Goal: Task Accomplishment & Management: Use online tool/utility

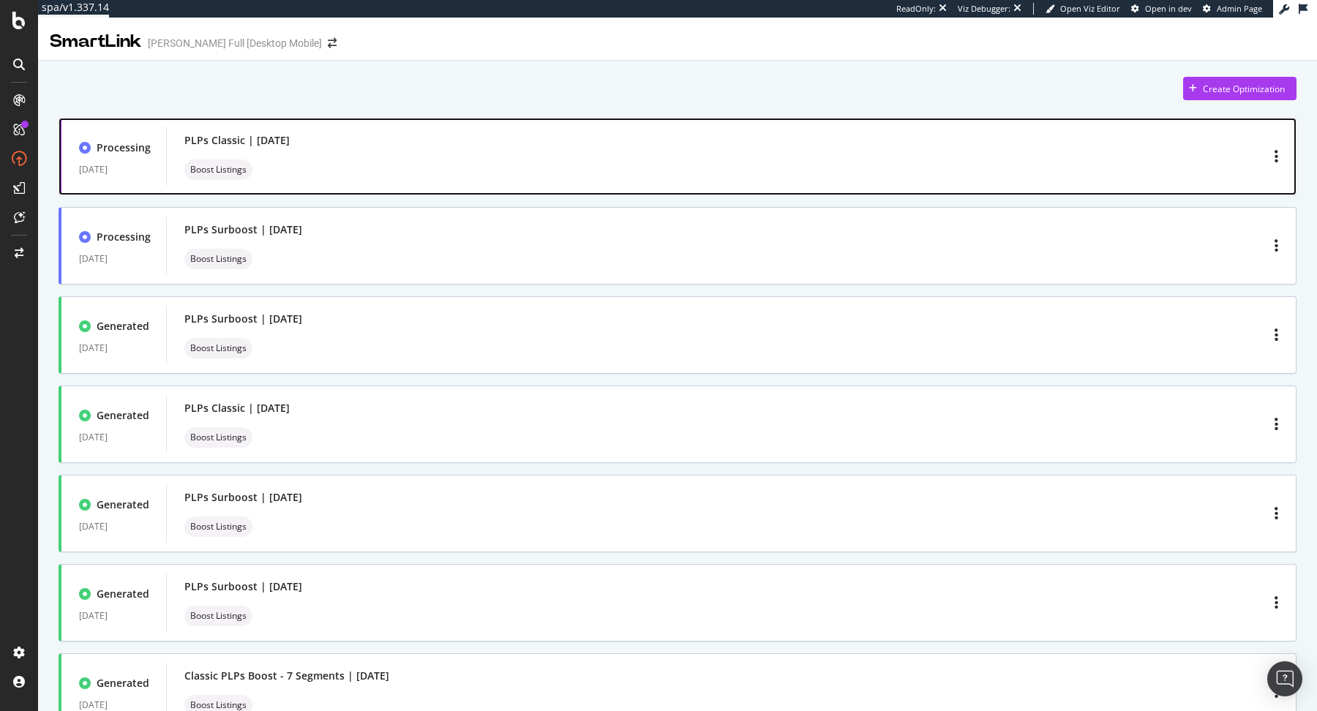
click at [555, 148] on div "PLPs Classic | September 2025 Boost Listings" at bounding box center [731, 156] width 1094 height 47
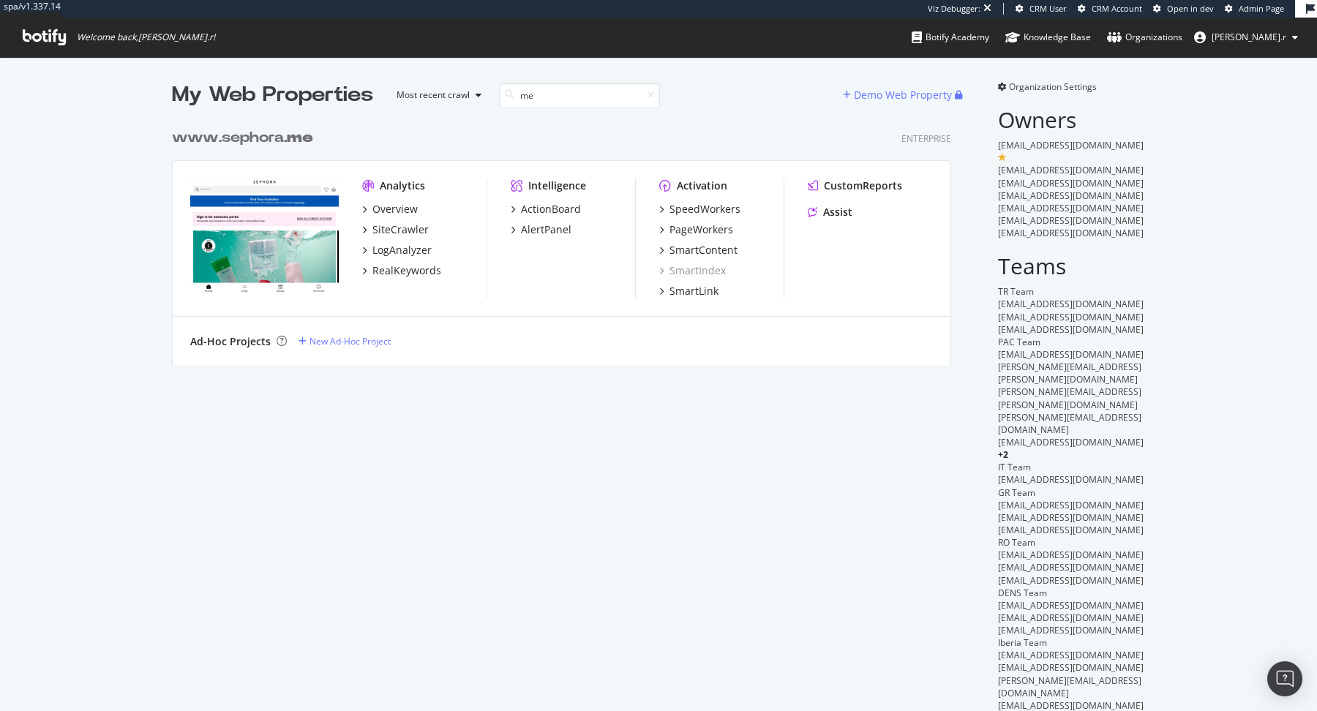
scroll to position [256, 790]
type input "me"
click at [561, 209] on div "ActionBoard" at bounding box center [551, 209] width 60 height 15
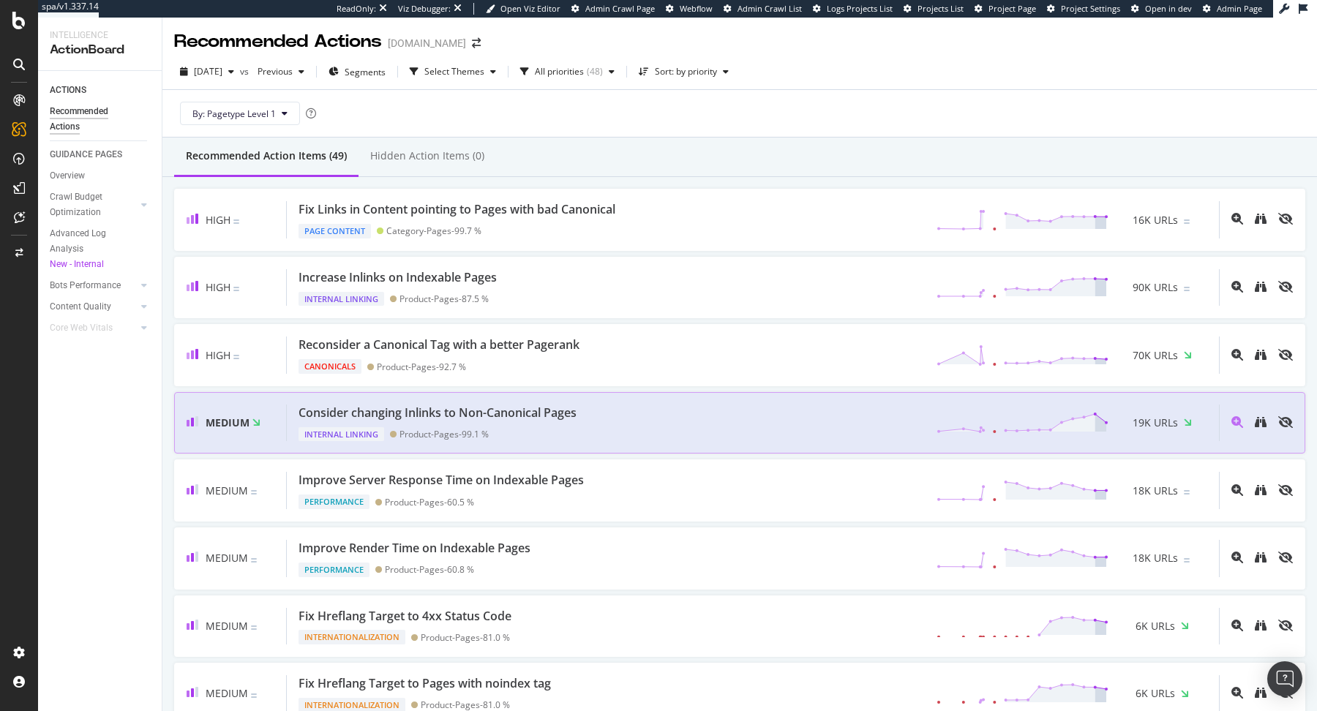
click at [856, 427] on div "Consider changing Inlinks to Non-Canonical Pages Internal Linking Product-Pages…" at bounding box center [753, 423] width 932 height 37
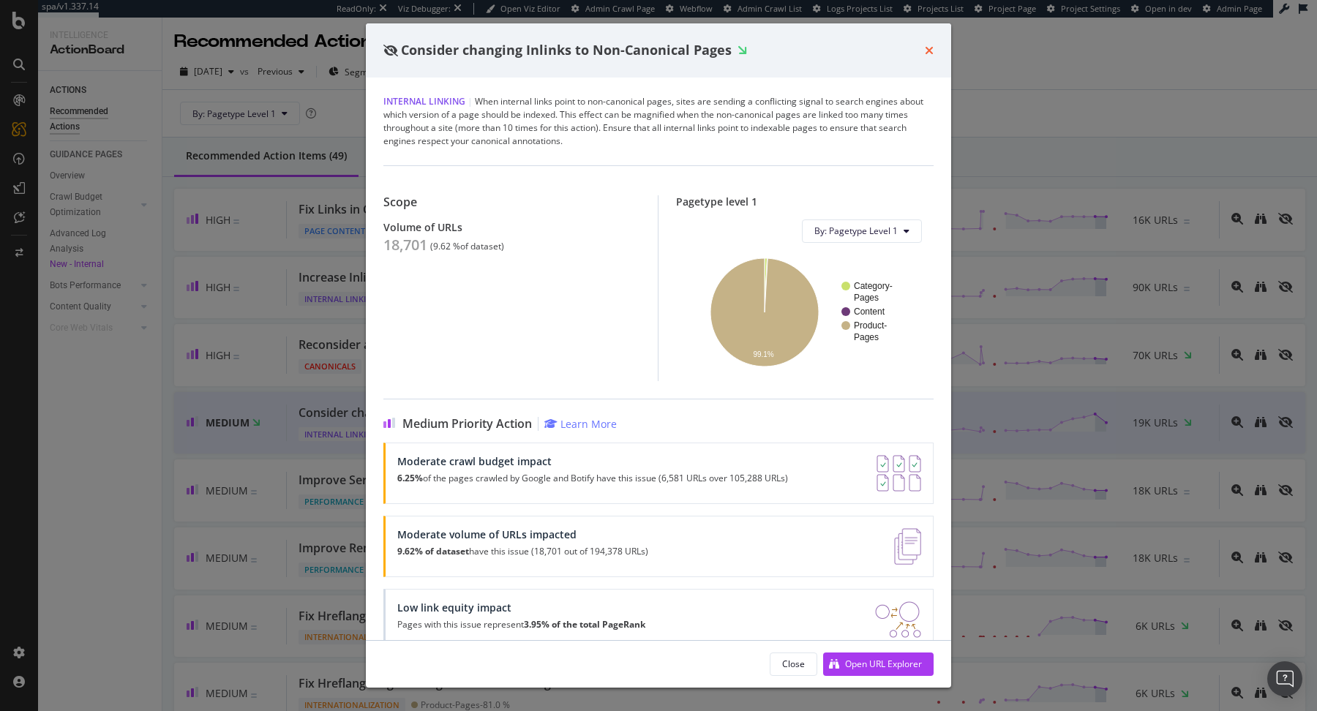
click at [927, 45] on icon "times" at bounding box center [929, 51] width 9 height 12
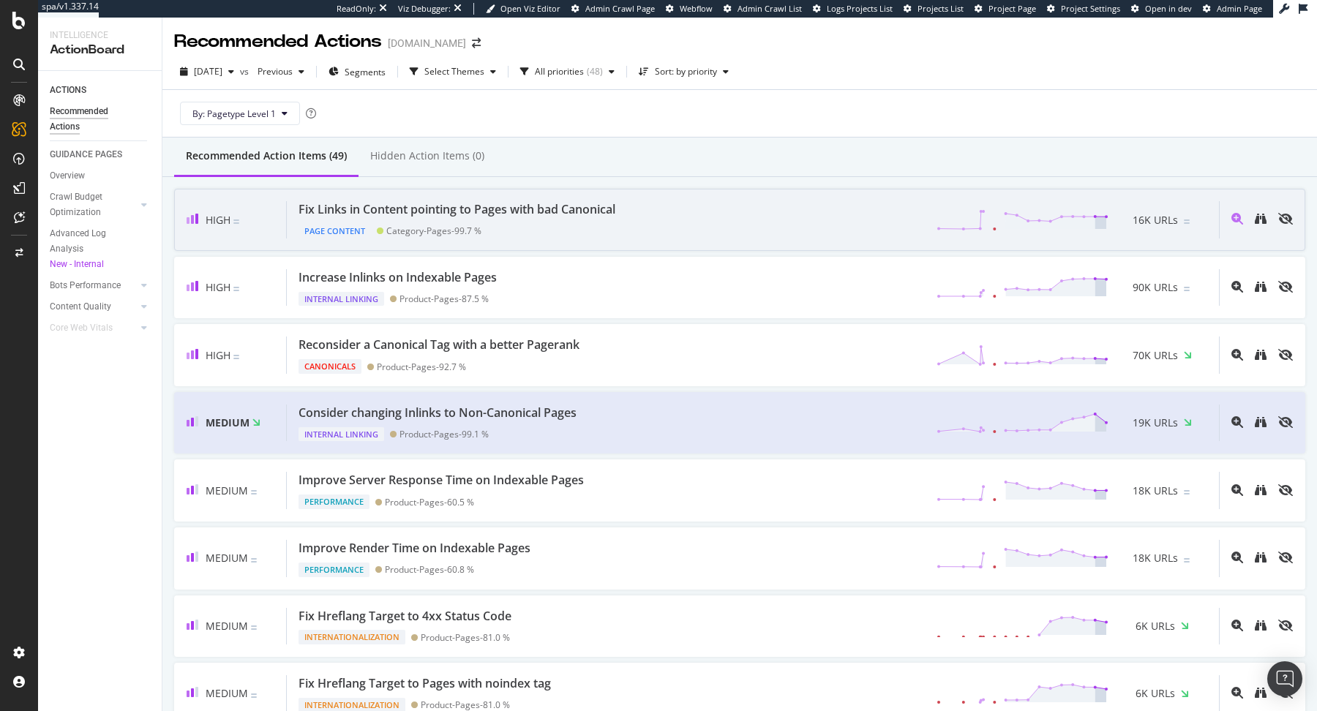
click at [682, 215] on div "Fix Links in Content pointing to Pages with bad Canonical Page Content Category…" at bounding box center [753, 219] width 932 height 37
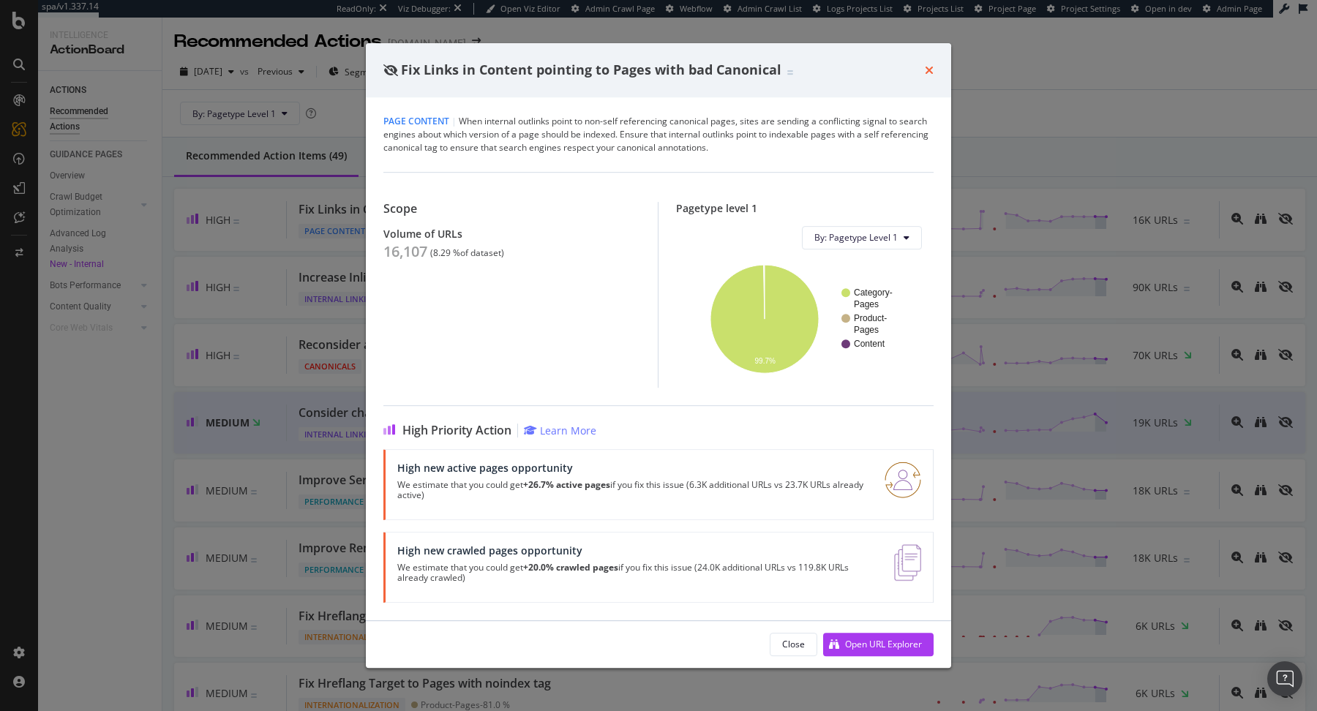
click at [933, 75] on icon "times" at bounding box center [929, 70] width 9 height 12
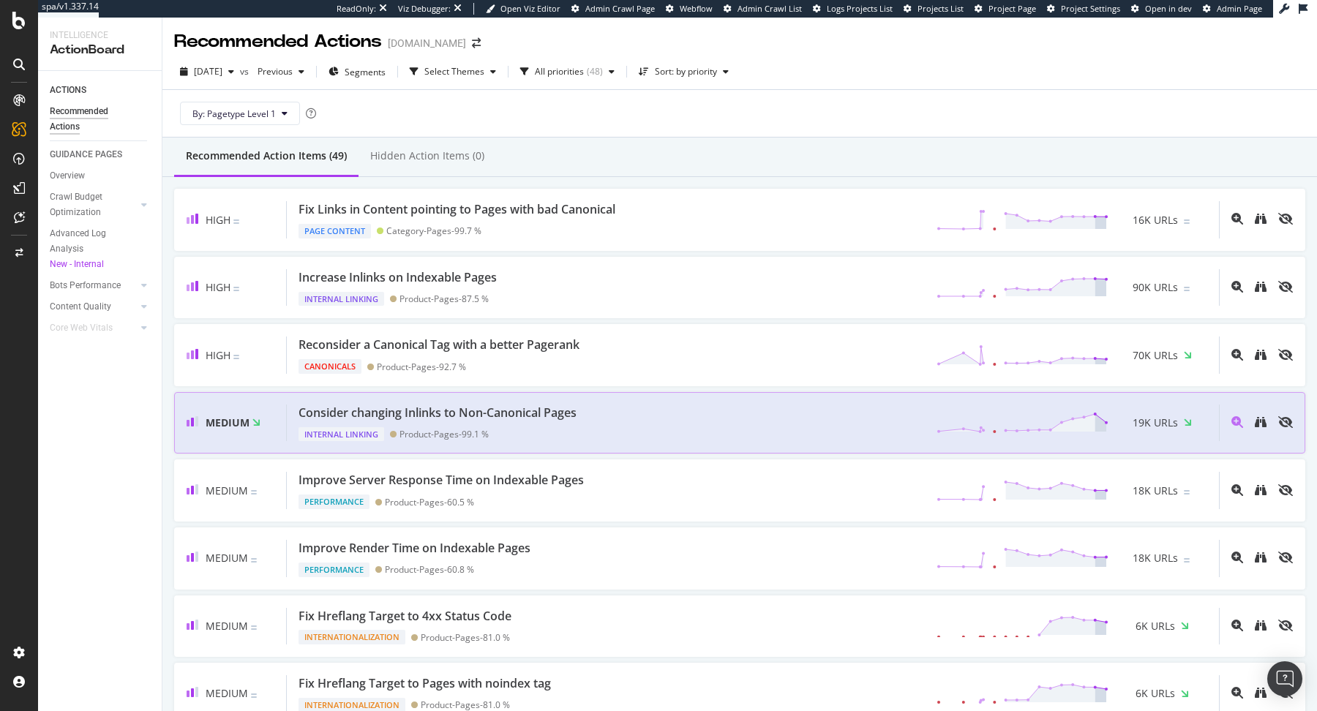
click at [652, 405] on div "Consider changing Inlinks to Non-Canonical Pages Internal Linking Product-Pages…" at bounding box center [753, 423] width 932 height 37
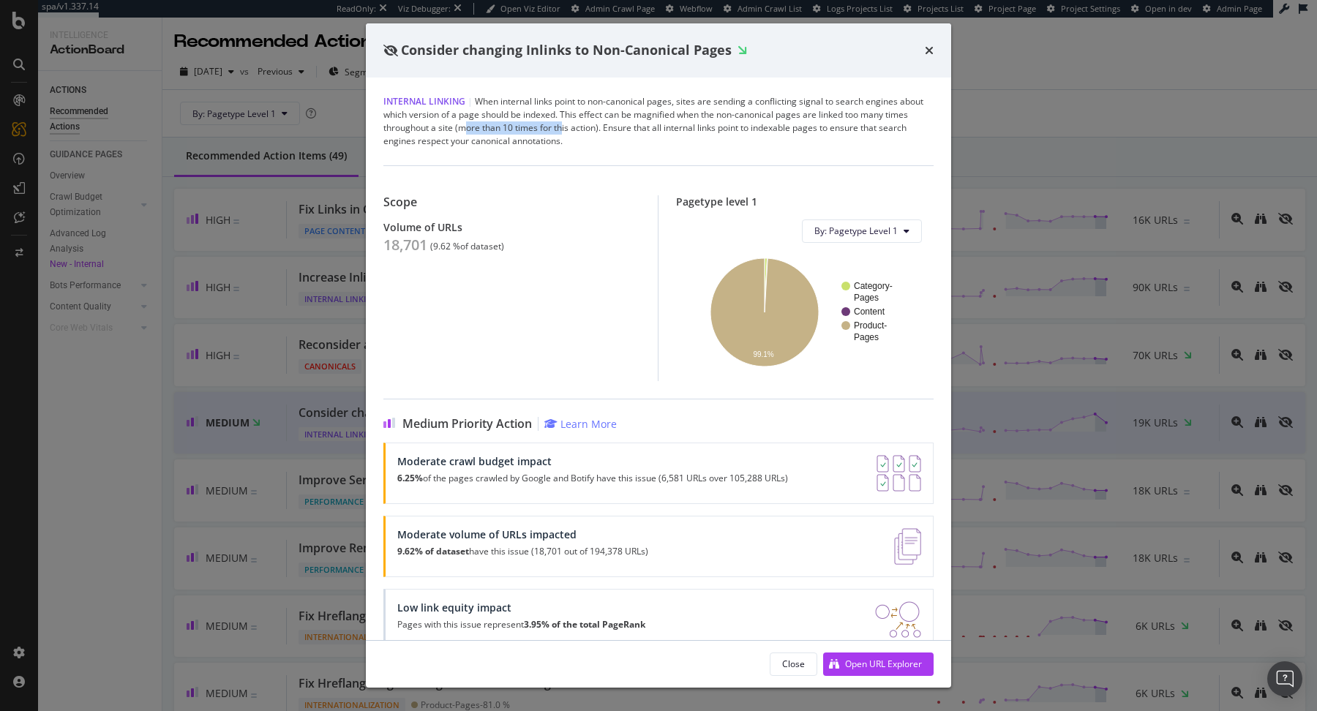
drag, startPoint x: 464, startPoint y: 131, endPoint x: 561, endPoint y: 129, distance: 97.3
click at [561, 129] on div "Internal Linking | When internal links point to non-canonical pages, sites are …" at bounding box center [658, 121] width 550 height 53
click at [928, 50] on icon "times" at bounding box center [929, 51] width 9 height 12
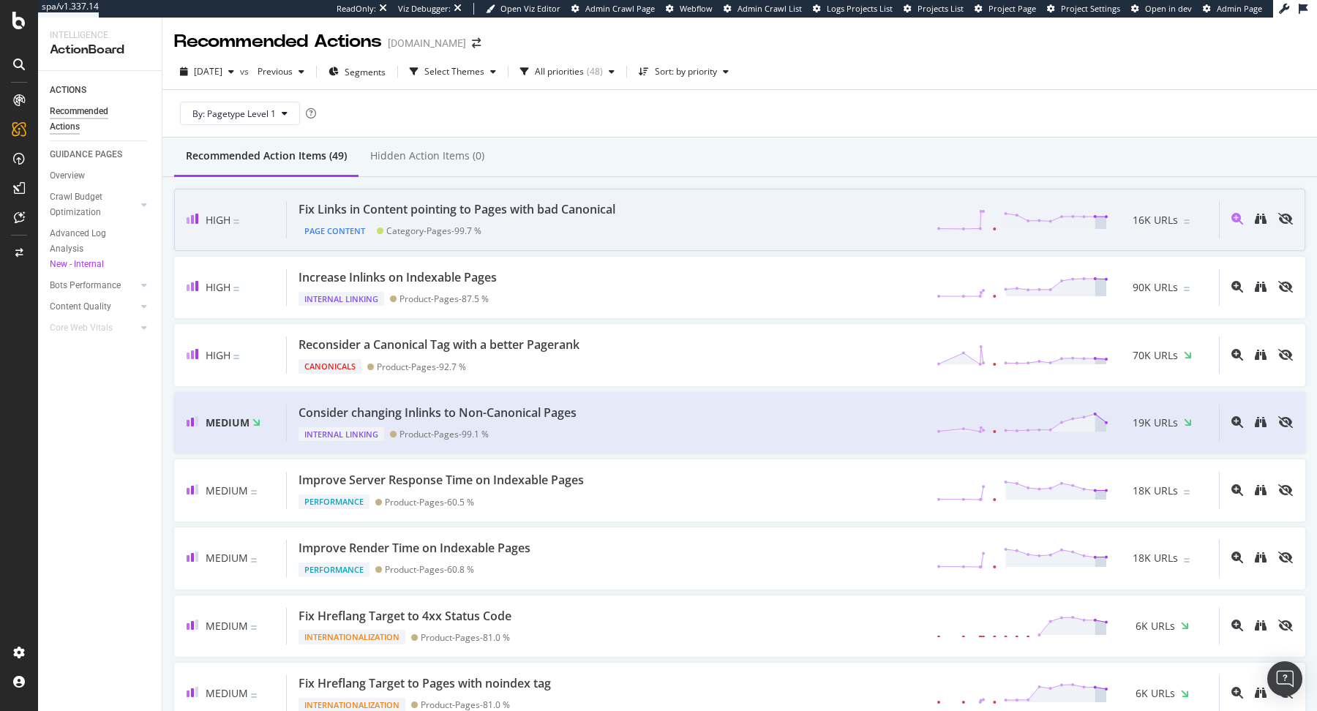
click at [710, 222] on div "Fix Links in Content pointing to Pages with bad Canonical Page Content Category…" at bounding box center [753, 219] width 932 height 37
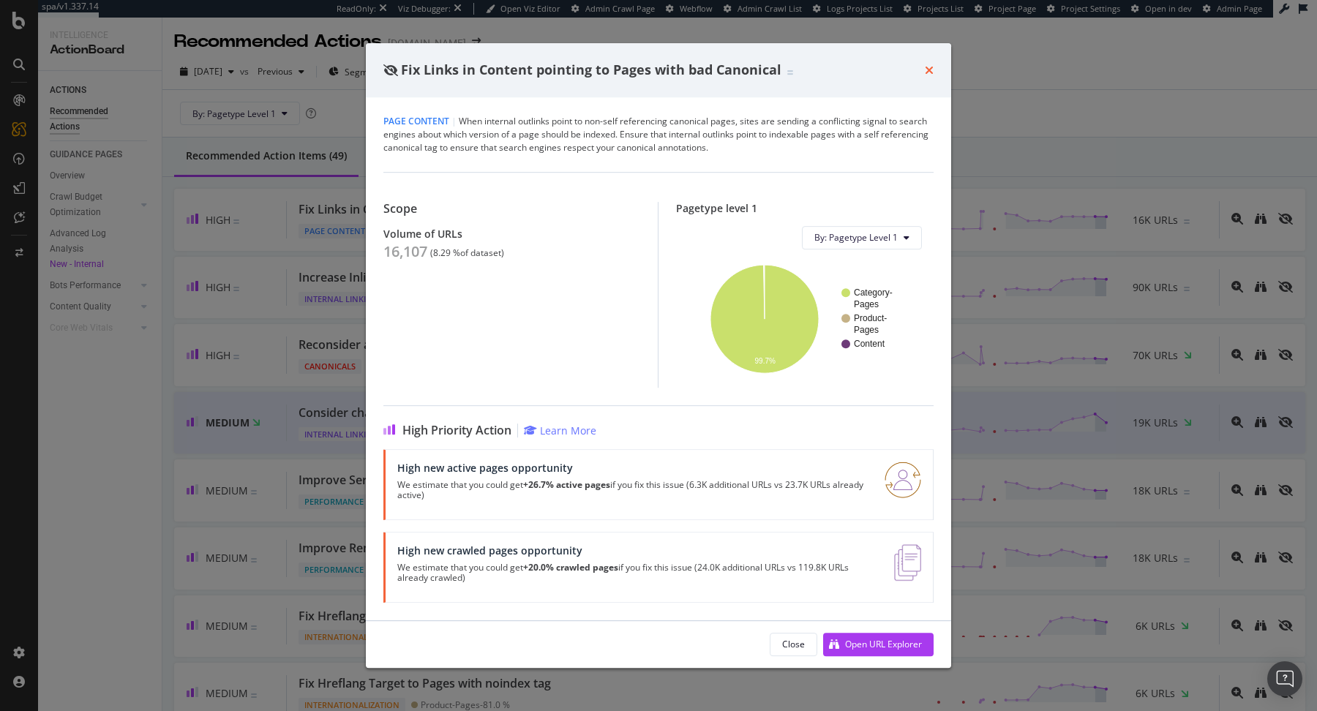
click at [930, 72] on icon "times" at bounding box center [929, 70] width 9 height 12
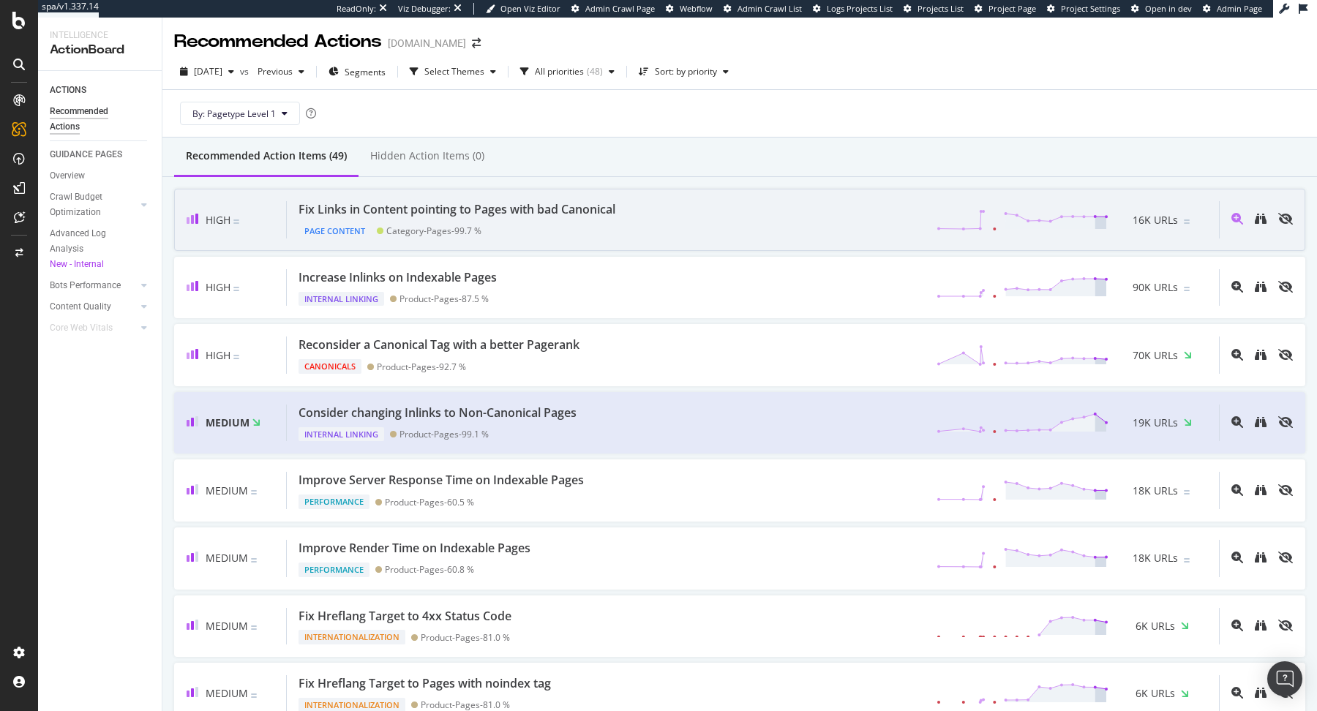
click at [698, 214] on div "Fix Links in Content pointing to Pages with bad Canonical Page Content Category…" at bounding box center [753, 219] width 932 height 37
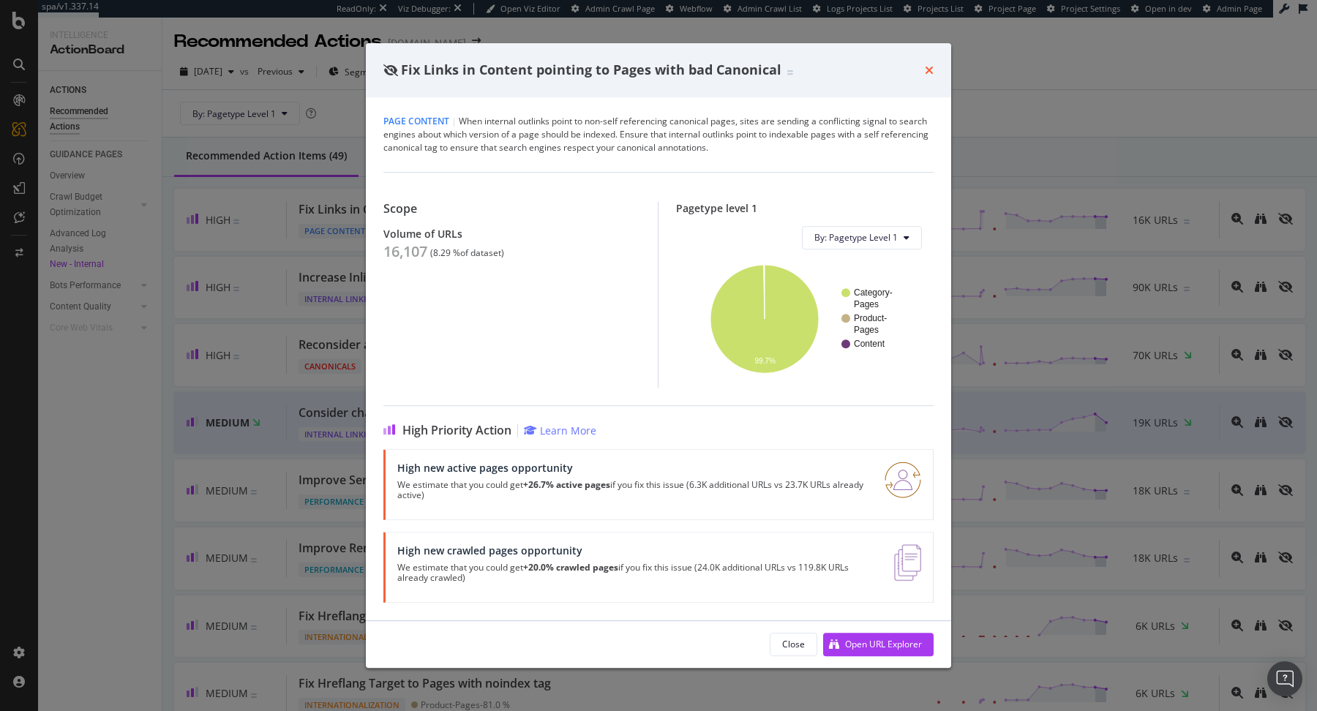
click at [925, 72] on icon "times" at bounding box center [929, 70] width 9 height 12
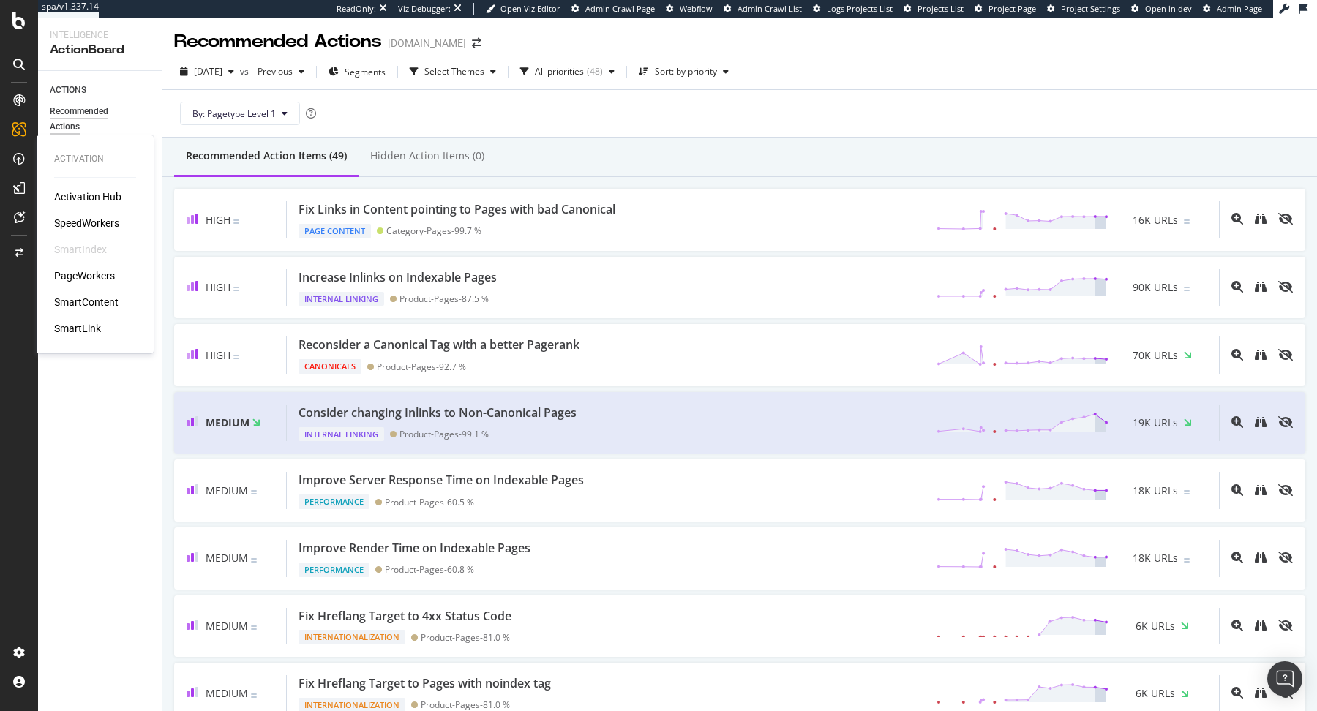
click at [97, 274] on div "PageWorkers" at bounding box center [84, 275] width 61 height 15
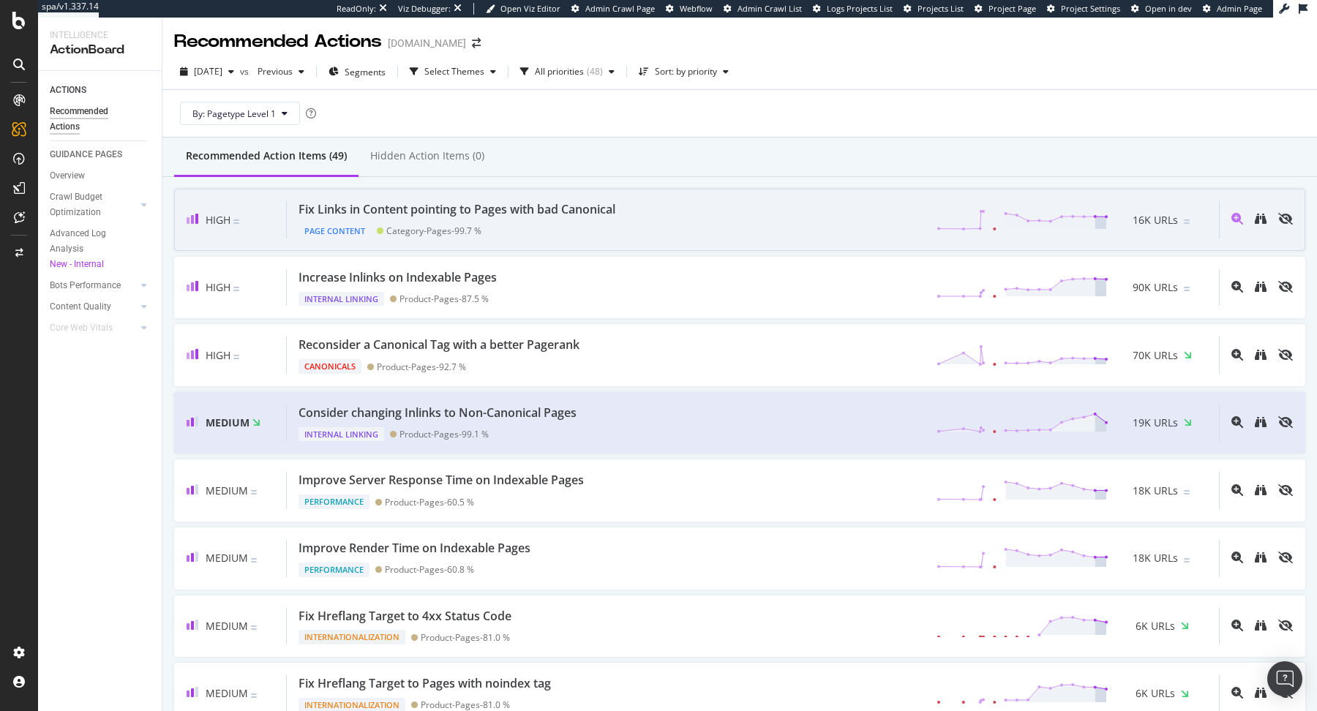
click at [685, 241] on div "High Fix Links in Content pointing to Pages with bad Canonical Page Content Cat…" at bounding box center [739, 220] width 1131 height 62
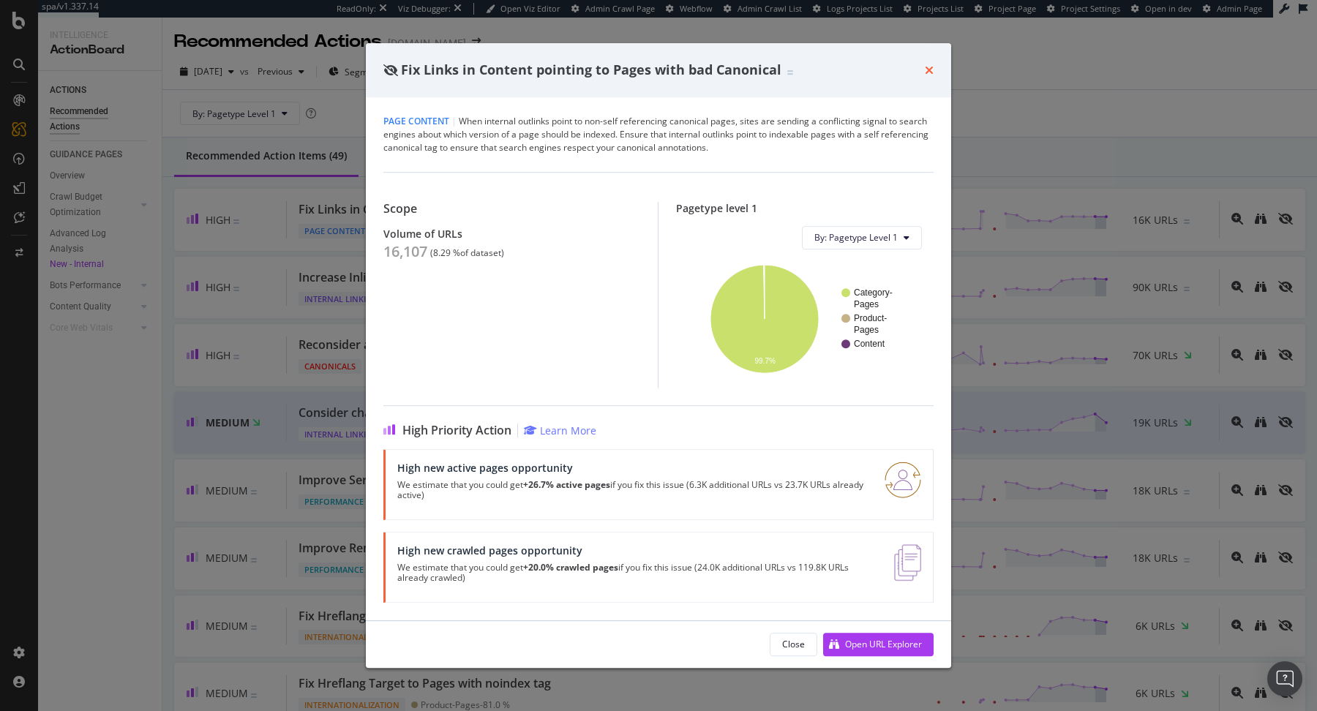
click at [931, 67] on icon "times" at bounding box center [929, 70] width 9 height 12
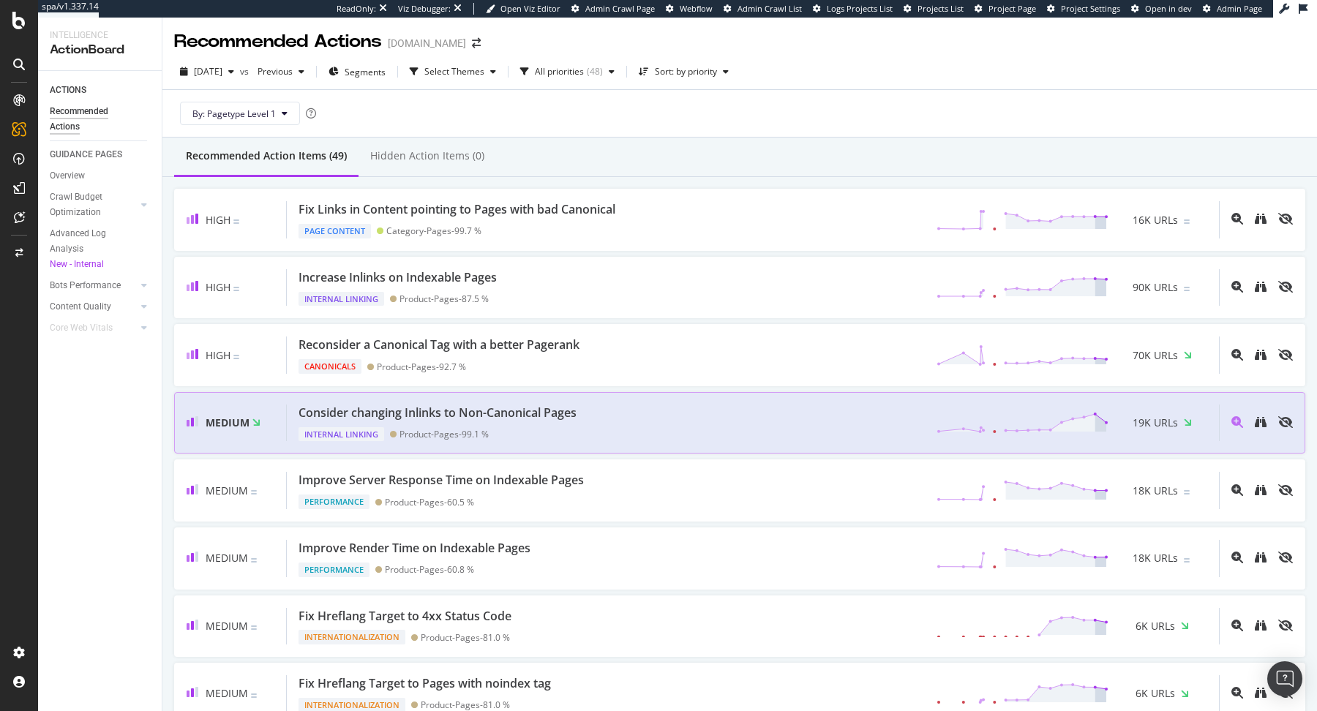
click at [621, 413] on div "Consider changing Inlinks to Non-Canonical Pages Internal Linking Product-Pages…" at bounding box center [753, 423] width 932 height 37
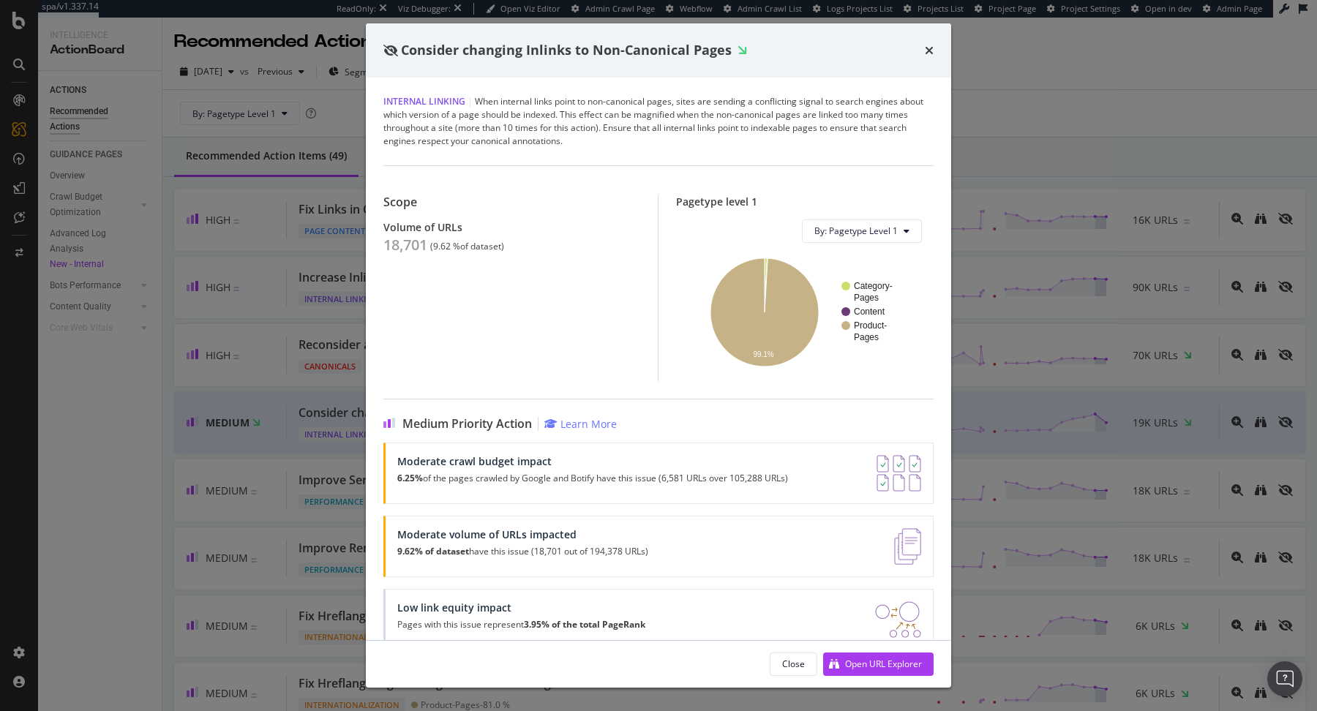
click at [928, 42] on div "times" at bounding box center [929, 50] width 9 height 19
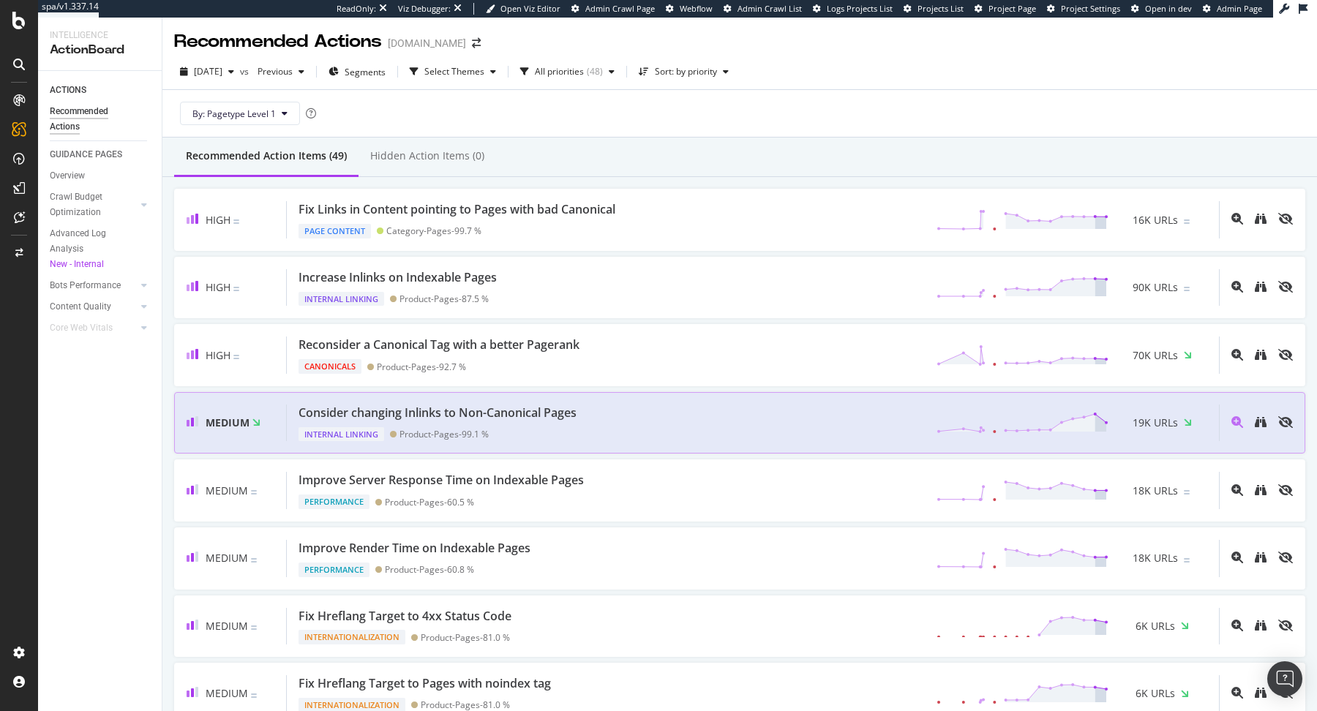
click at [462, 437] on div "Product-Pages - 99.1 %" at bounding box center [443, 434] width 89 height 11
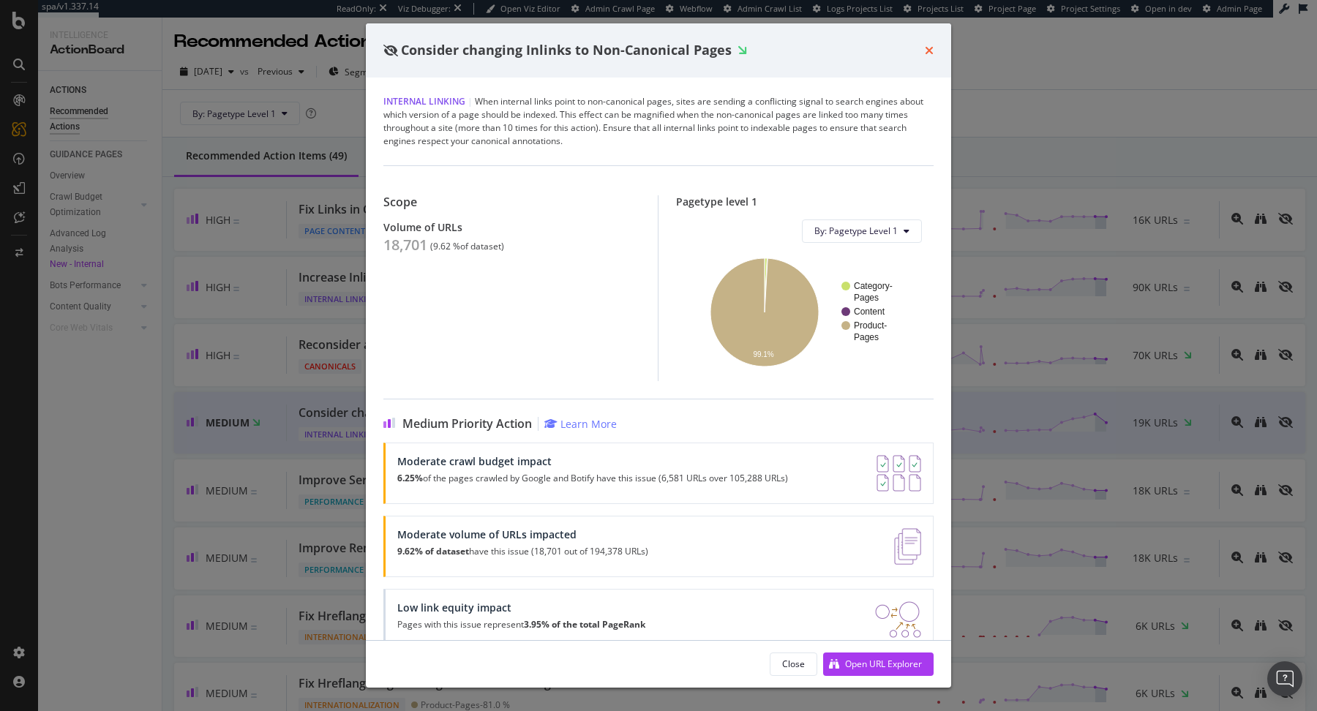
click at [928, 54] on icon "times" at bounding box center [929, 51] width 9 height 12
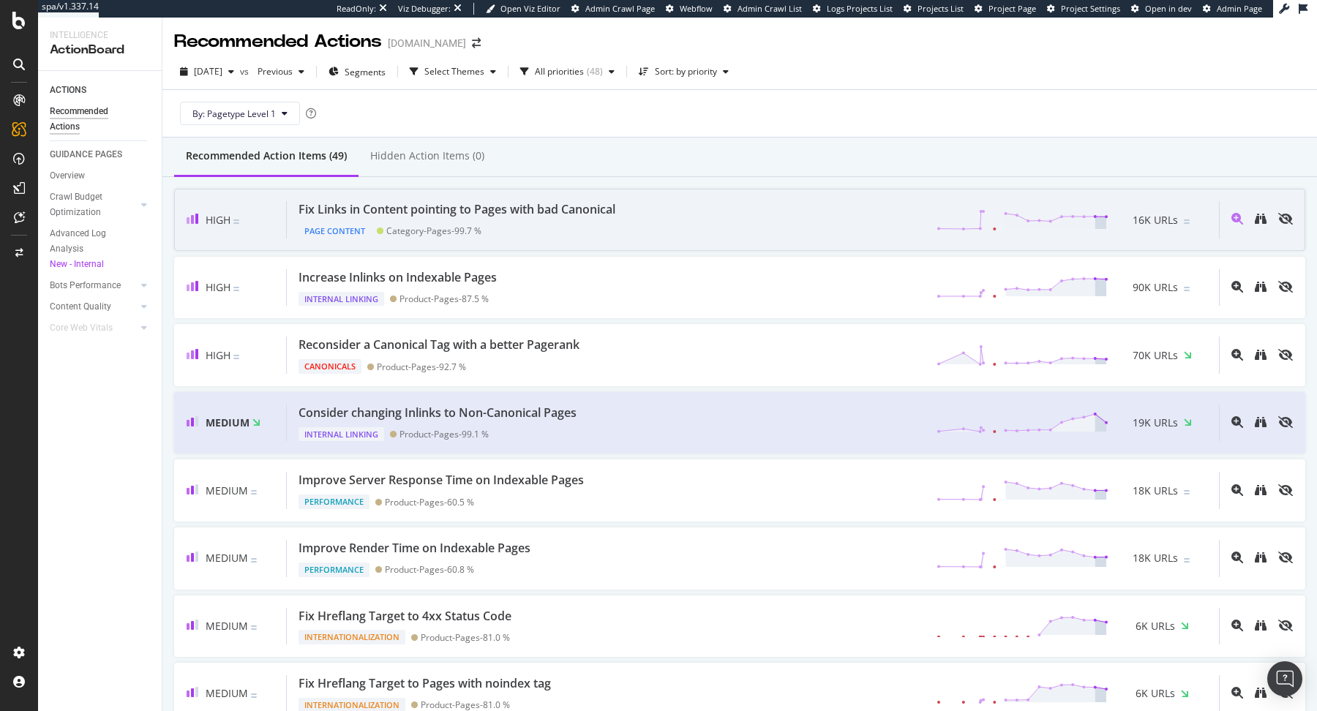
click at [740, 214] on div "Fix Links in Content pointing to Pages with bad Canonical Page Content Category…" at bounding box center [753, 219] width 932 height 37
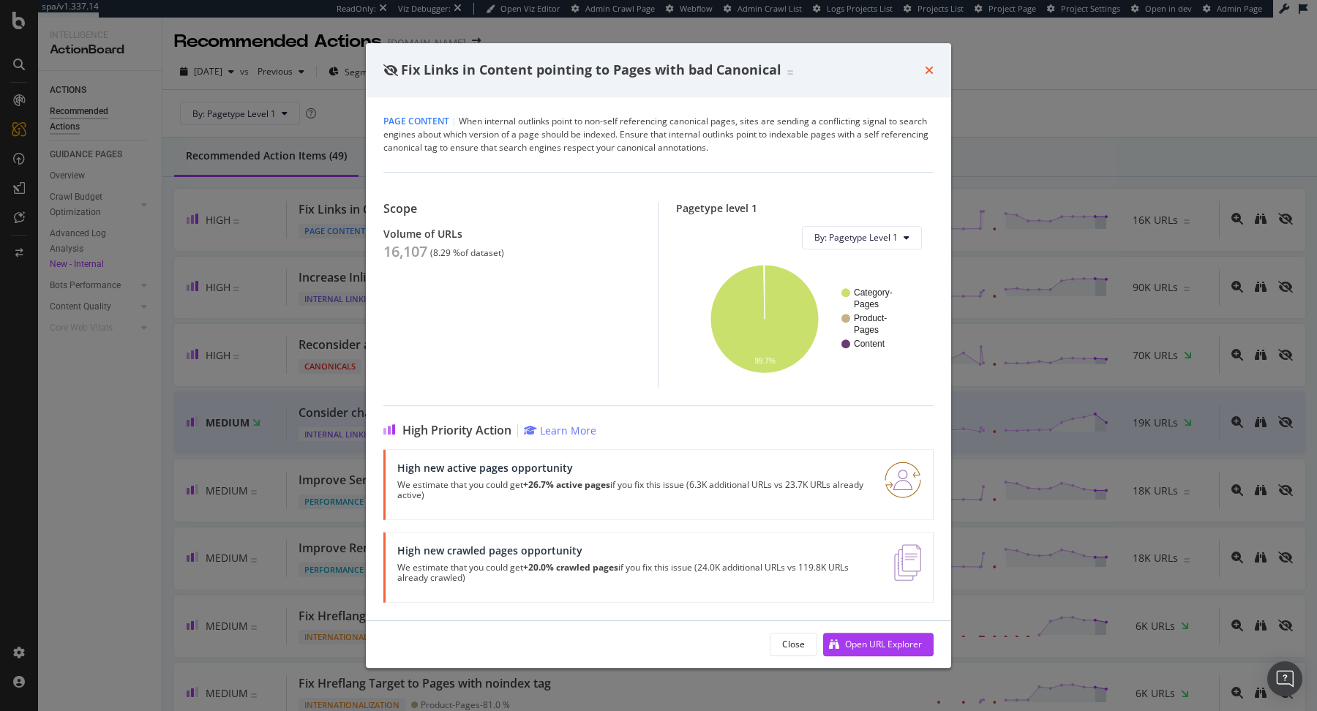
click at [932, 72] on icon "times" at bounding box center [929, 70] width 9 height 12
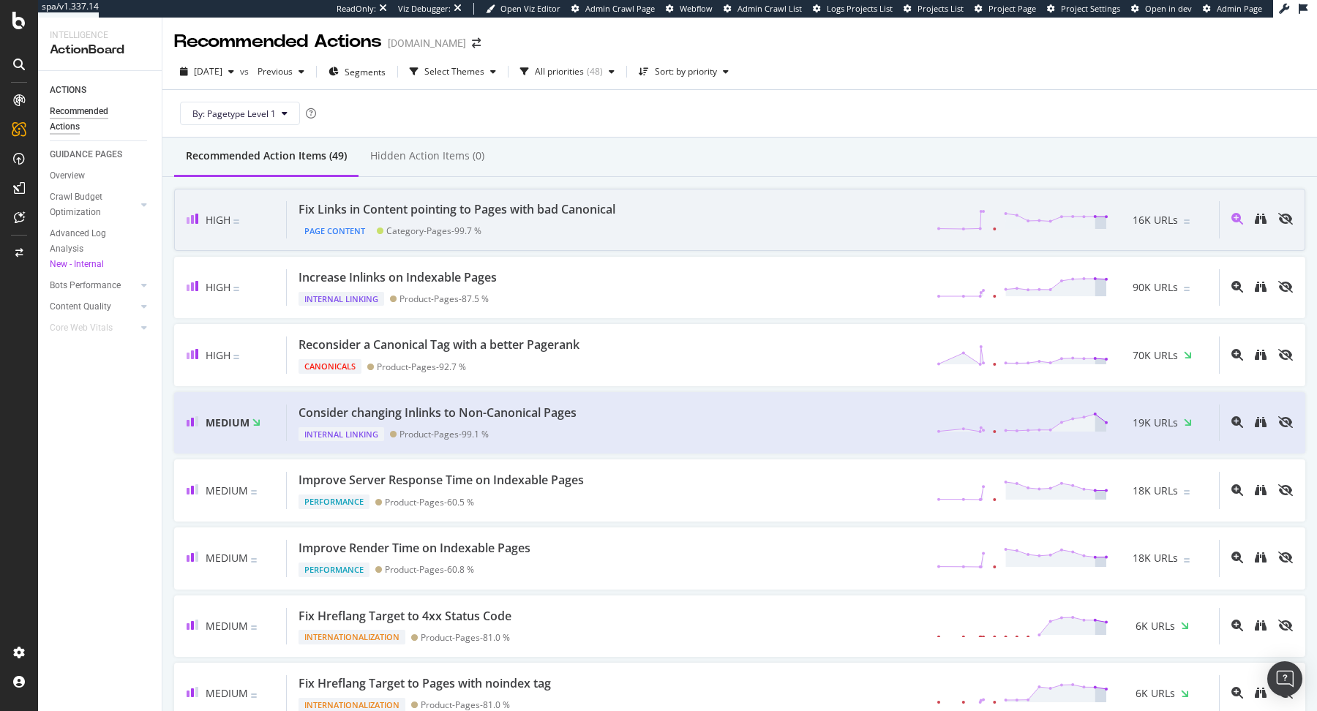
click at [606, 211] on div "Fix Links in Content pointing to Pages with bad Canonical" at bounding box center [456, 209] width 317 height 17
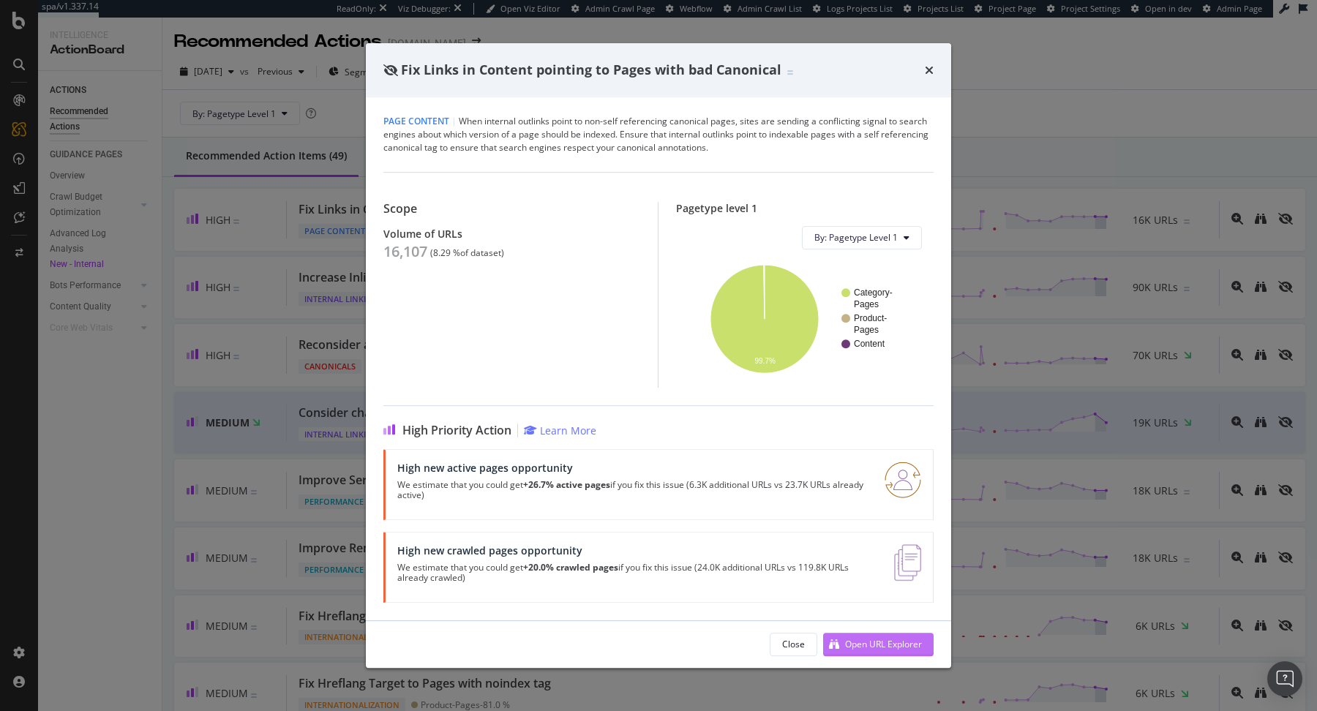
click at [869, 642] on div "Open URL Explorer" at bounding box center [883, 644] width 77 height 12
click at [108, 393] on div "Fix Links in Content pointing to Pages with bad Canonical Page Content | When i…" at bounding box center [658, 355] width 1317 height 711
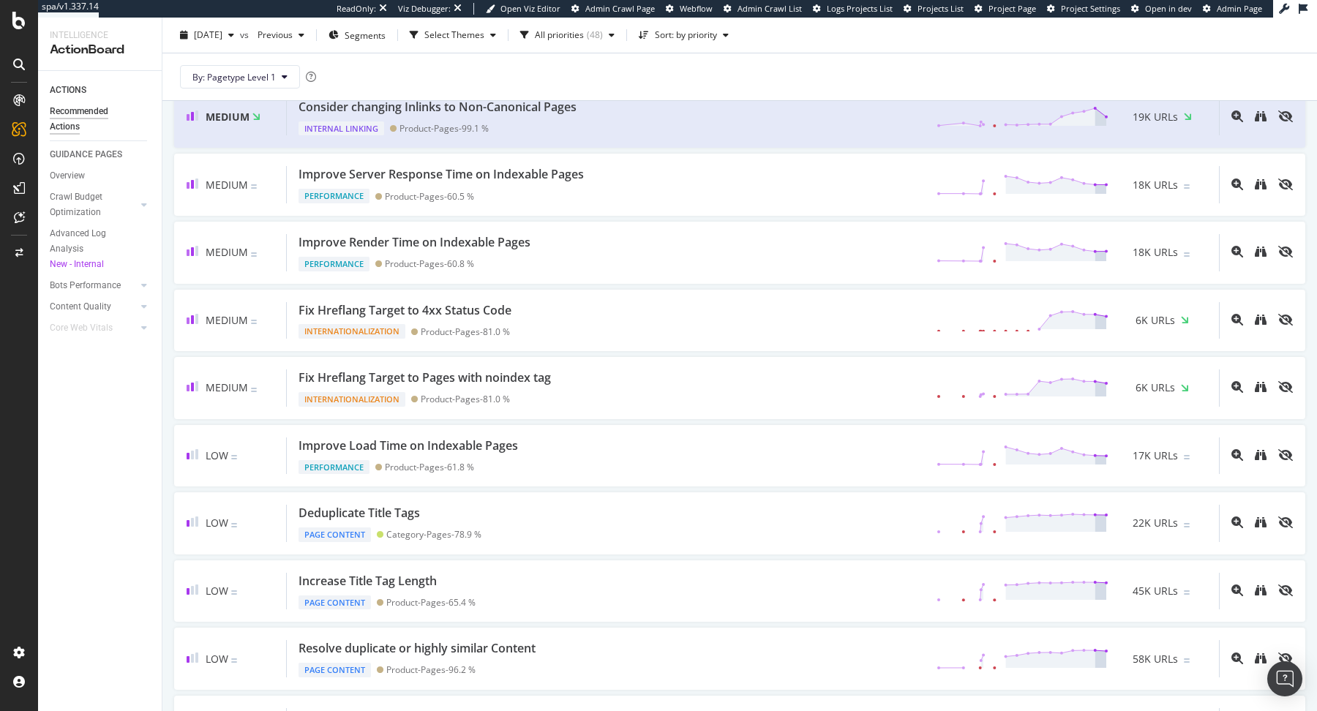
scroll to position [307, 0]
click at [533, 317] on div "Fix Hreflang Target to 4xx Status Code Internationalization Product-Pages - 81.…" at bounding box center [753, 319] width 932 height 37
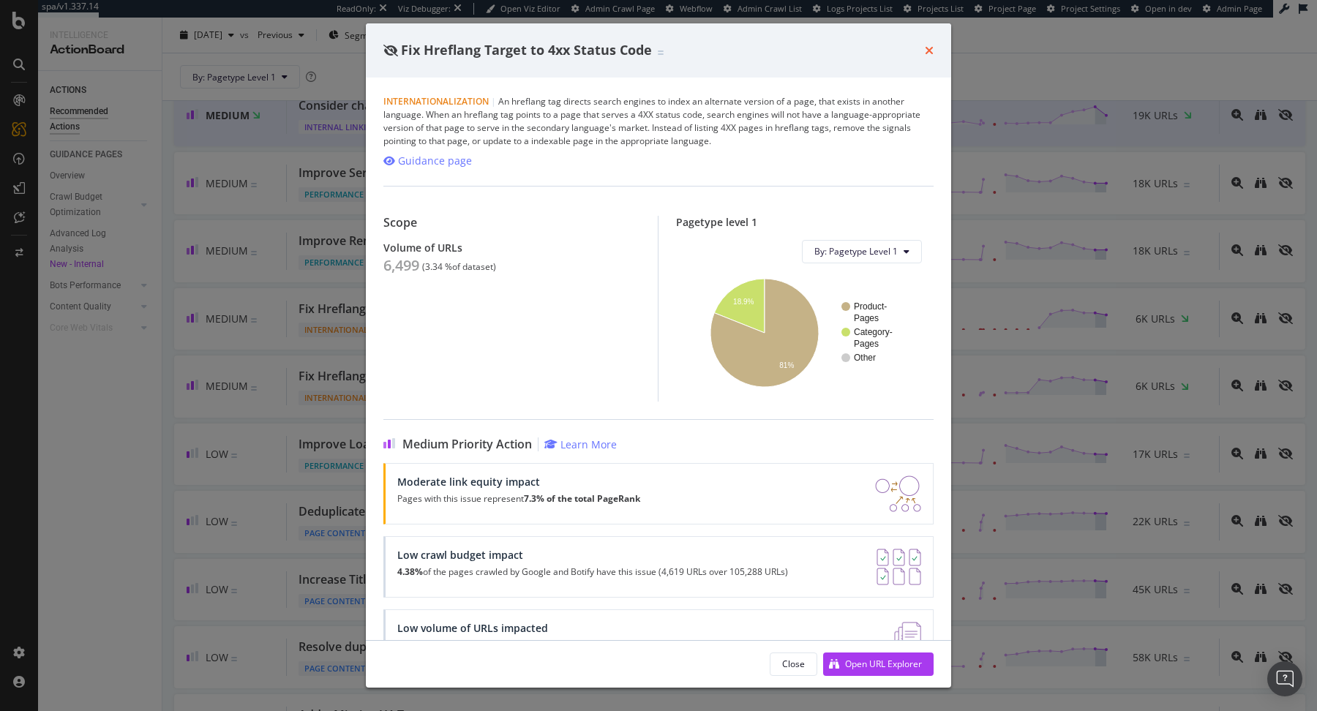
click at [930, 49] on icon "times" at bounding box center [929, 51] width 9 height 12
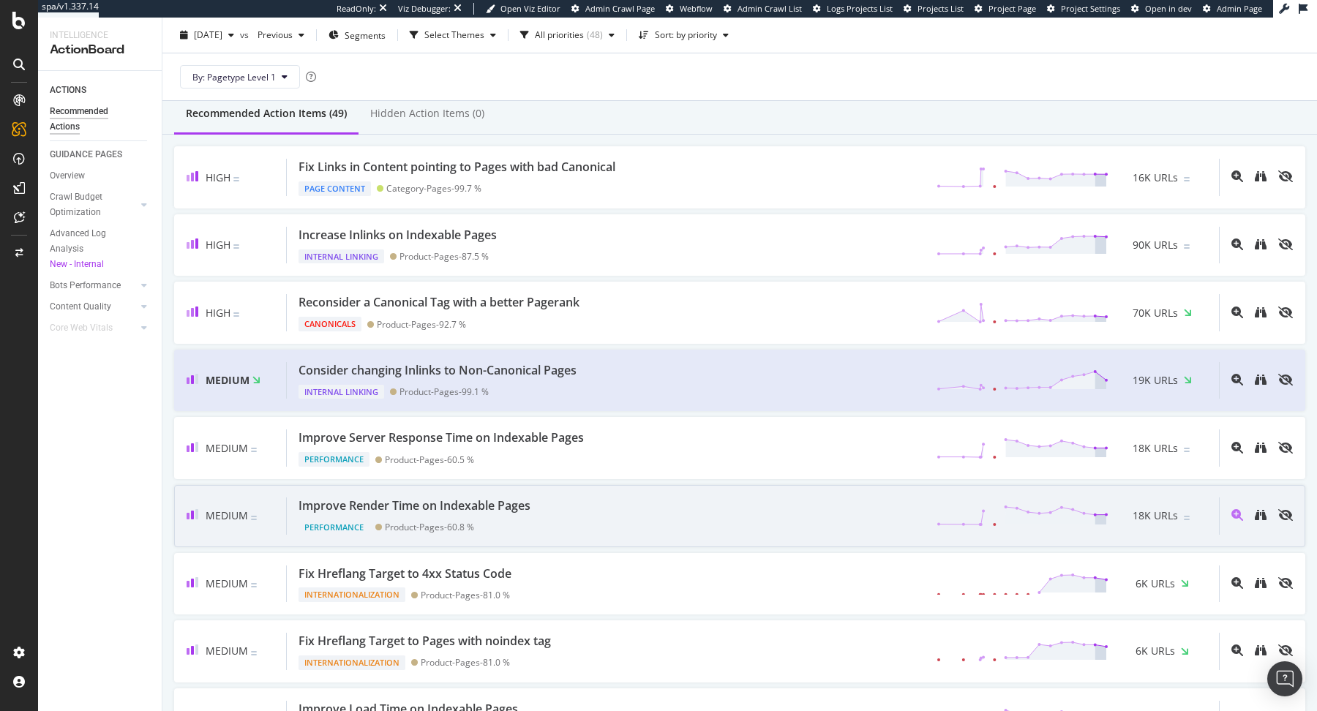
scroll to position [41, 0]
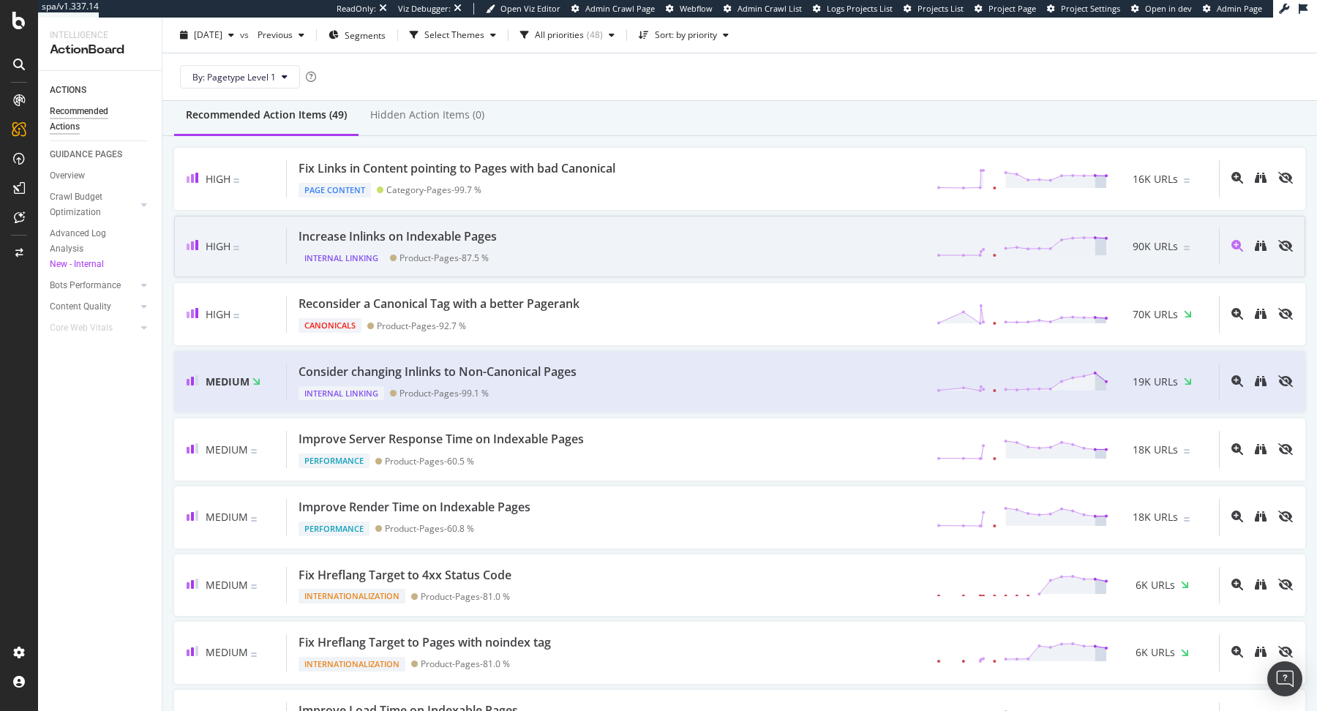
click at [551, 255] on div "Increase Inlinks on Indexable Pages Internal Linking Product-Pages - 87.5 % 90K…" at bounding box center [753, 246] width 932 height 37
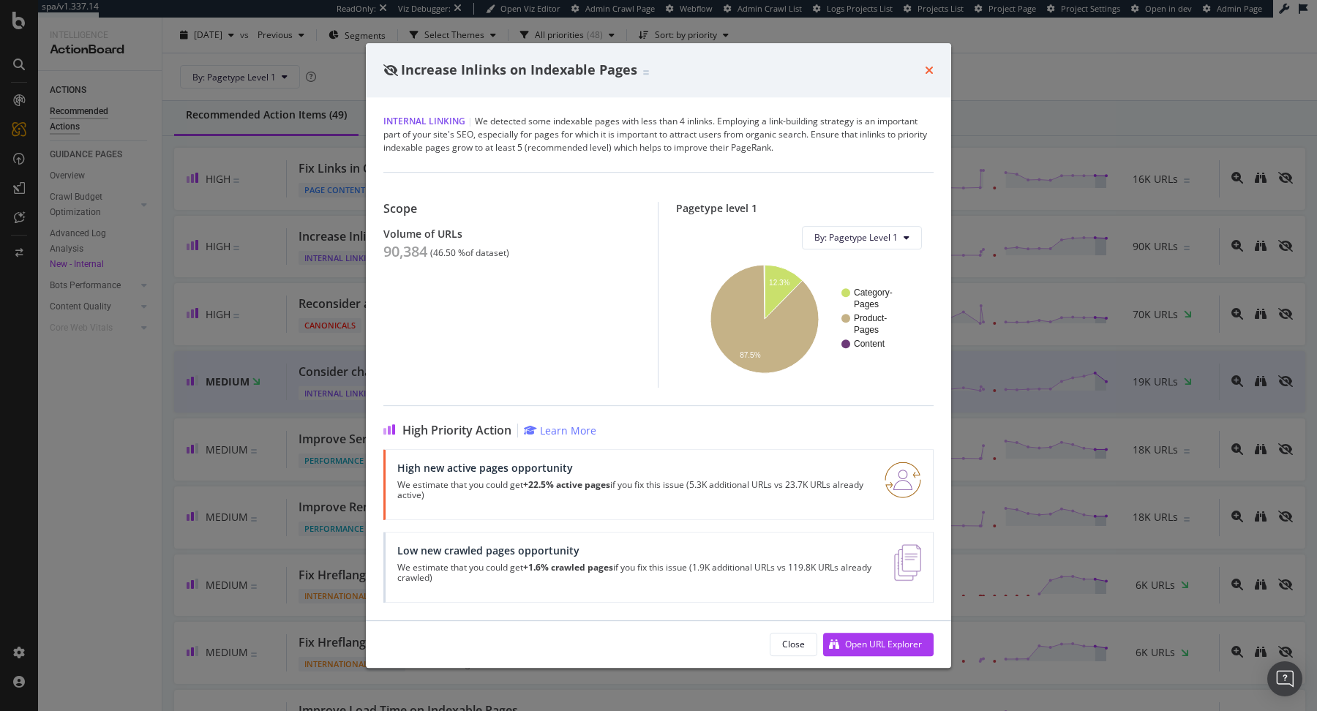
click at [929, 75] on icon "times" at bounding box center [929, 70] width 9 height 12
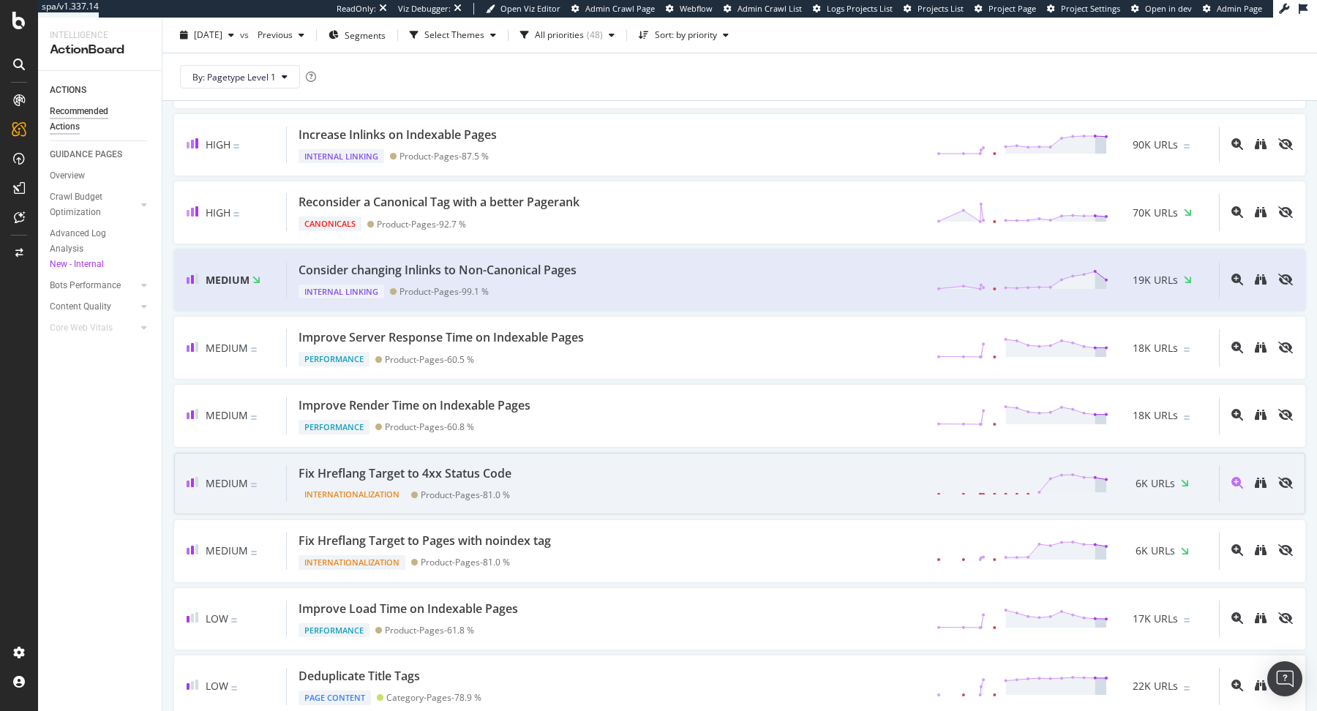
scroll to position [148, 0]
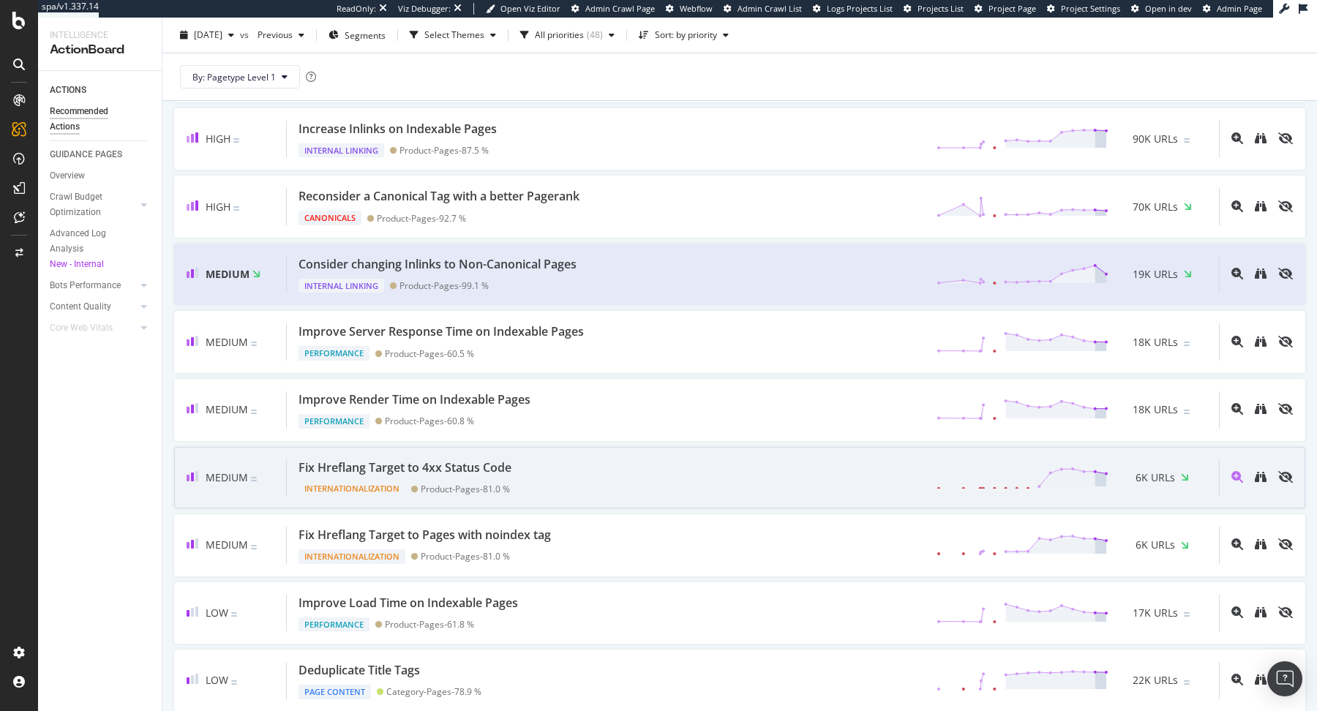
click at [535, 450] on div "Medium Fix Hreflang Target to 4xx Status Code Internationalization Product-Page…" at bounding box center [739, 478] width 1131 height 62
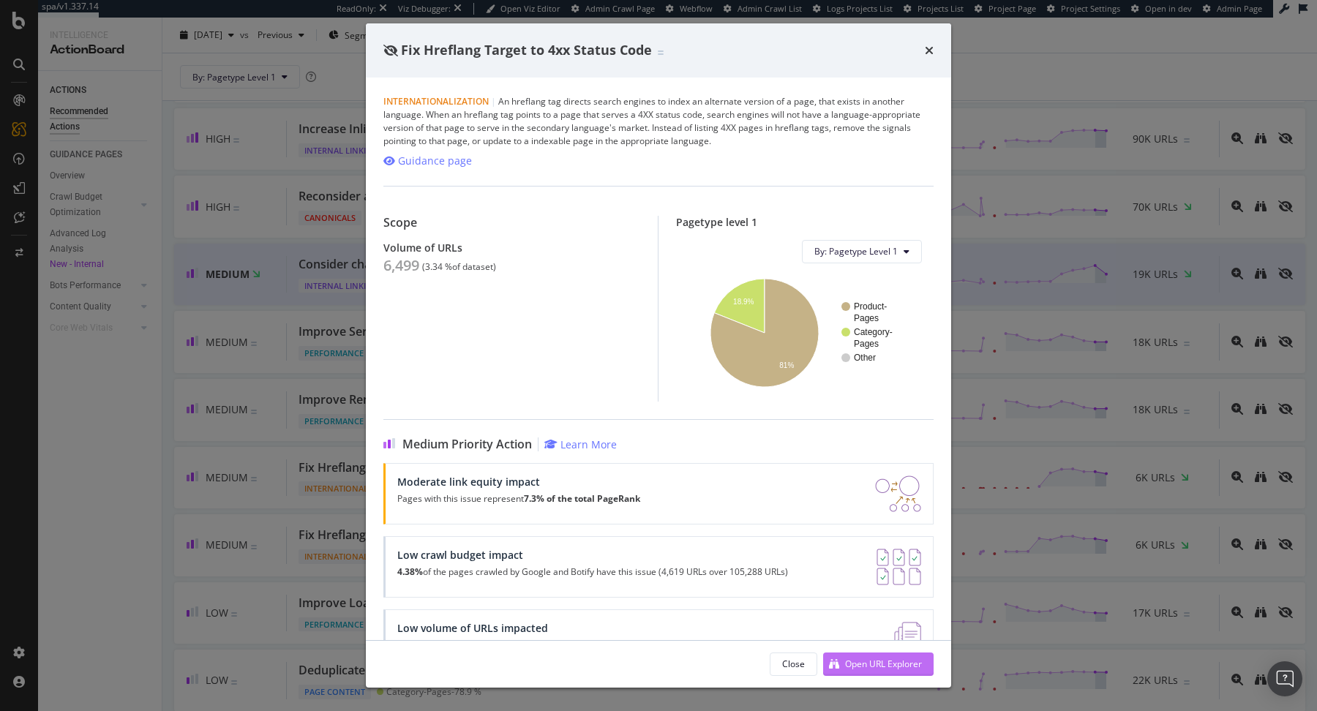
click at [915, 661] on div "Open URL Explorer" at bounding box center [883, 664] width 77 height 12
click at [304, 377] on div "Fix Hreflang Target to 4xx Status Code Internationalization | An hreflang tag d…" at bounding box center [658, 355] width 1317 height 711
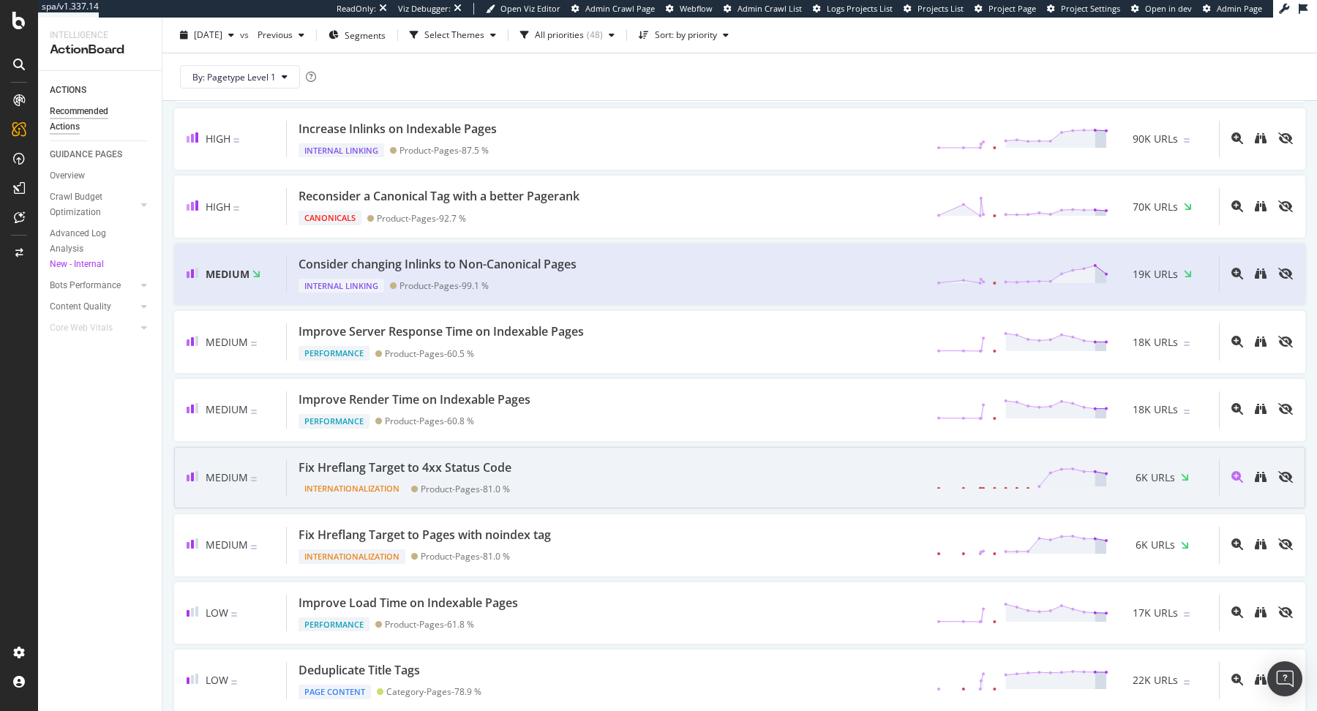
click at [402, 459] on div "Fix Hreflang Target to 4xx Status Code" at bounding box center [404, 467] width 213 height 17
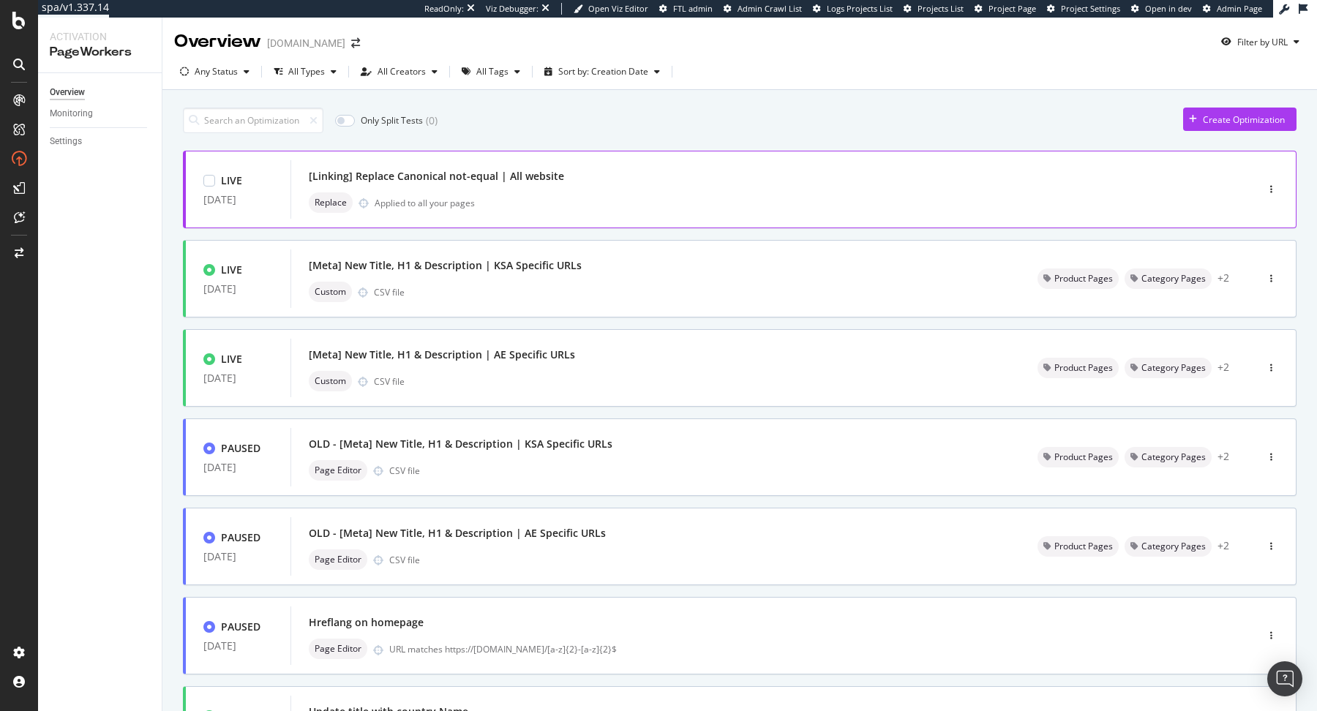
click at [617, 175] on div "[Linking] Replace Canonical not-equal | All website" at bounding box center [751, 176] width 885 height 20
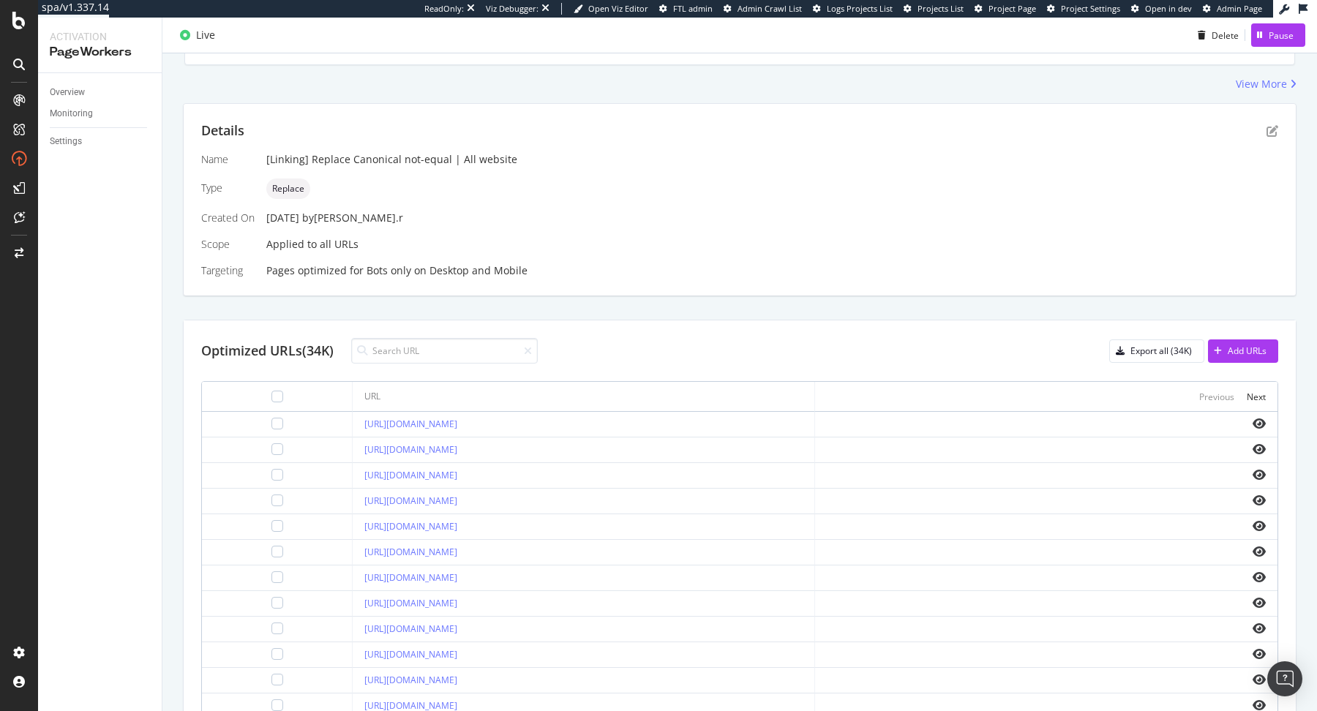
scroll to position [239, 0]
click at [1274, 131] on icon "pen-to-square" at bounding box center [1272, 133] width 12 height 12
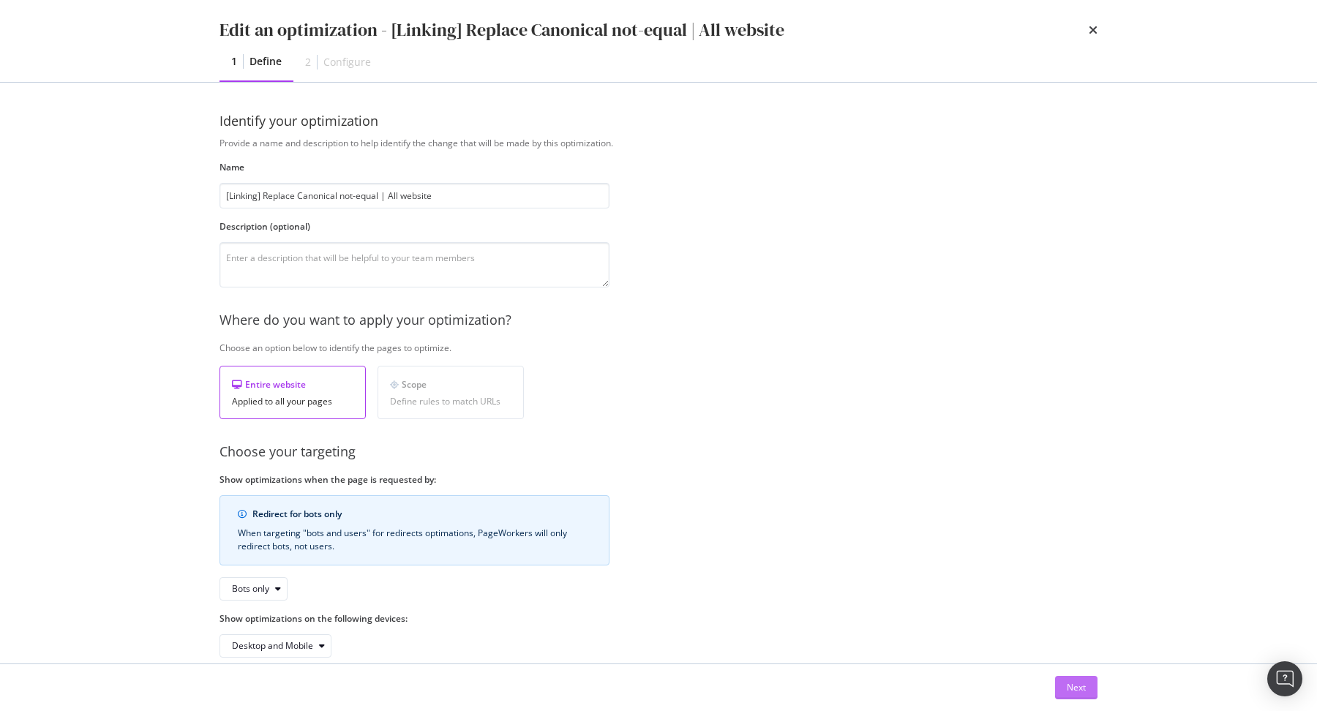
click at [1072, 682] on div "Next" at bounding box center [1076, 687] width 19 height 12
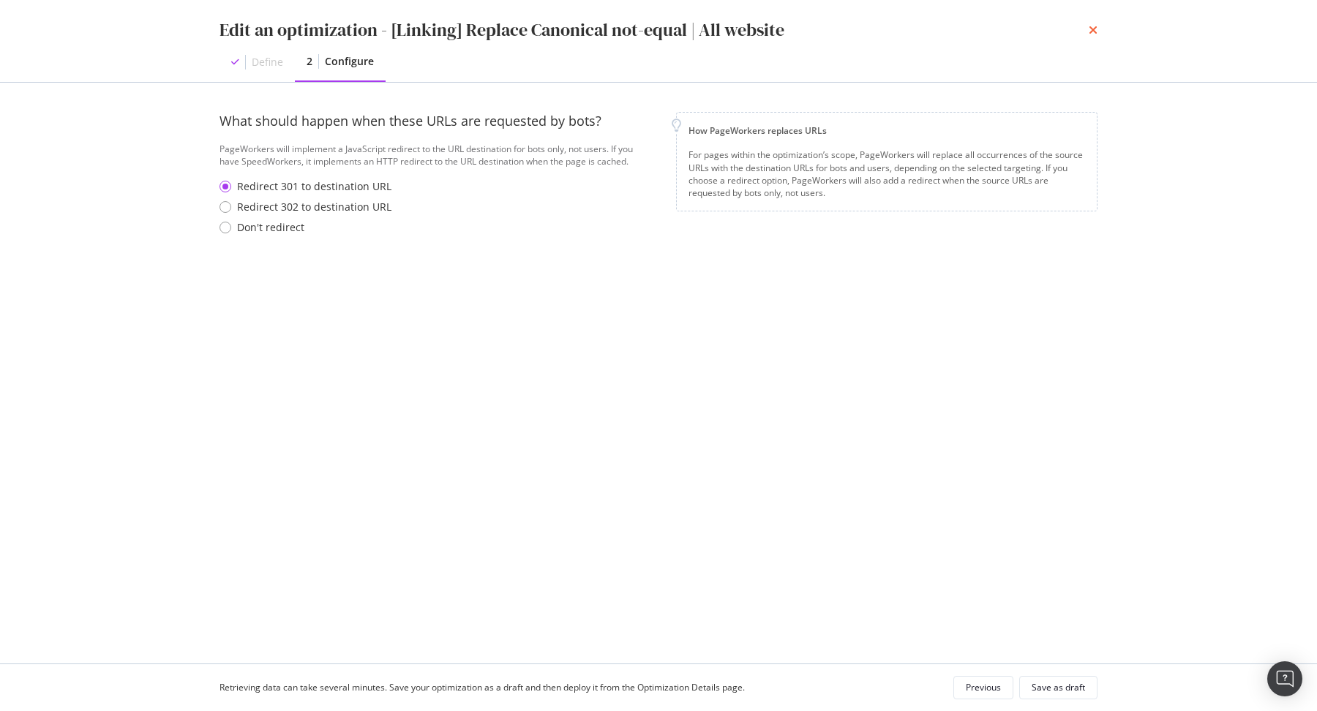
click at [1093, 34] on icon "times" at bounding box center [1092, 30] width 9 height 12
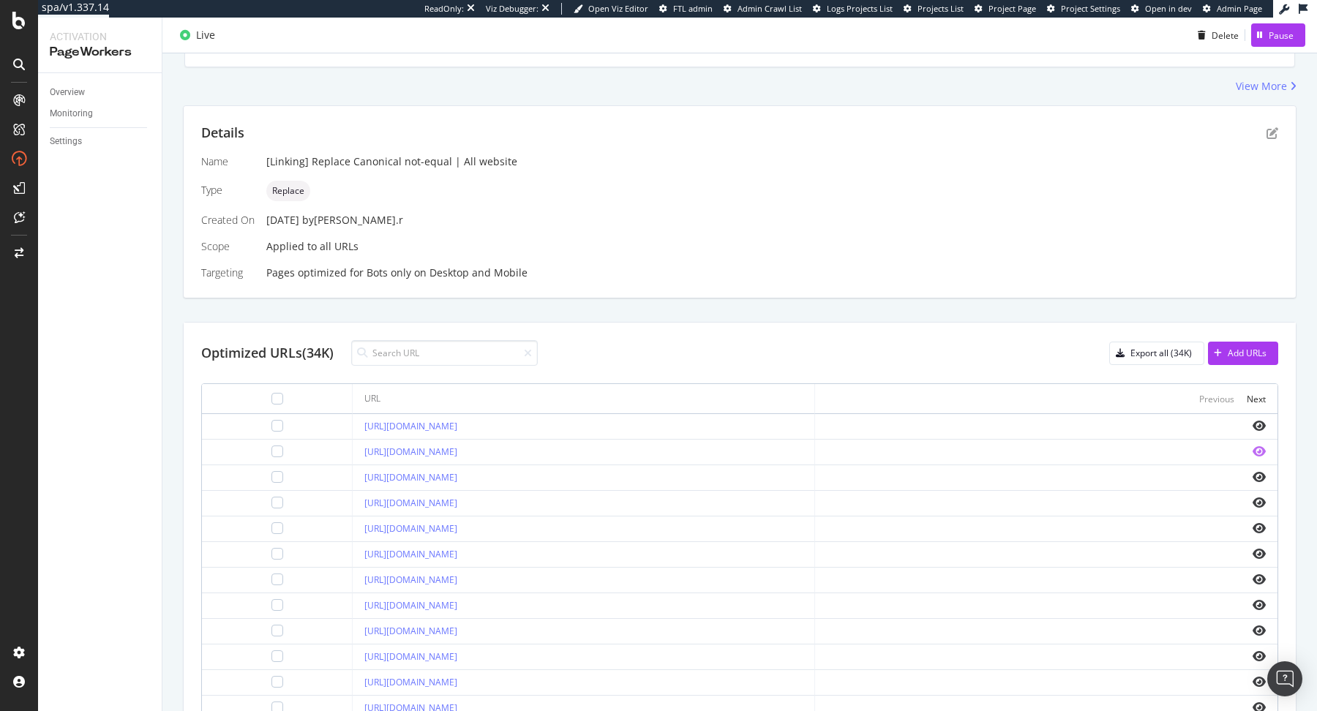
click at [1260, 453] on icon "eye" at bounding box center [1258, 451] width 13 height 12
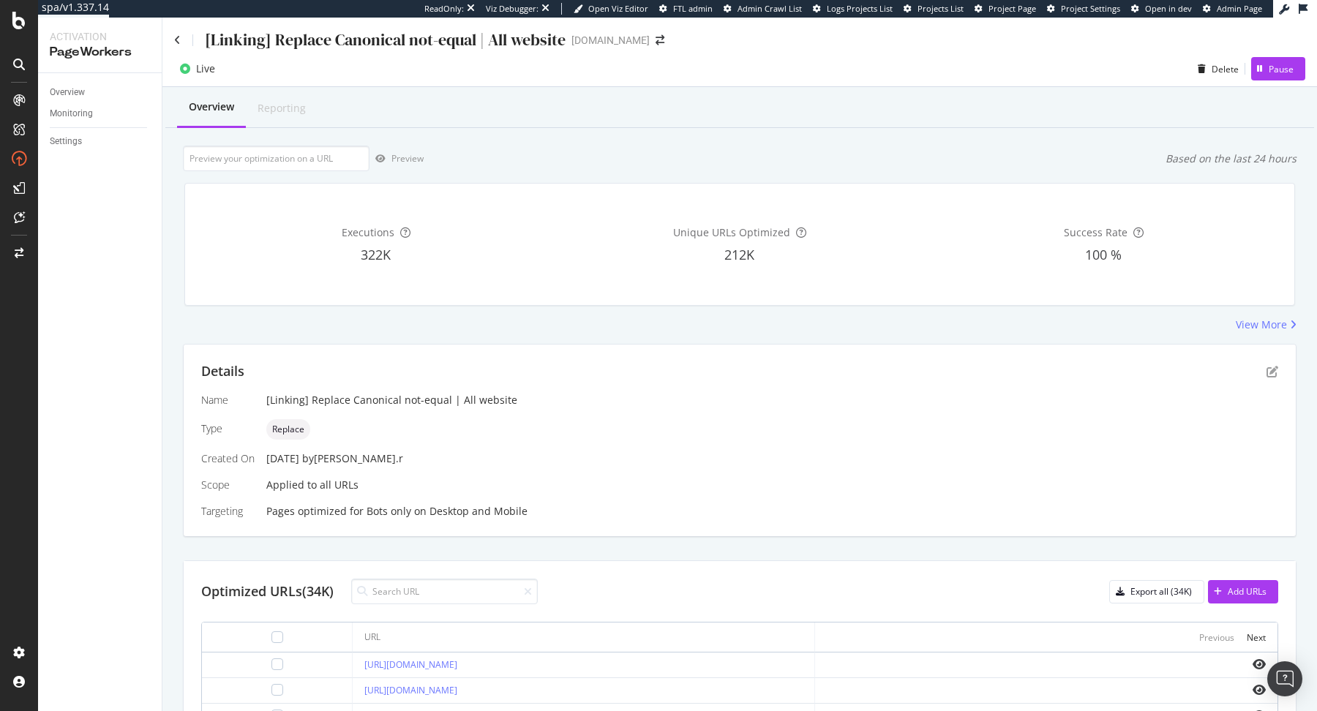
scroll to position [0, 0]
click at [178, 43] on icon at bounding box center [177, 41] width 7 height 10
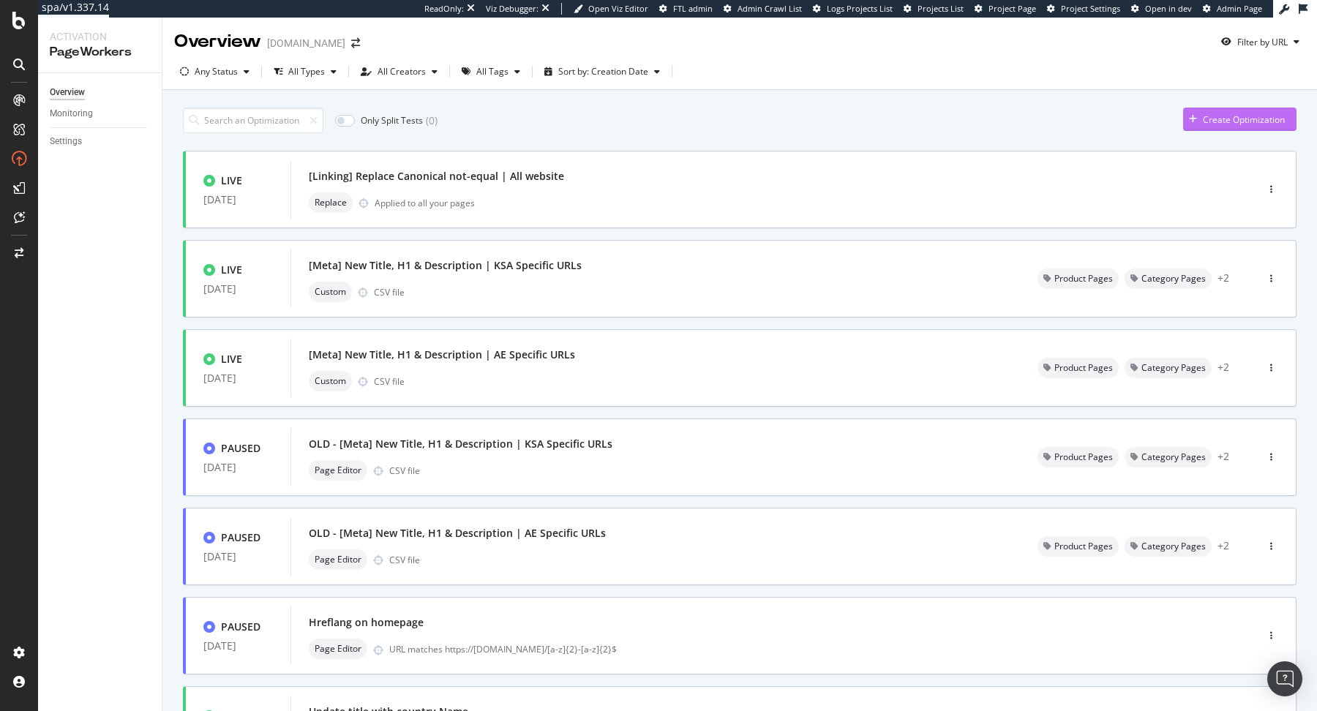
click at [1244, 113] on div "Create Optimization" at bounding box center [1244, 119] width 82 height 12
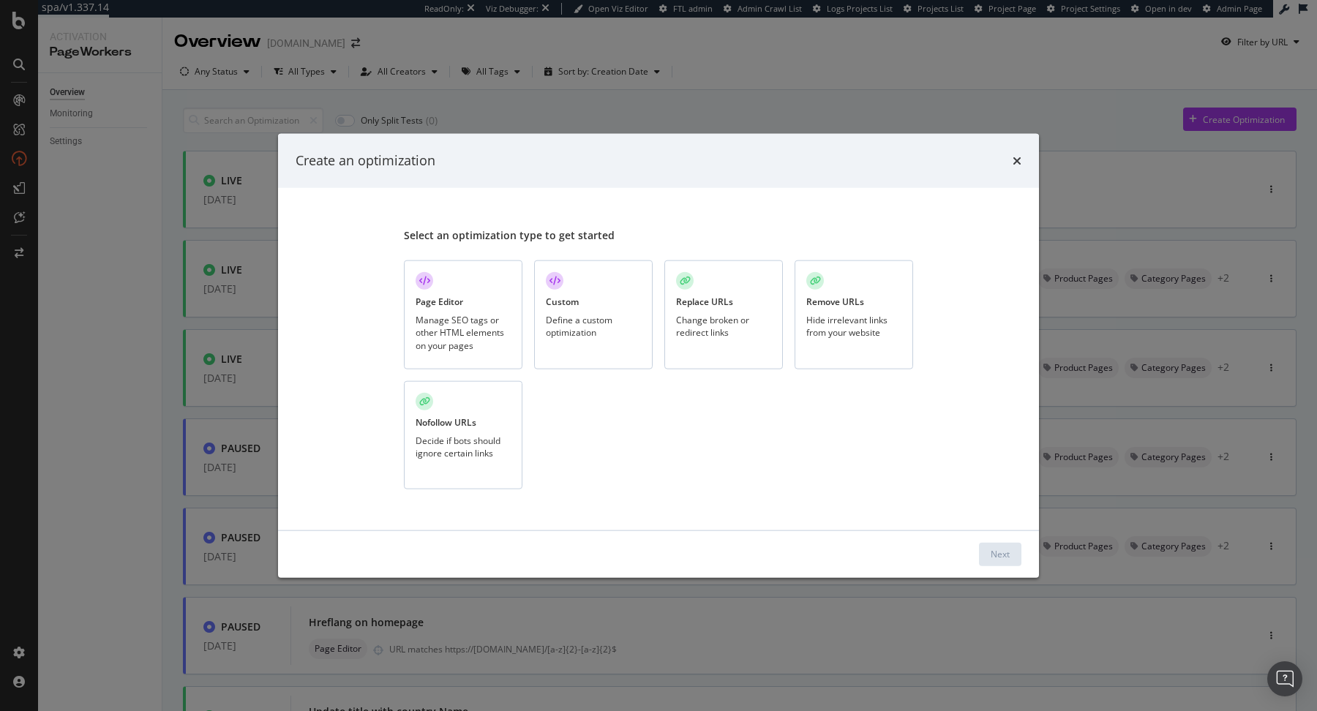
click at [701, 306] on div "Replace URLs" at bounding box center [704, 302] width 57 height 12
click at [988, 550] on button "Next" at bounding box center [1000, 553] width 42 height 23
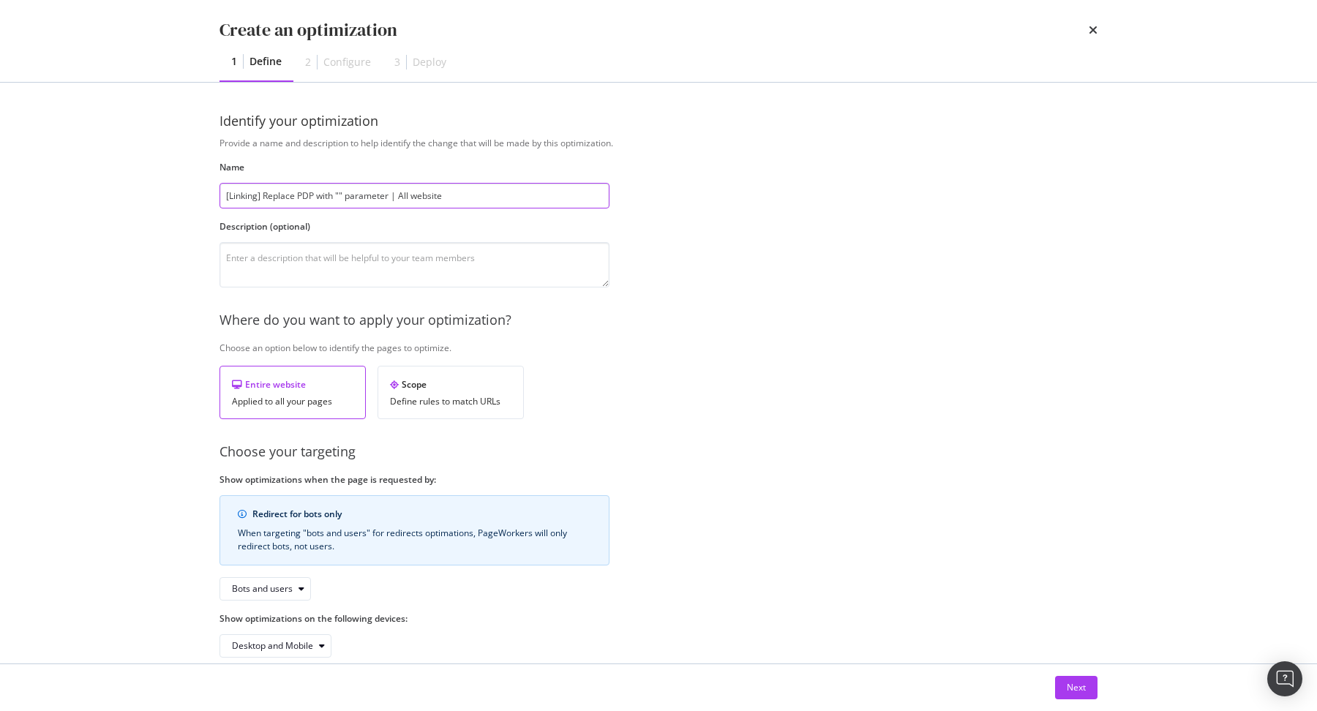
click at [342, 194] on input "[Linking] Replace PDP with "" parameter | All website" at bounding box center [414, 196] width 390 height 26
click at [339, 200] on input "[Linking] Replace PDP with "variant" parameter | All website" at bounding box center [414, 196] width 390 height 26
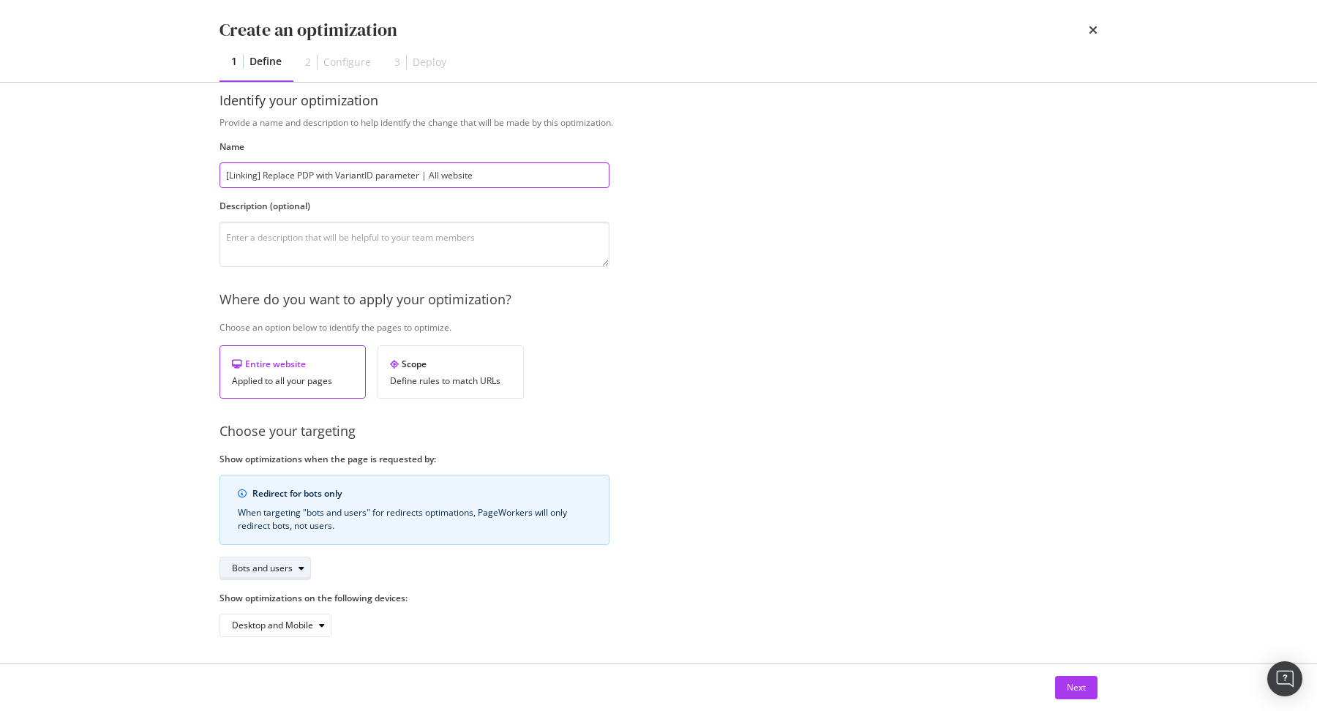
type input "[Linking] Replace PDP with VariantID parameter | All website"
click at [284, 570] on div "Bots and users" at bounding box center [262, 568] width 61 height 9
click at [285, 624] on div "Bots and users Bots only" at bounding box center [269, 602] width 100 height 50
click at [274, 609] on div "Bots only" at bounding box center [256, 615] width 37 height 12
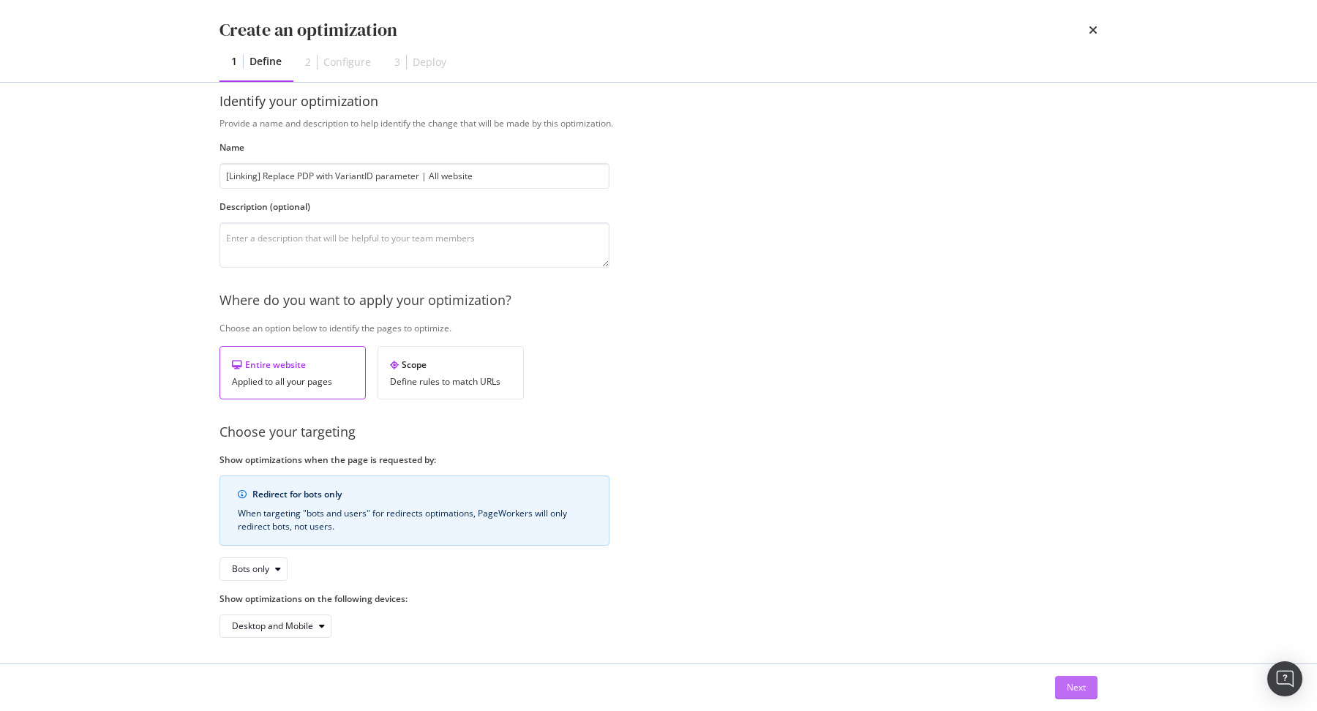
click at [1072, 685] on div "Next" at bounding box center [1076, 687] width 19 height 12
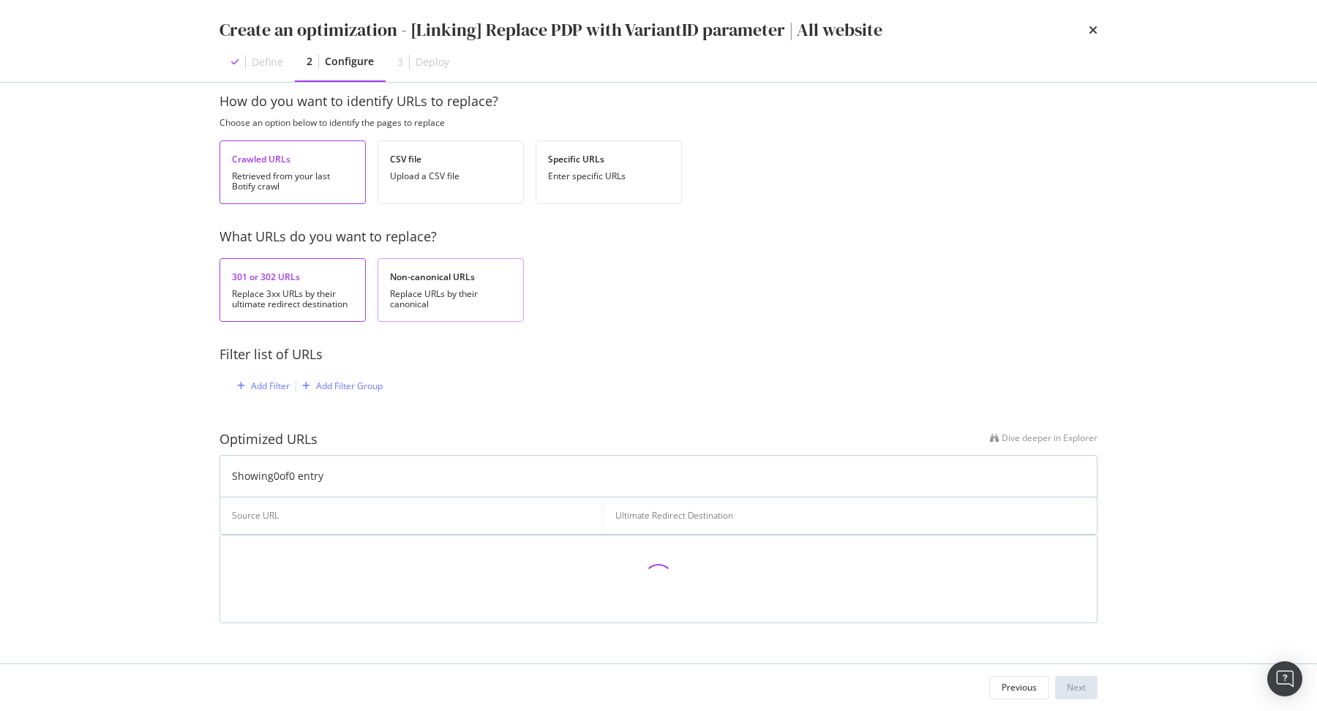
click at [458, 281] on div "Non-canonical URLs" at bounding box center [450, 277] width 121 height 12
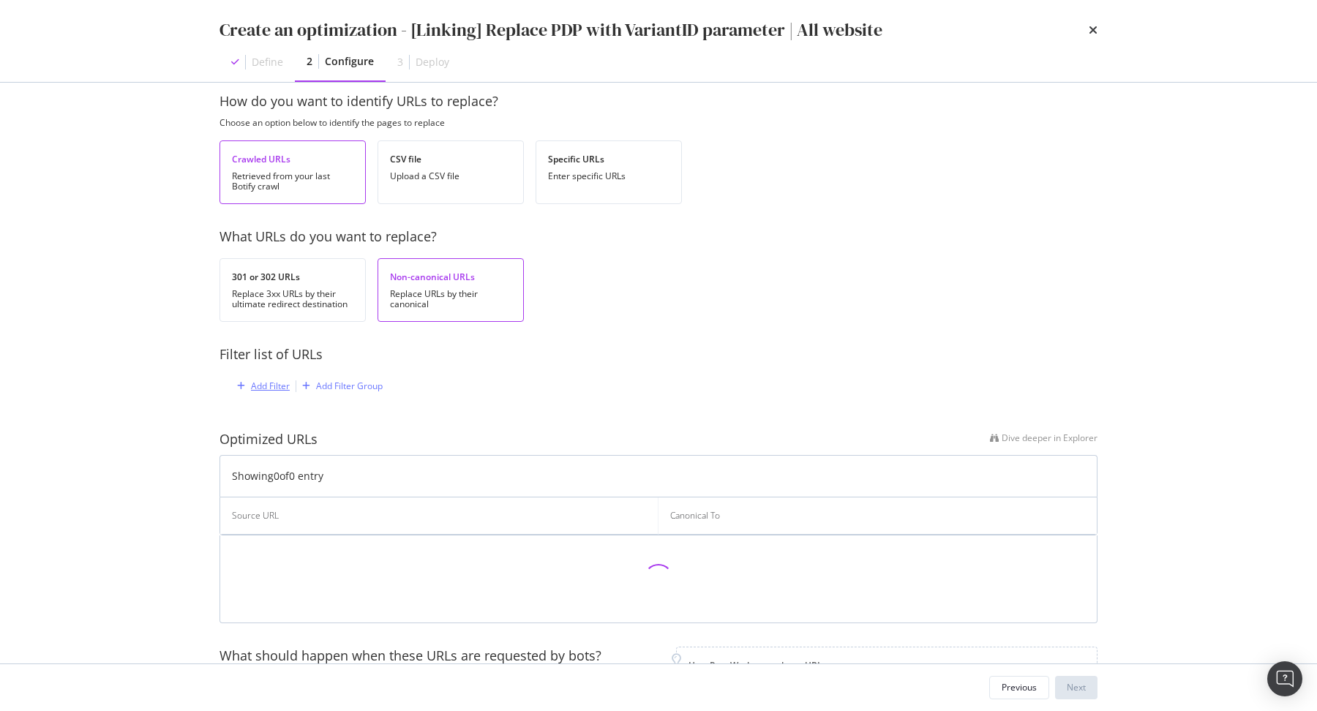
click at [283, 382] on div "Add Filter" at bounding box center [270, 386] width 39 height 12
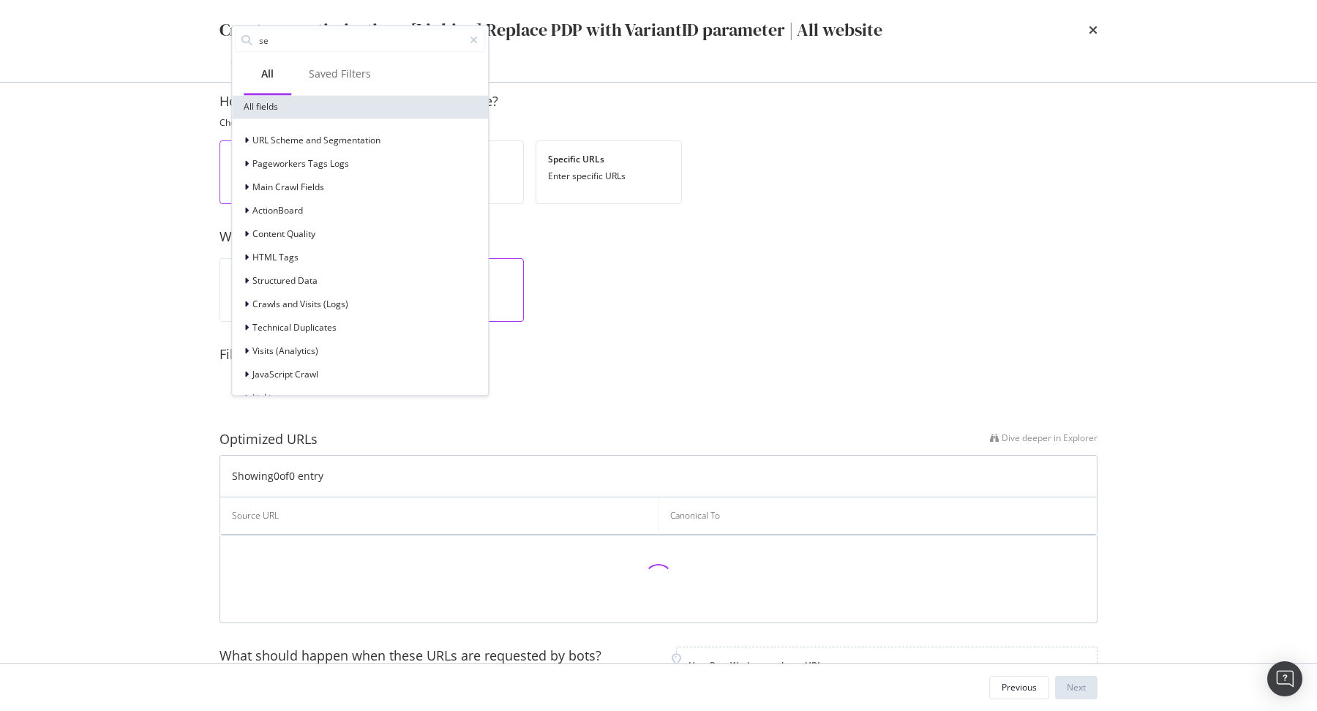
type input "seg"
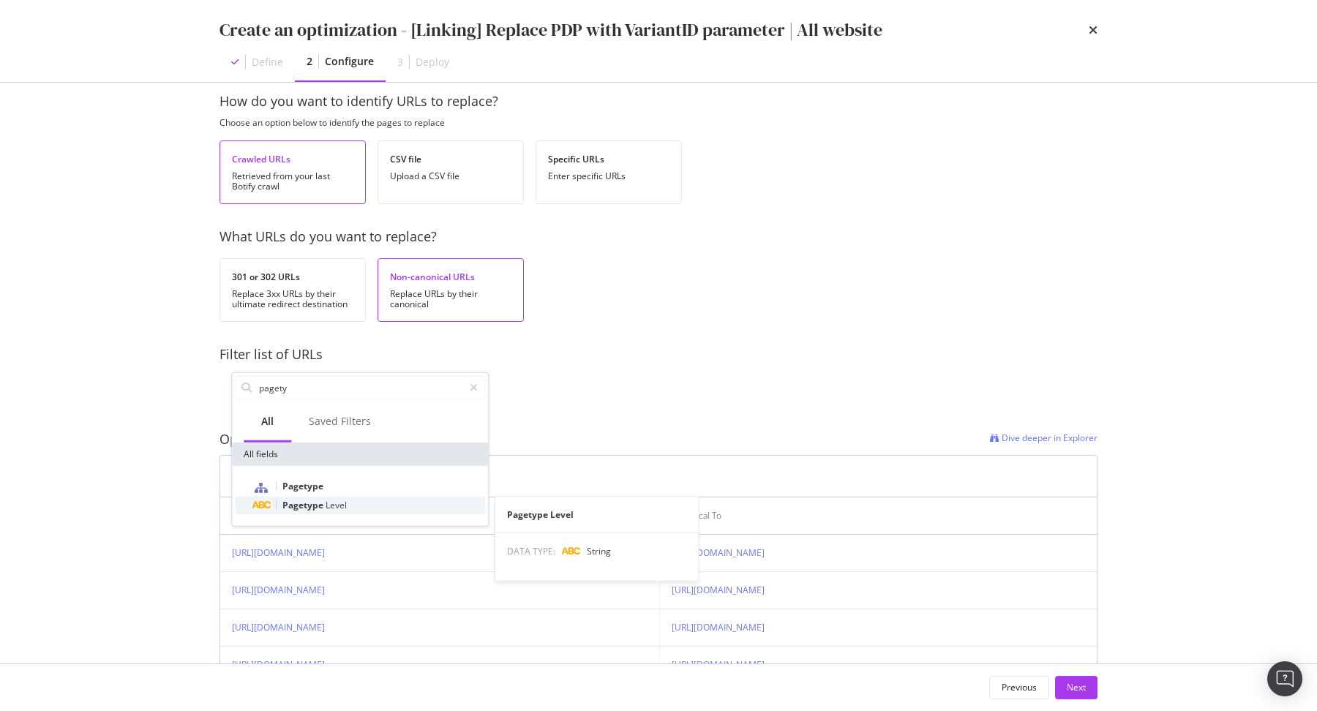
type input "pagety"
click at [326, 501] on span "Level" at bounding box center [336, 505] width 21 height 12
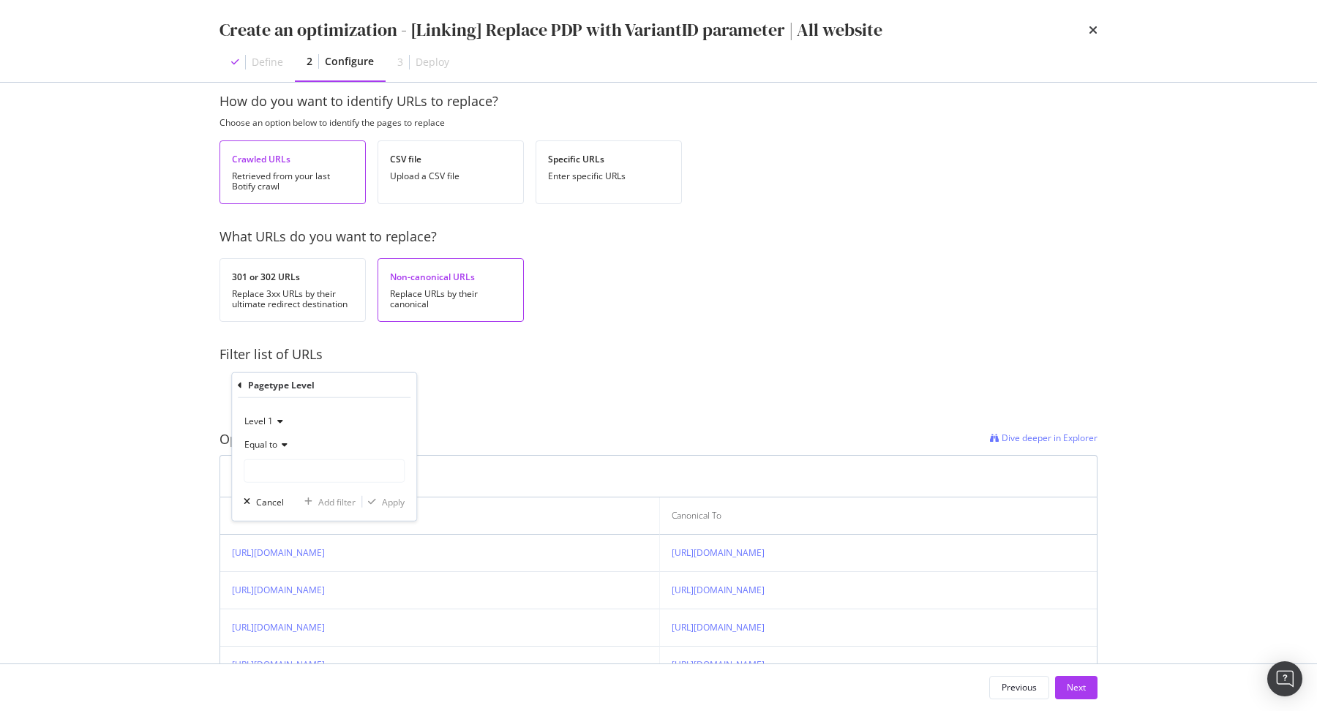
click at [286, 440] on icon "modal" at bounding box center [282, 444] width 10 height 9
click at [394, 389] on div "Pagetype Level" at bounding box center [324, 385] width 173 height 25
click at [356, 467] on input "modal" at bounding box center [323, 470] width 159 height 23
click at [328, 489] on span "Product-Pages" at bounding box center [296, 490] width 97 height 12
type input "Product-Pages"
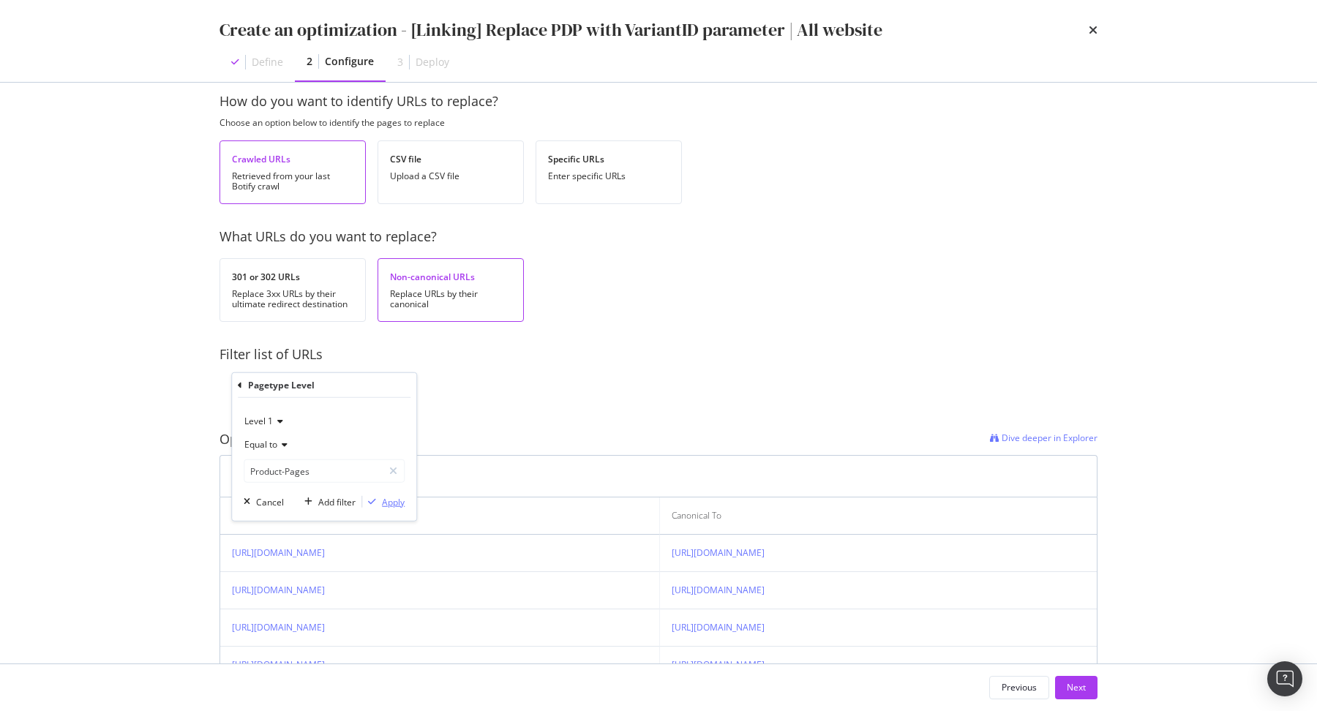
click at [391, 504] on div "Apply" at bounding box center [393, 501] width 23 height 12
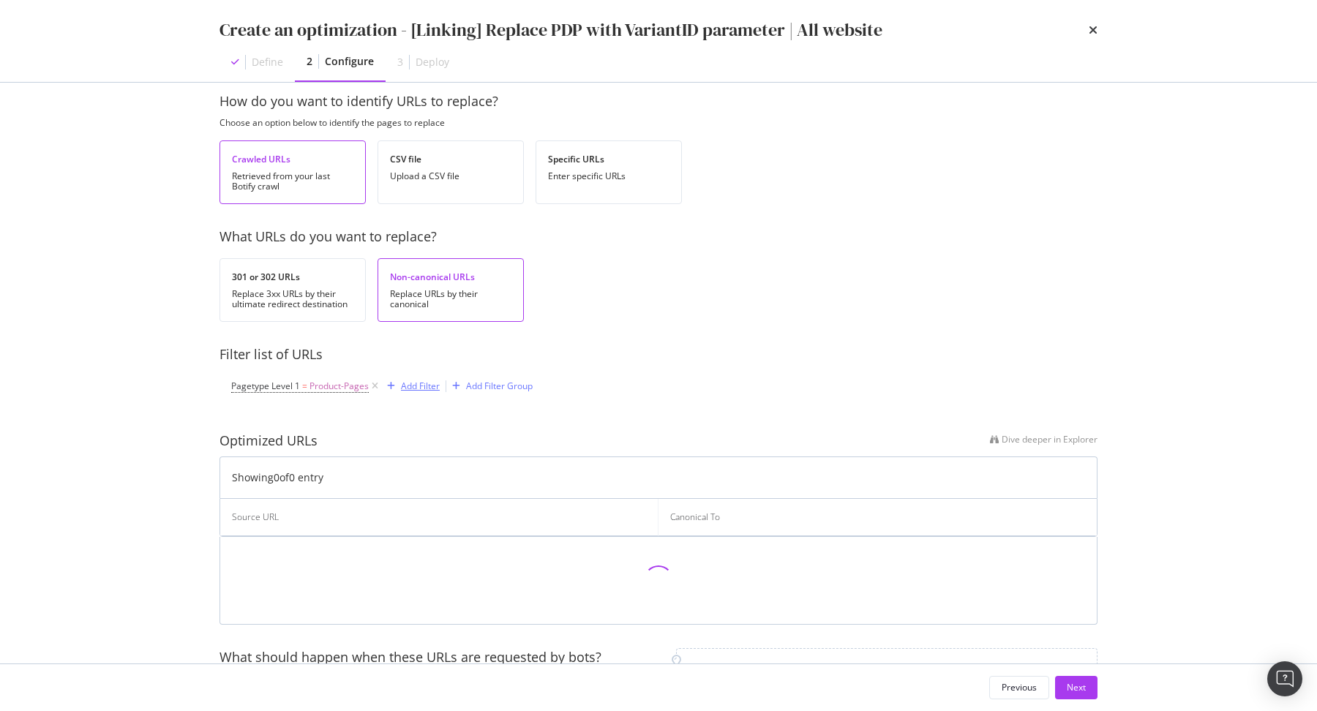
click at [407, 386] on div "Add Filter" at bounding box center [420, 386] width 39 height 12
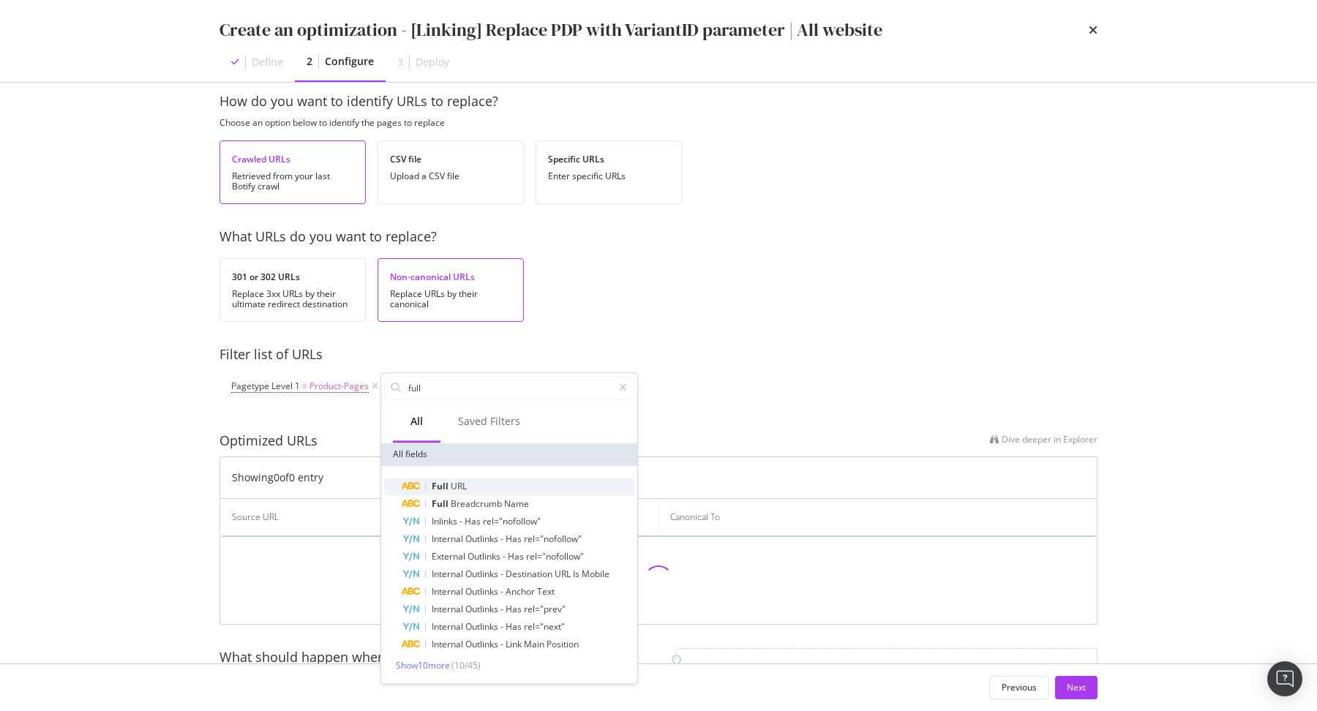
type input "full"
click at [484, 483] on div "Full URL" at bounding box center [518, 487] width 233 height 18
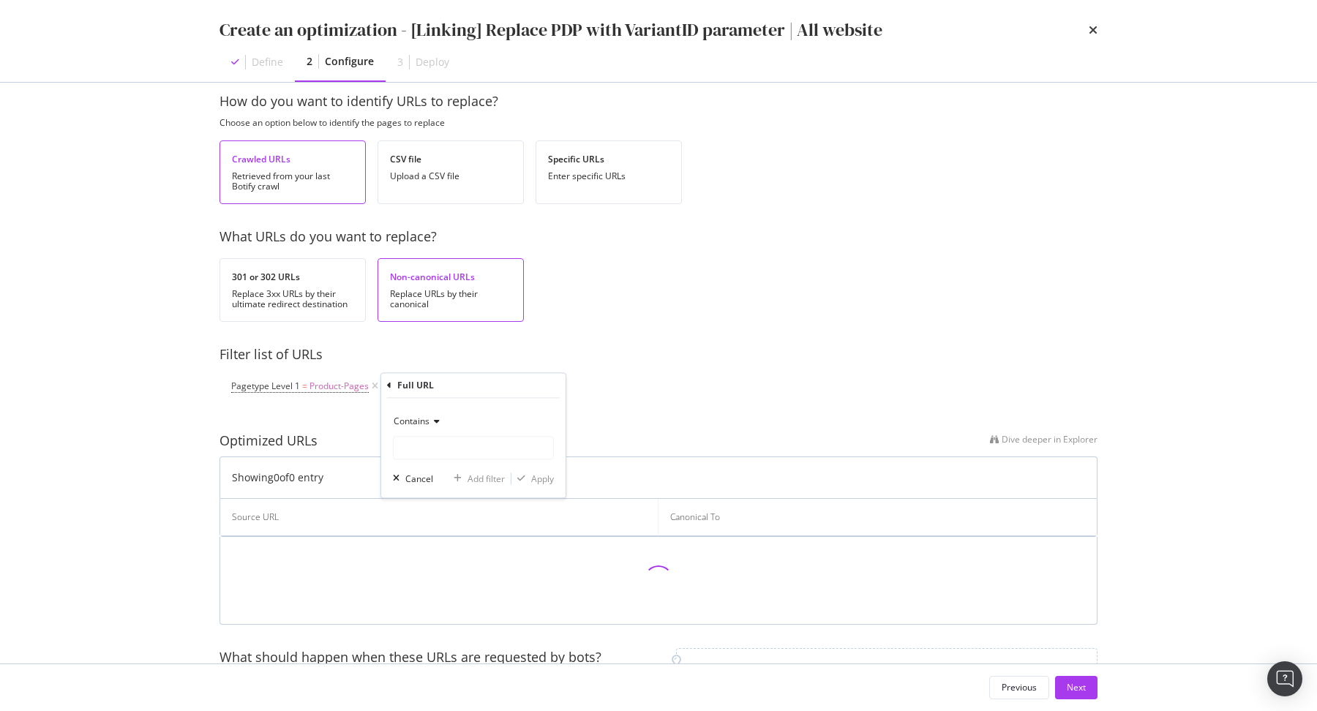
click at [435, 423] on icon "modal" at bounding box center [434, 422] width 10 height 9
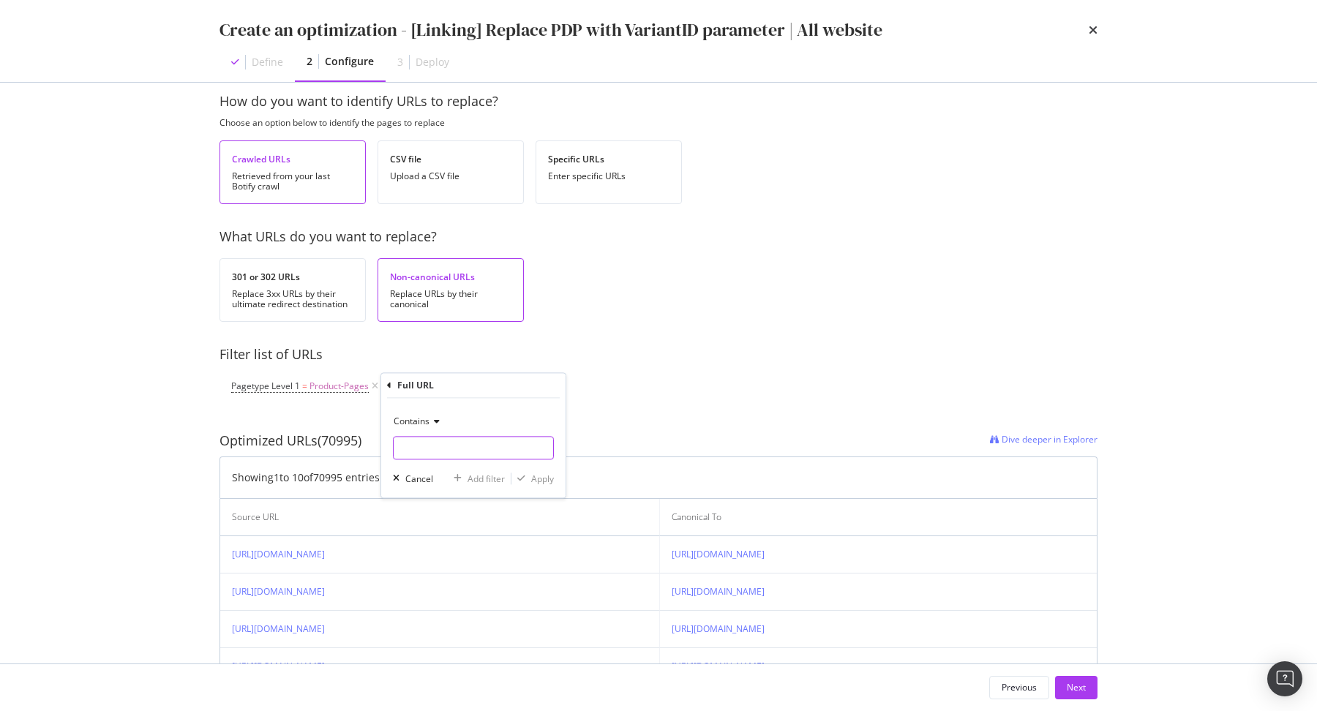
click at [434, 445] on input "modal" at bounding box center [473, 448] width 159 height 23
type input "porduct"
click at [435, 443] on input "productvariantId" at bounding box center [463, 448] width 138 height 23
click at [508, 456] on input "productVariantId" at bounding box center [463, 448] width 138 height 23
type input "productVariantId="
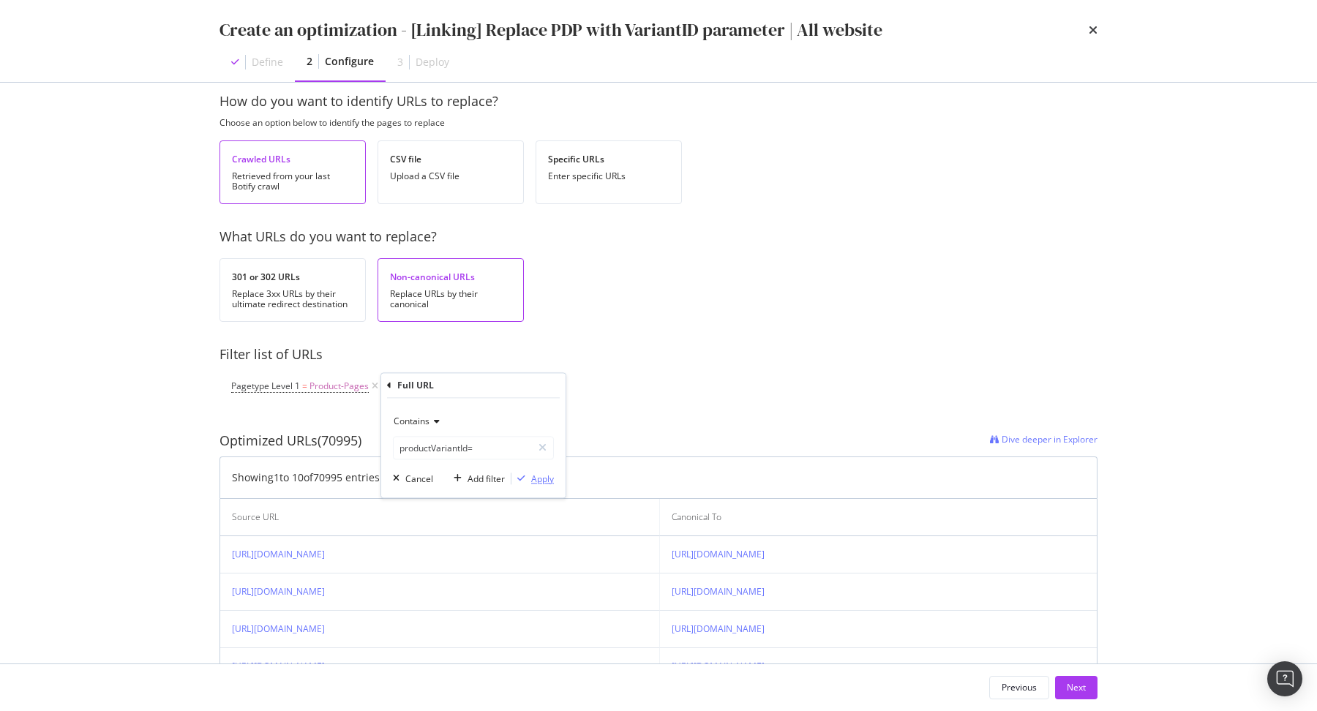
click at [544, 473] on div "Apply" at bounding box center [542, 479] width 23 height 12
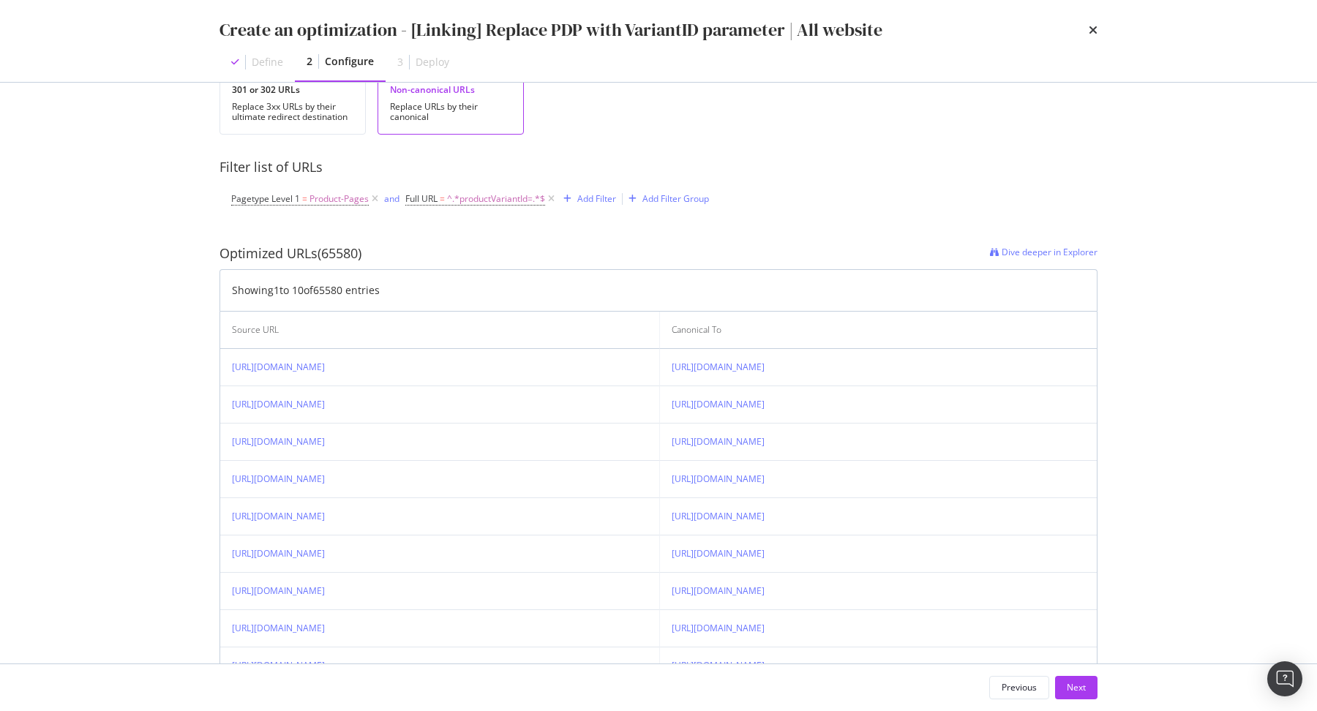
scroll to position [179, 0]
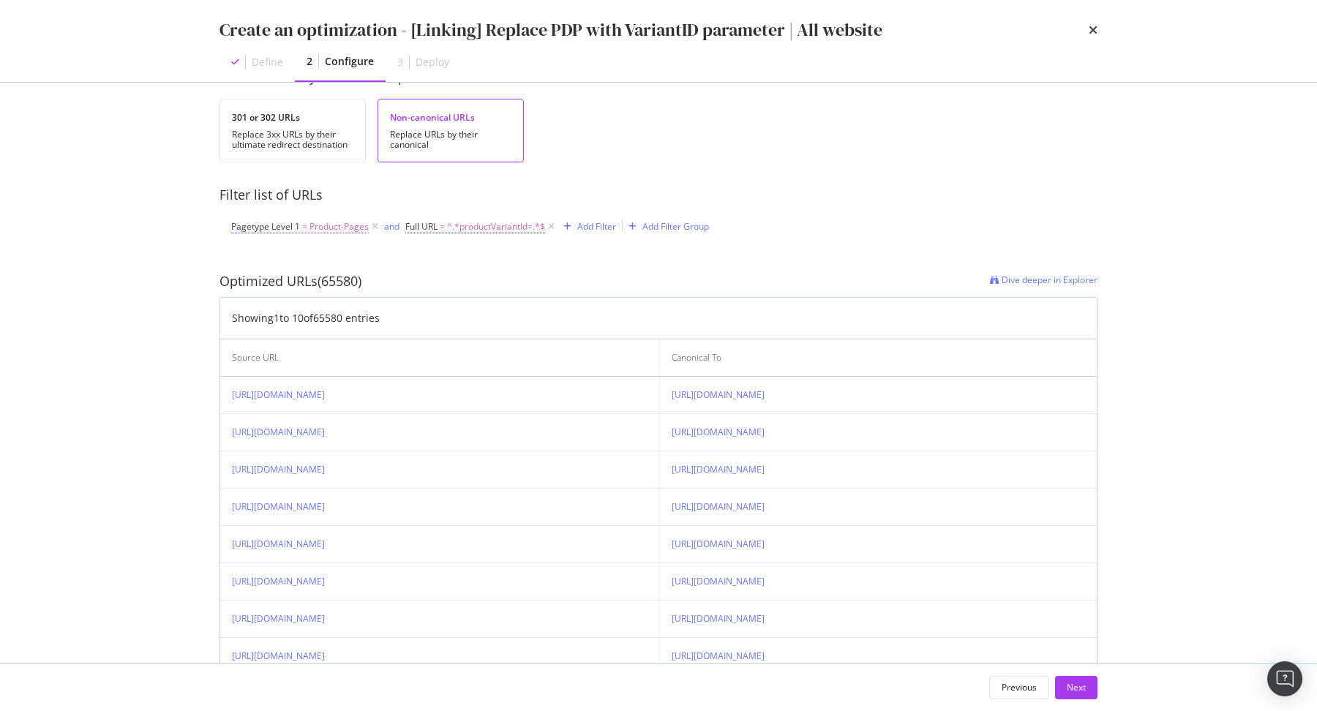
click at [325, 228] on span "Product-Pages" at bounding box center [338, 227] width 59 height 20
click at [576, 260] on div "Optimized URLs (65580) Dive deeper in Explorer Showing 1 to 10 of 65580 entries…" at bounding box center [658, 511] width 878 height 525
click at [1081, 683] on div "Next" at bounding box center [1076, 687] width 19 height 12
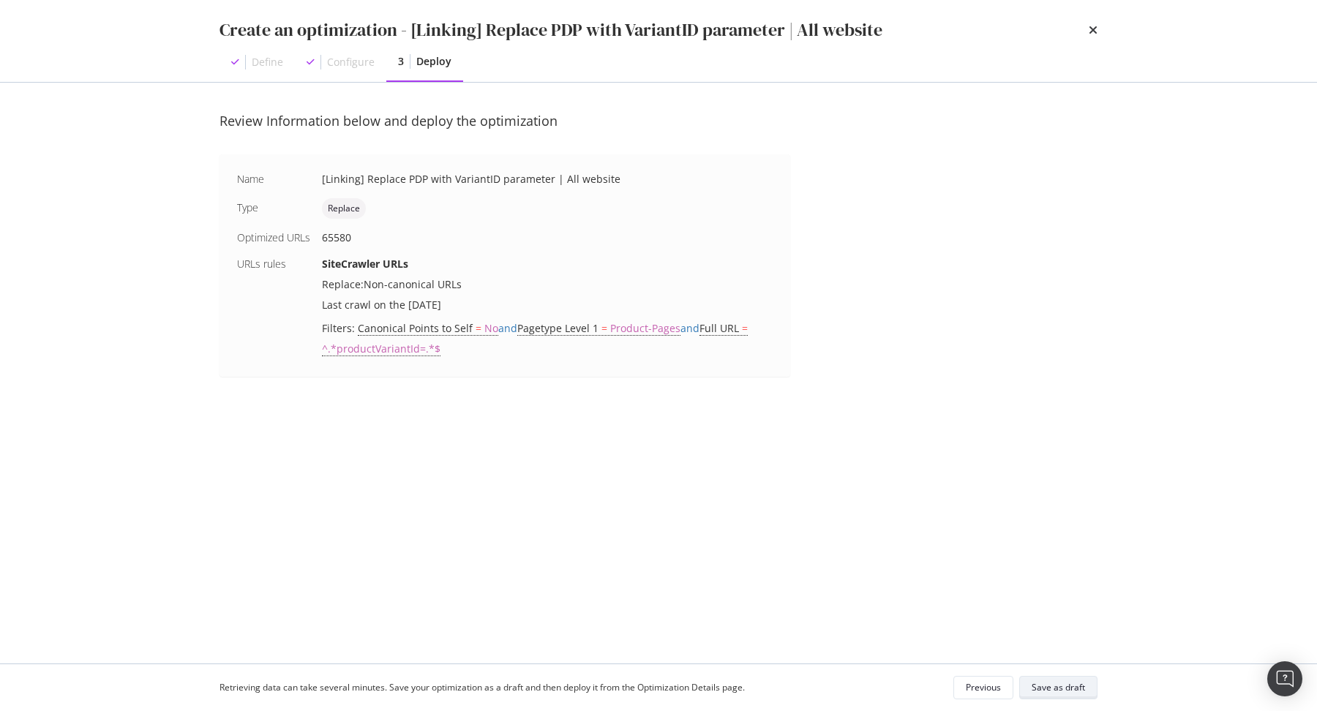
click at [1081, 683] on div "Save as draft" at bounding box center [1057, 687] width 53 height 12
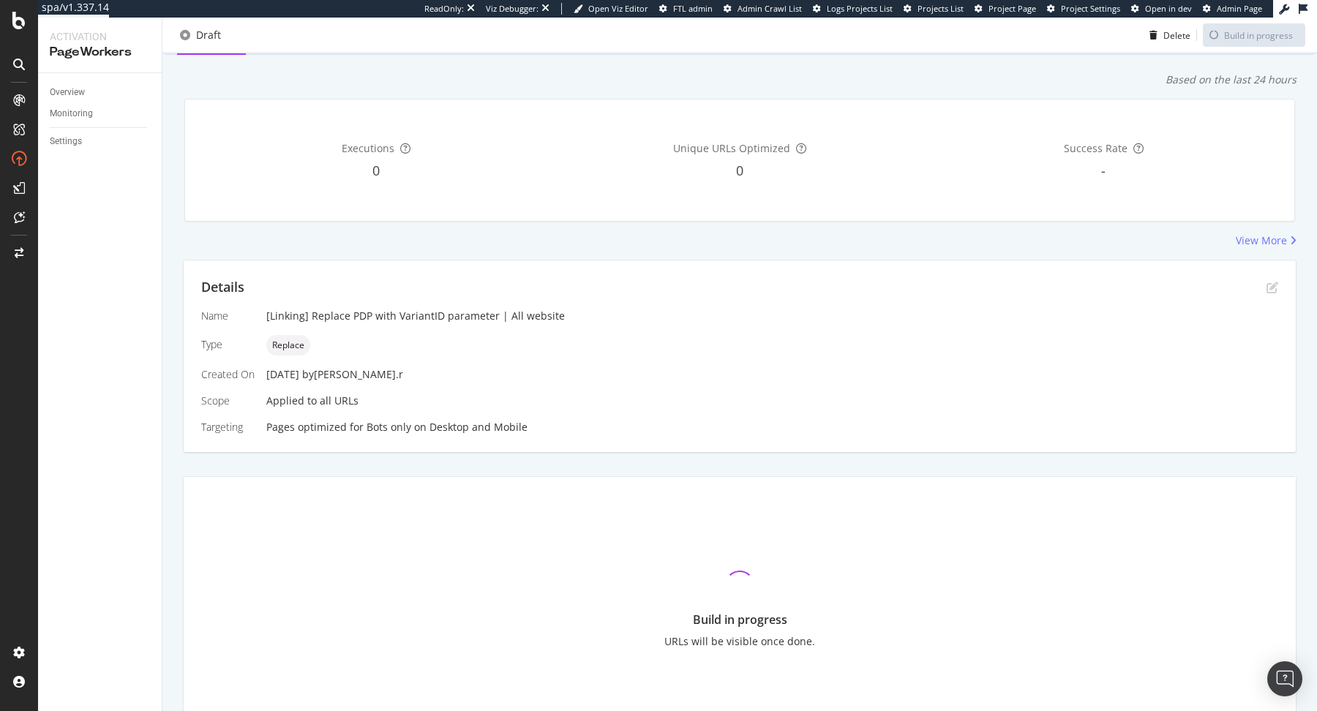
scroll to position [154, 0]
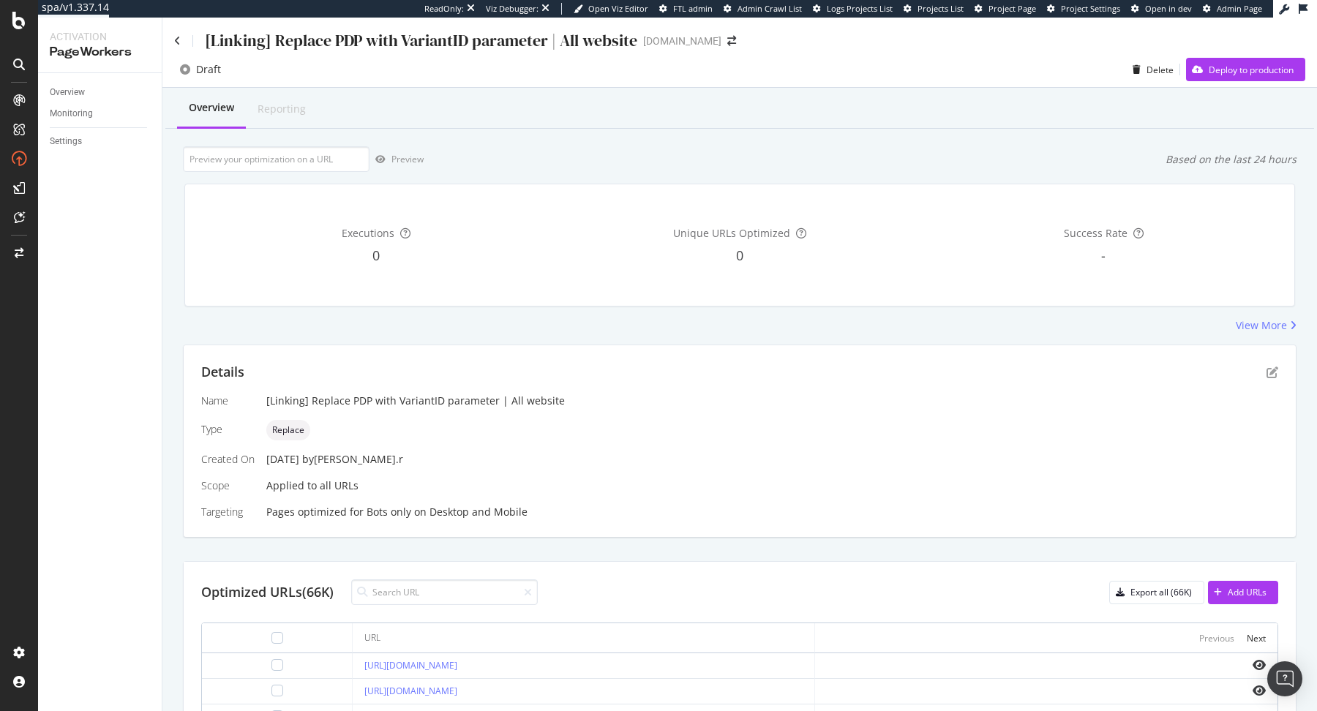
click at [505, 111] on div "Overview Reporting" at bounding box center [739, 109] width 1148 height 40
click at [756, 37] on div "[Linking] Replace PDP with VariantID parameter | All website www.sephora.me" at bounding box center [739, 35] width 1154 height 34
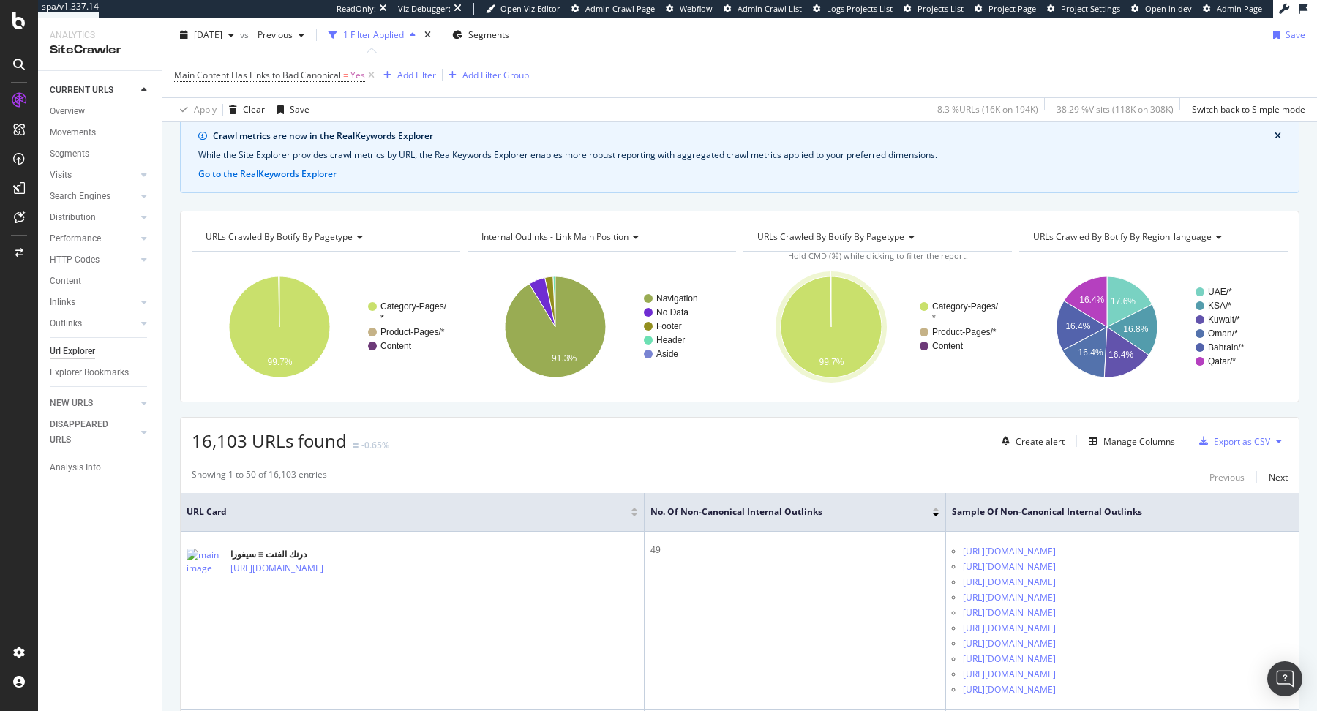
scroll to position [67, 0]
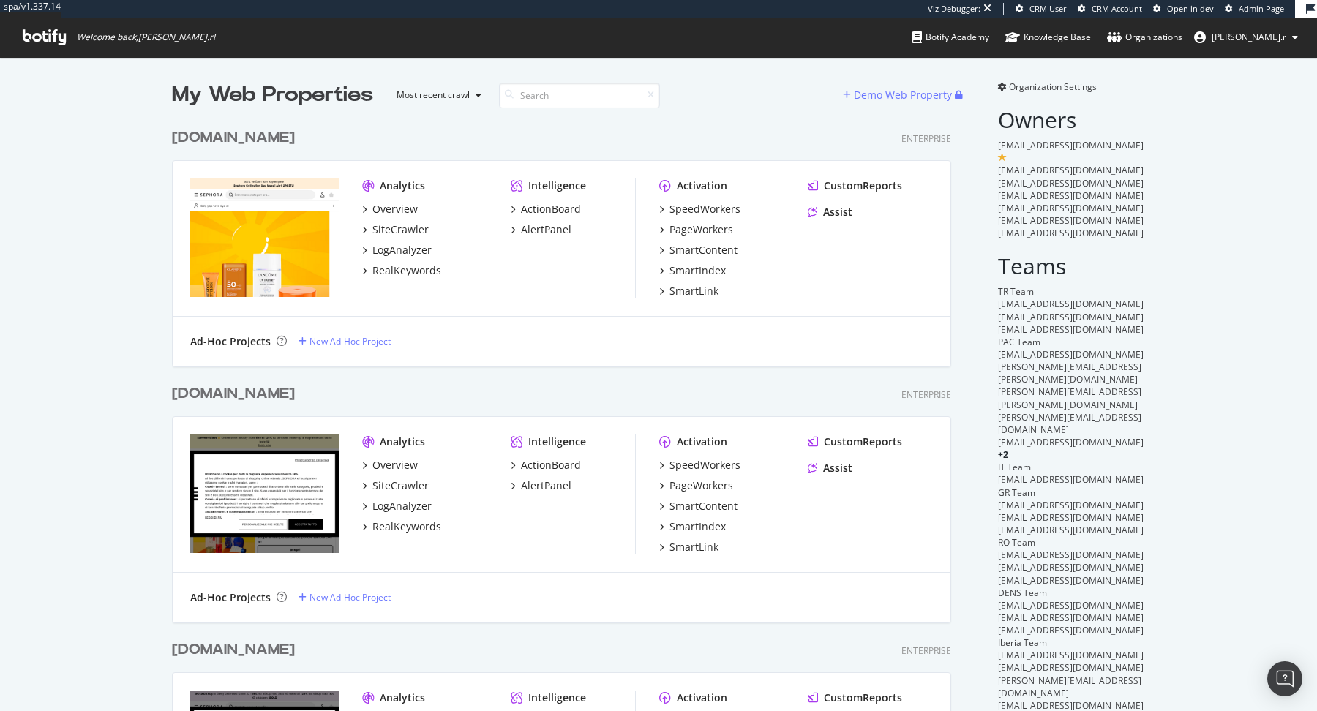
click at [1035, 83] on span "Organization Settings" at bounding box center [1053, 86] width 88 height 12
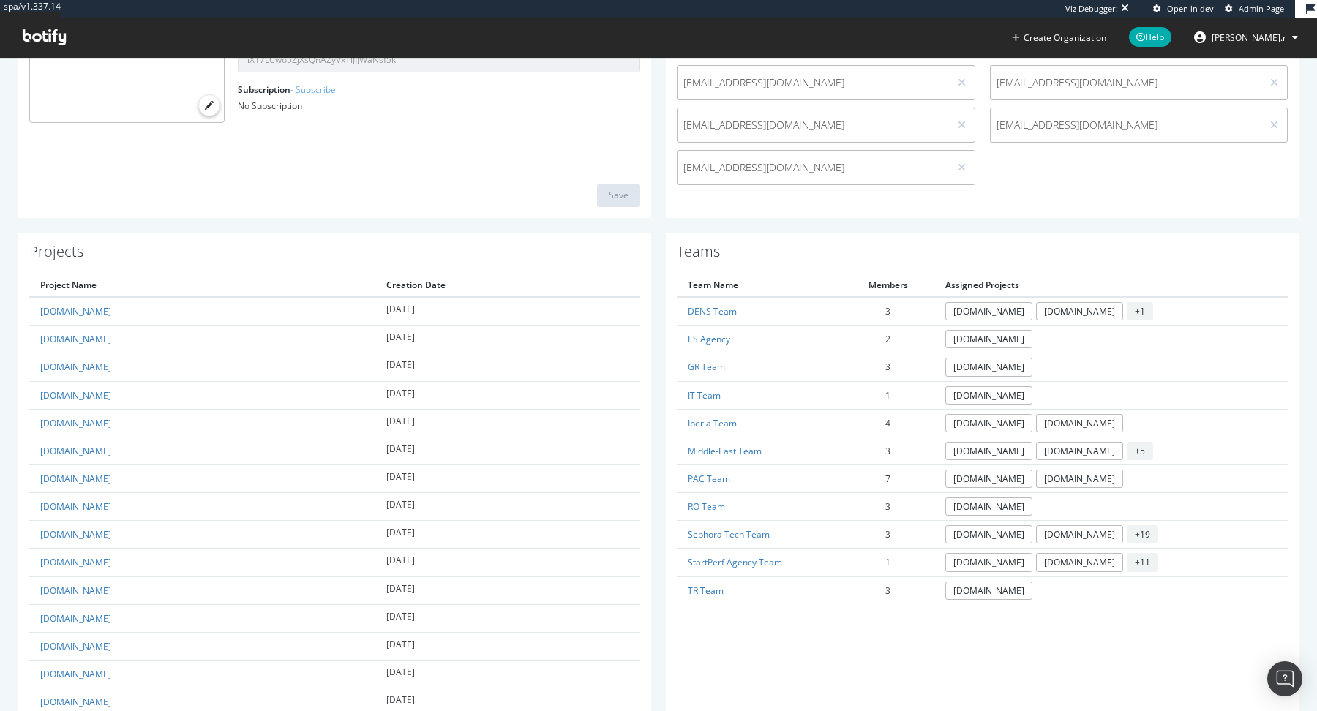
scroll to position [244, 0]
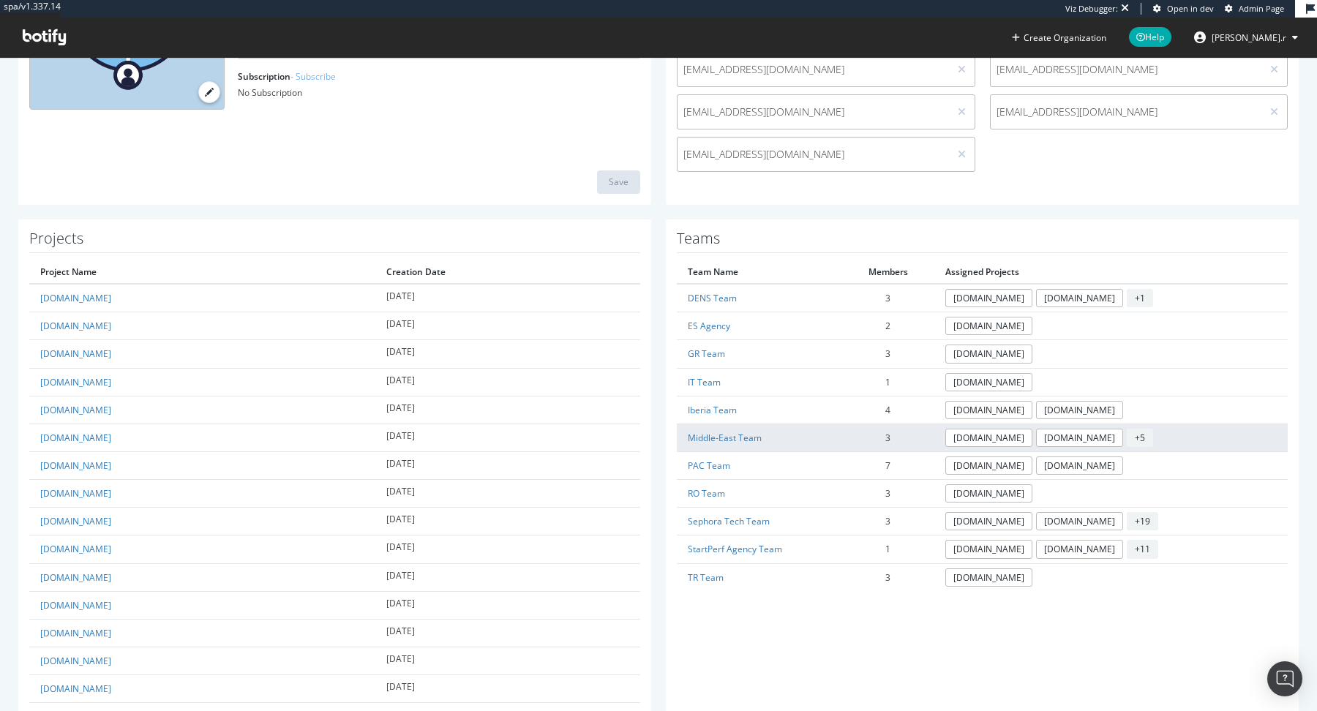
click at [729, 425] on td "Middle-East Team" at bounding box center [759, 438] width 165 height 28
click at [732, 432] on link "Middle-East Team" at bounding box center [725, 438] width 74 height 12
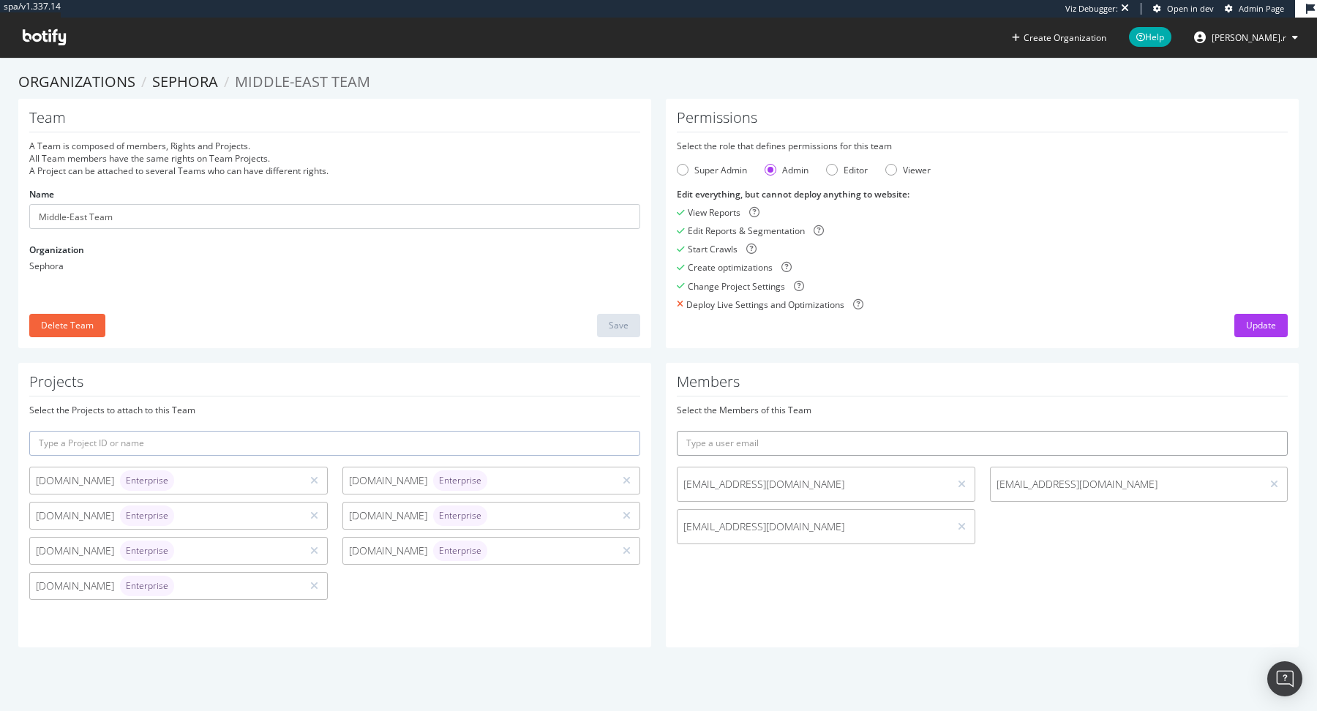
click at [830, 435] on input "text" at bounding box center [982, 443] width 611 height 25
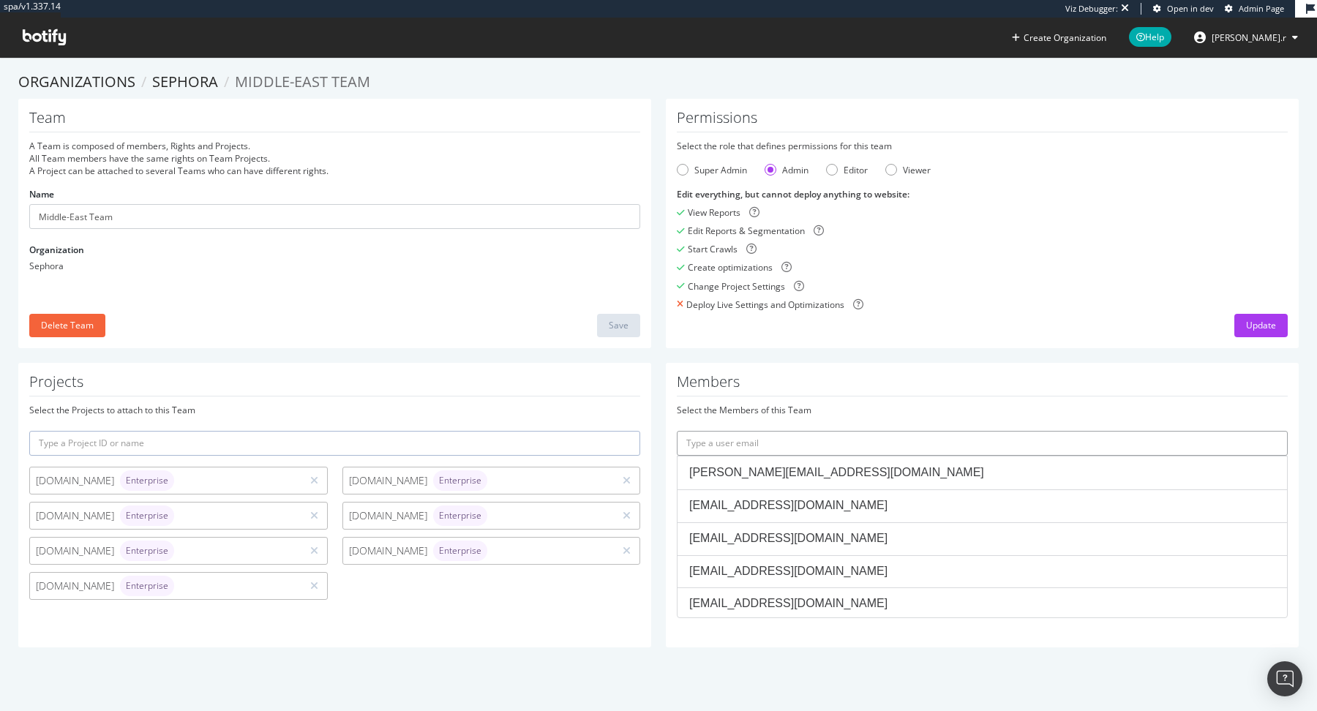
paste input "[EMAIL_ADDRESS][DOMAIN_NAME]"
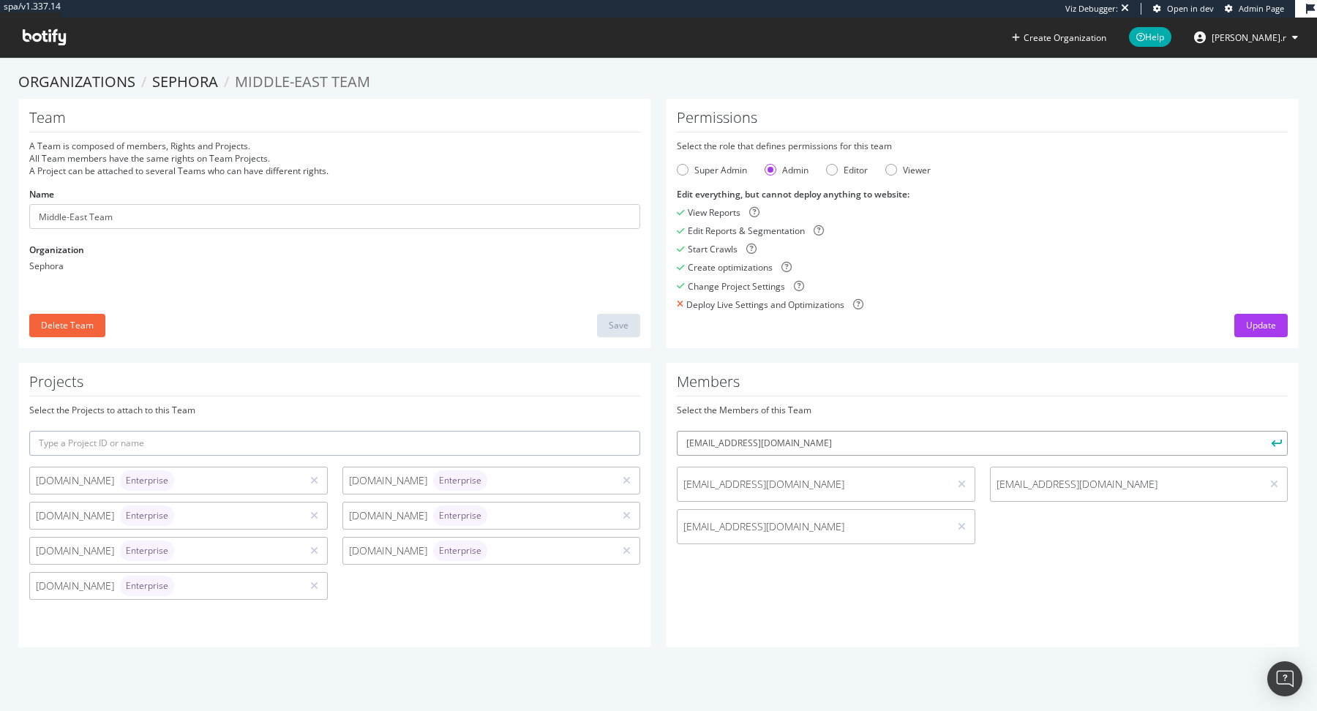
type input "[EMAIL_ADDRESS][DOMAIN_NAME]"
click at [1263, 431] on button "submit" at bounding box center [1275, 443] width 25 height 25
click at [712, 164] on div "Super Admin" at bounding box center [720, 170] width 53 height 12
drag, startPoint x: 830, startPoint y: 480, endPoint x: 685, endPoint y: 481, distance: 144.8
click at [685, 481] on span "[EMAIL_ADDRESS][DOMAIN_NAME]" at bounding box center [813, 484] width 260 height 15
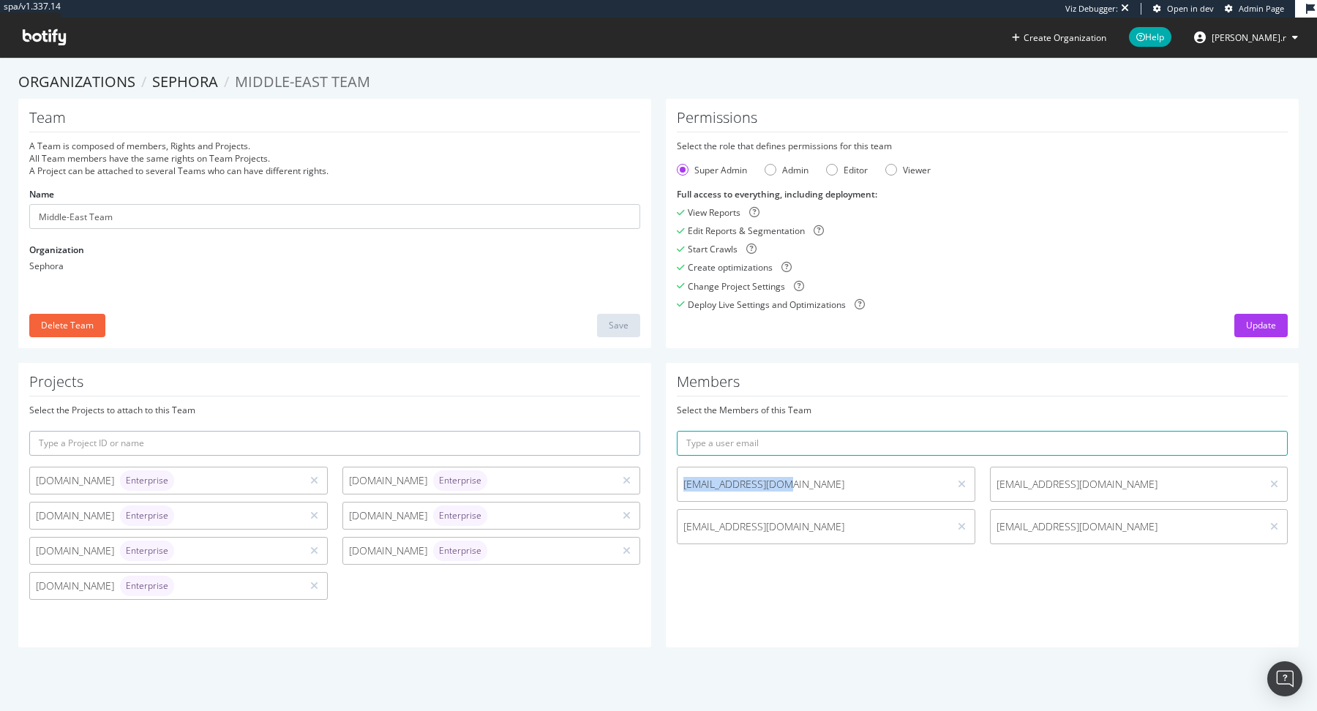
copy span "[EMAIL_ADDRESS][DOMAIN_NAME]"
drag, startPoint x: 791, startPoint y: 530, endPoint x: 681, endPoint y: 527, distance: 109.7
click at [681, 527] on span "[EMAIL_ADDRESS][DOMAIN_NAME]" at bounding box center [812, 526] width 271 height 15
copy span "[EMAIL_ADDRESS][DOMAIN_NAME]"
click at [1266, 324] on div "Update" at bounding box center [1261, 325] width 30 height 12
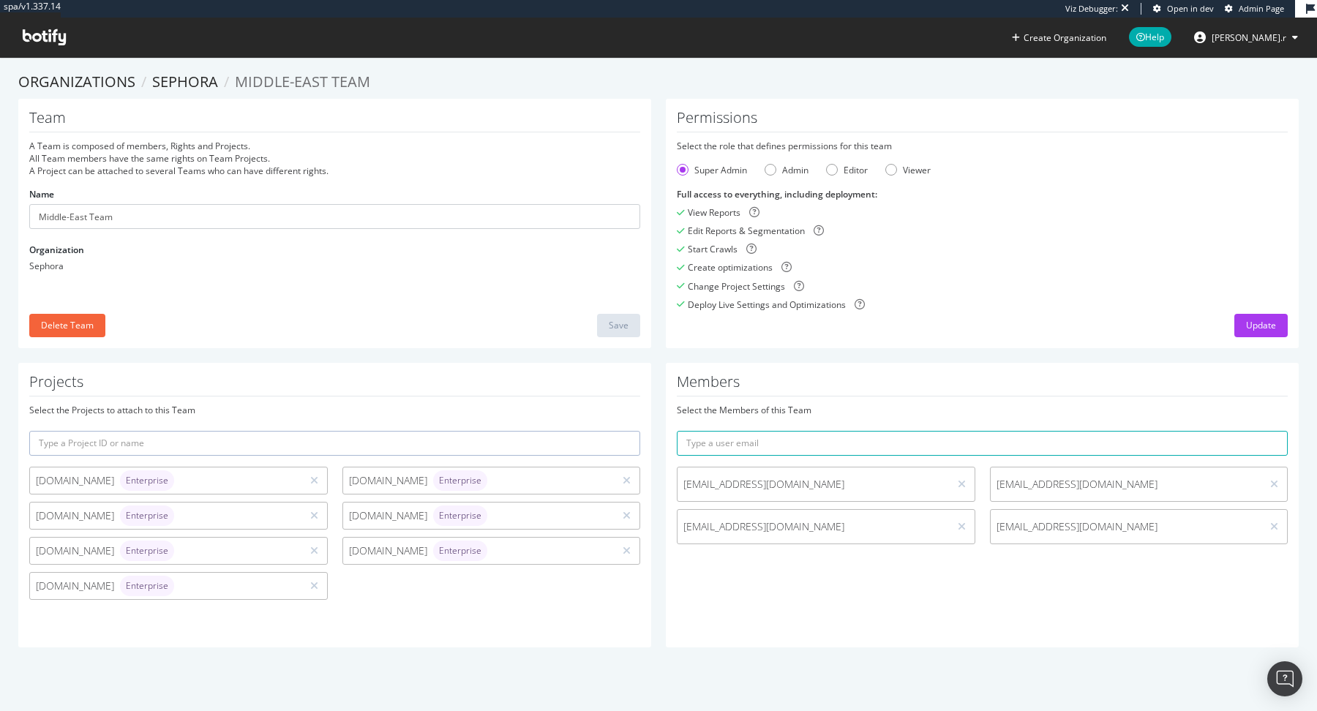
click at [941, 231] on div "Edit Reports & Segmentation" at bounding box center [982, 231] width 611 height 12
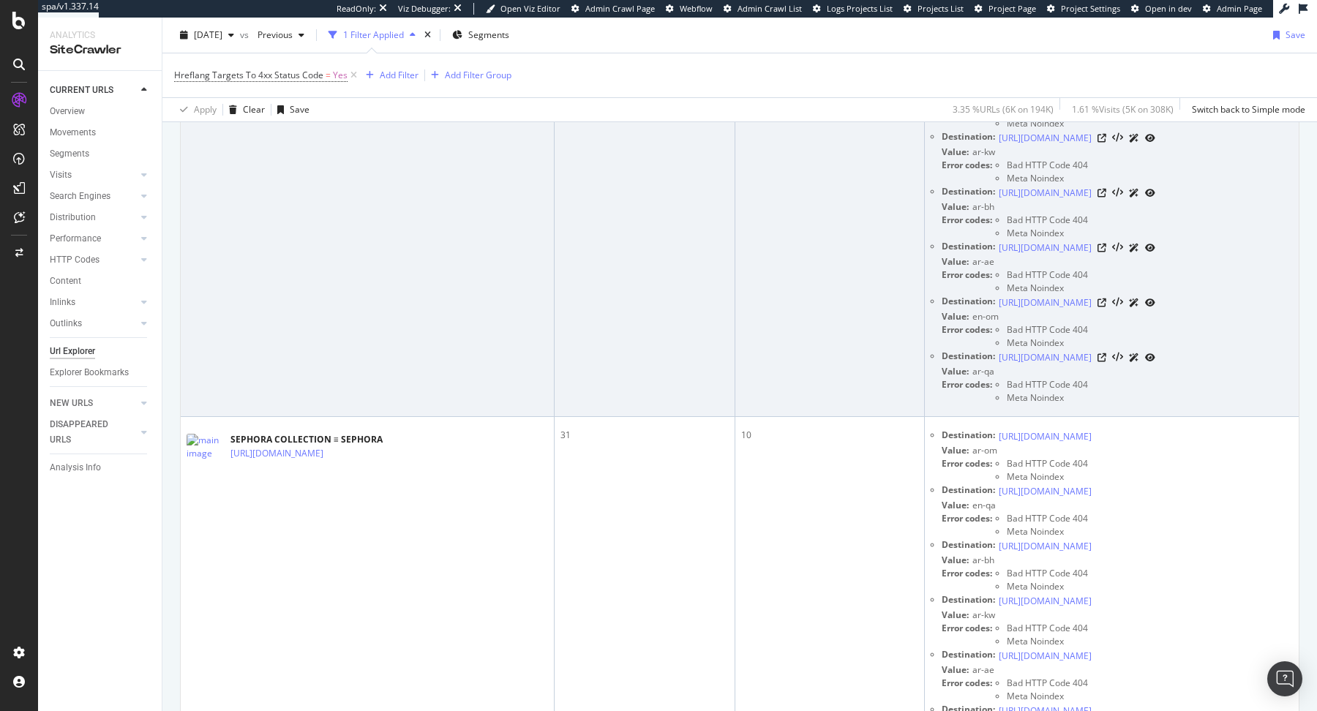
scroll to position [751, 0]
drag, startPoint x: 1079, startPoint y: 380, endPoint x: 1088, endPoint y: 380, distance: 8.8
click at [1088, 292] on div "Error codes: Bad HTTP Code 404 Meta Noindex" at bounding box center [1116, 279] width 351 height 26
drag, startPoint x: 1072, startPoint y: 391, endPoint x: 1032, endPoint y: 391, distance: 40.2
click at [1032, 292] on div "Meta Noindex" at bounding box center [1047, 285] width 81 height 13
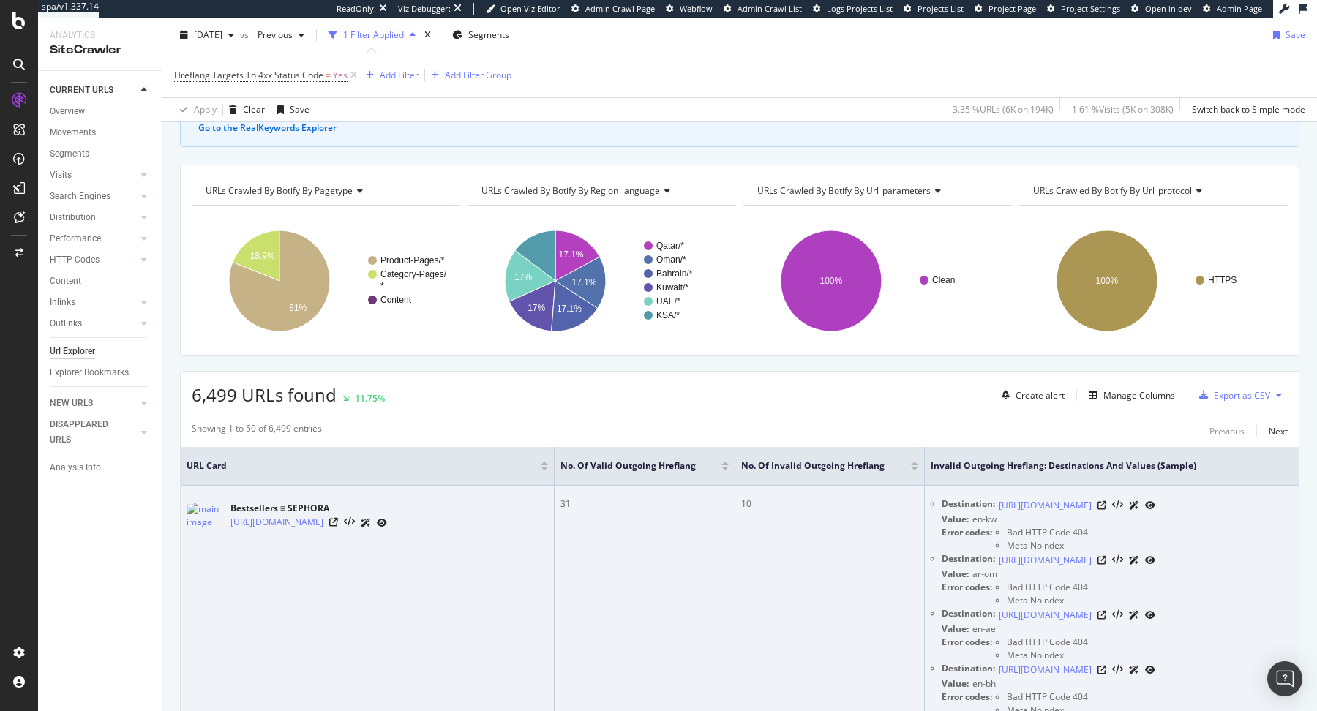
scroll to position [104, 0]
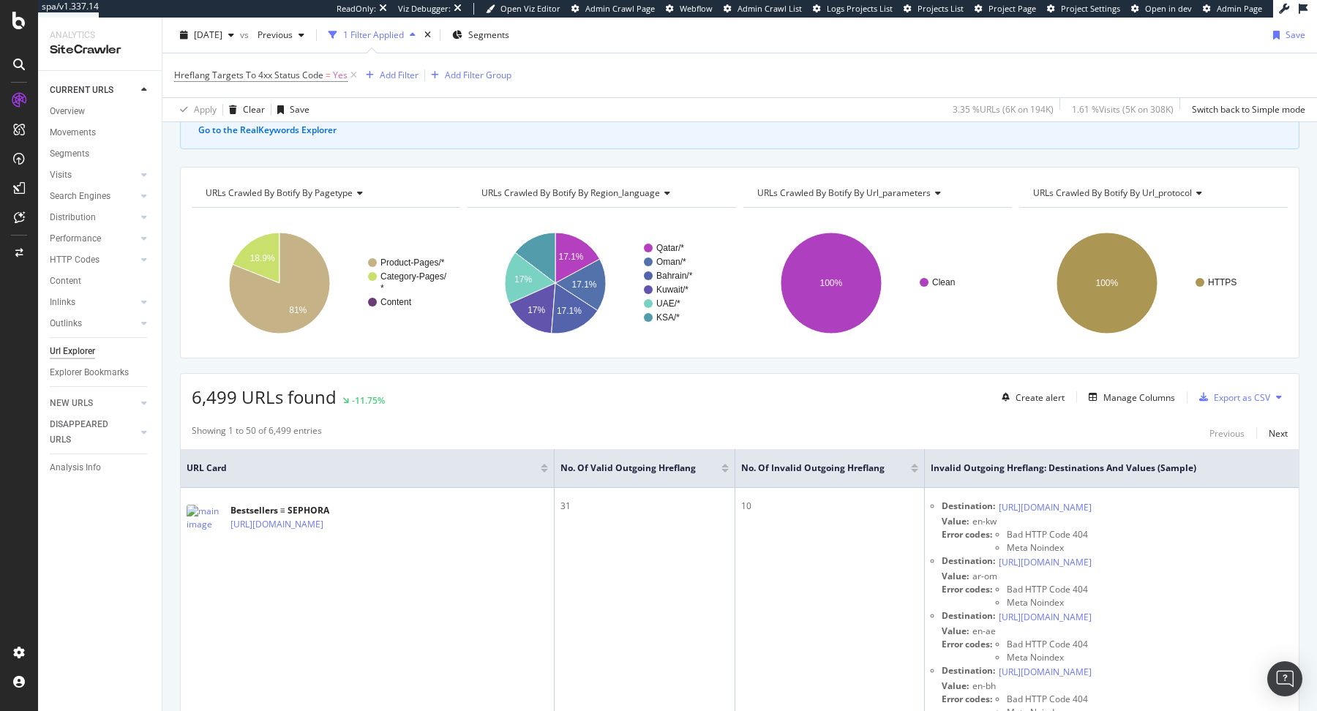
click at [892, 200] on div "URLs Crawled By Botify By url_parameters" at bounding box center [876, 192] width 244 height 23
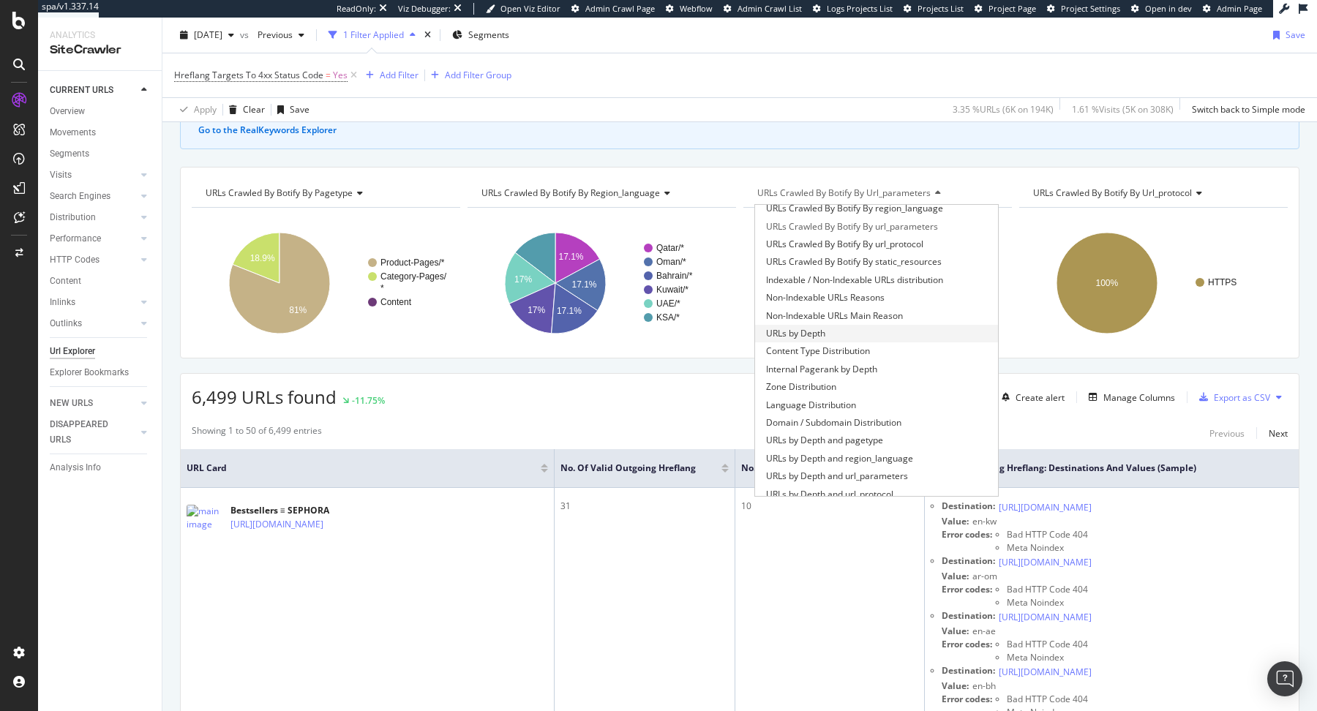
scroll to position [44, 0]
click at [911, 279] on span "Indexable / Non-Indexable URLs distribution" at bounding box center [854, 276] width 177 height 15
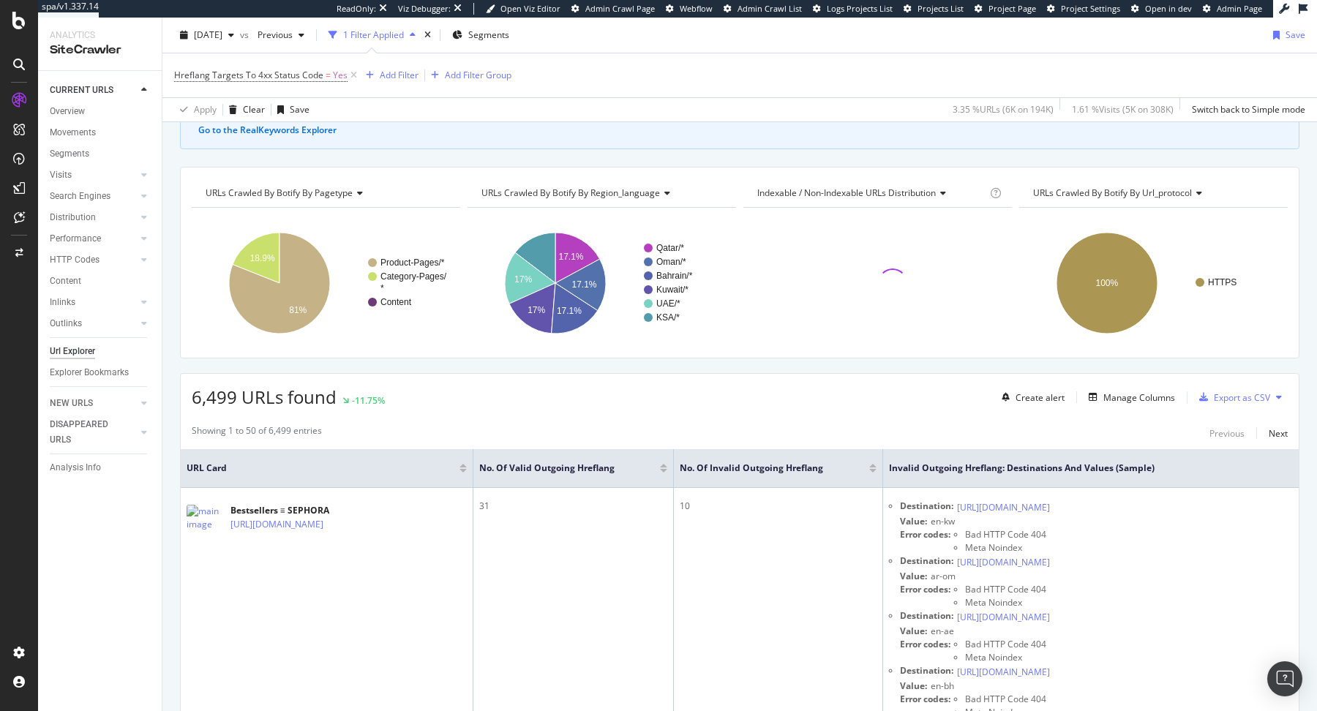
click at [911, 279] on div at bounding box center [877, 282] width 268 height 127
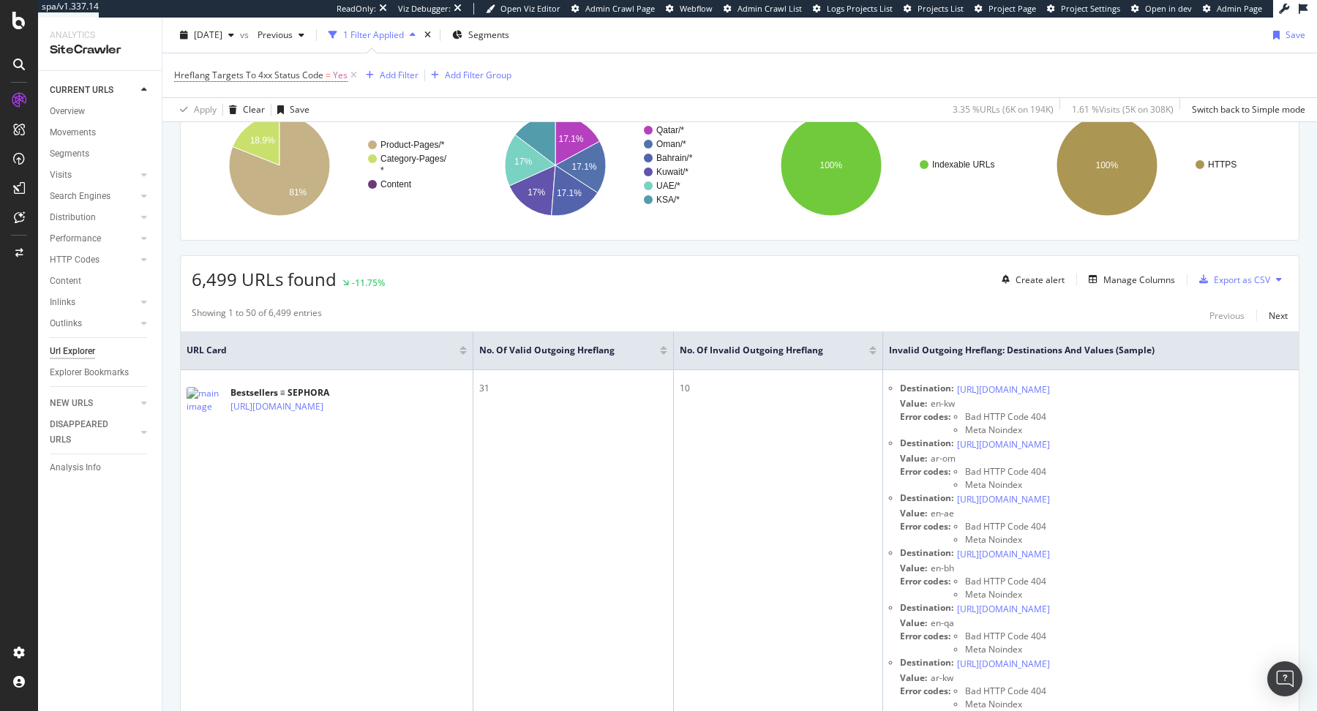
scroll to position [236, 0]
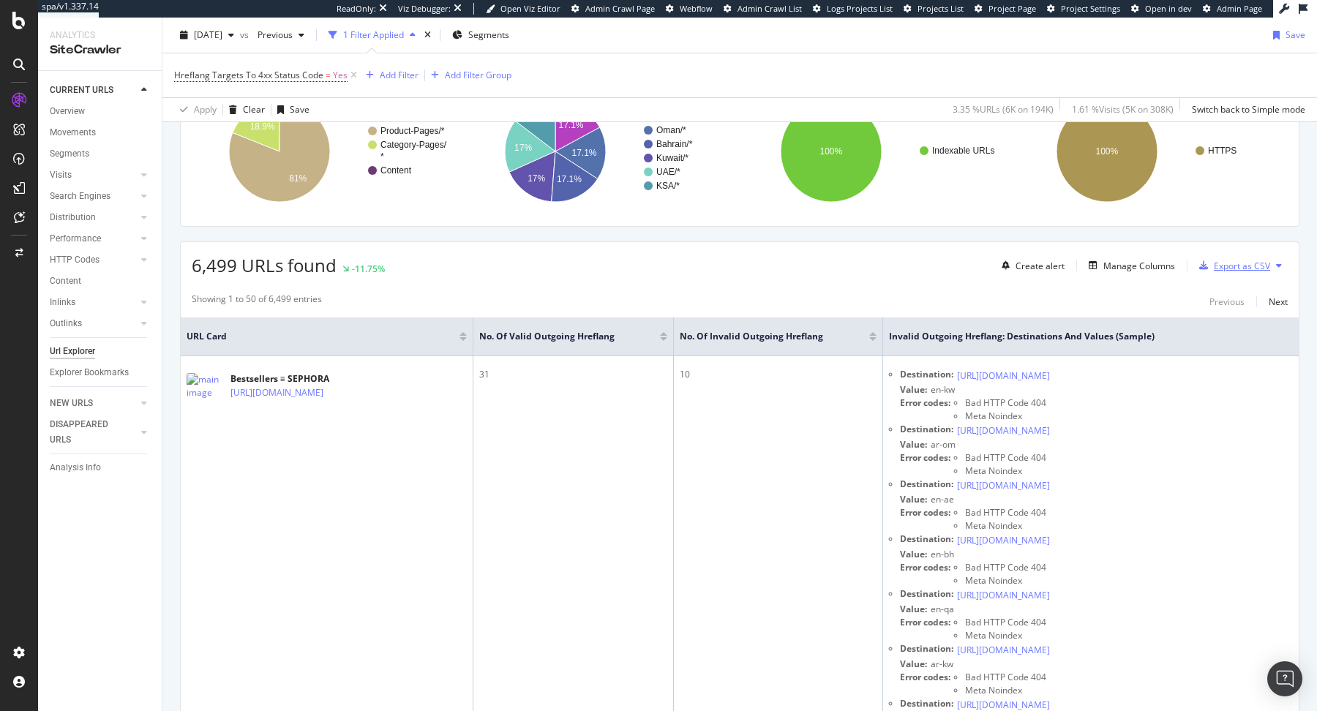
click at [1222, 260] on div "Export as CSV" at bounding box center [1242, 266] width 56 height 12
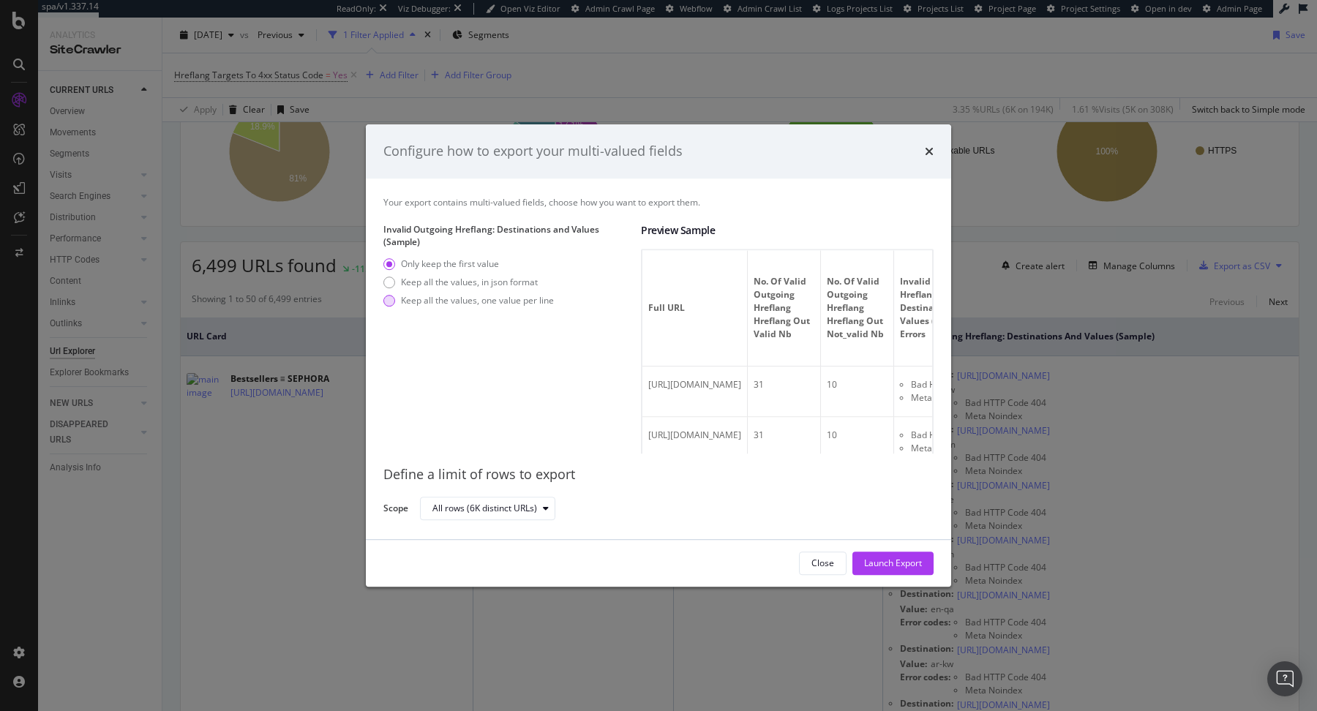
click at [439, 303] on div "Keep all the values, one value per line" at bounding box center [477, 301] width 153 height 12
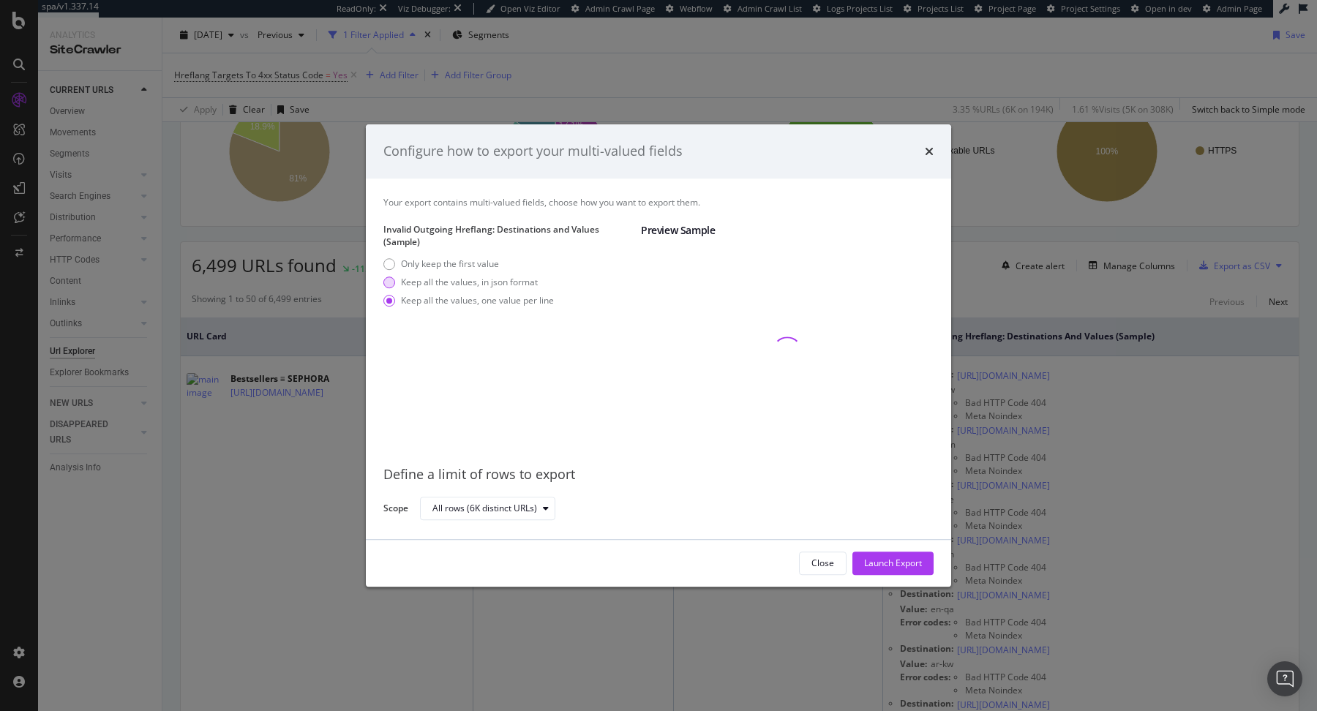
click at [470, 279] on div "Keep all the values, in json format" at bounding box center [469, 282] width 137 height 12
click at [462, 266] on div "Only keep the first value" at bounding box center [450, 263] width 98 height 12
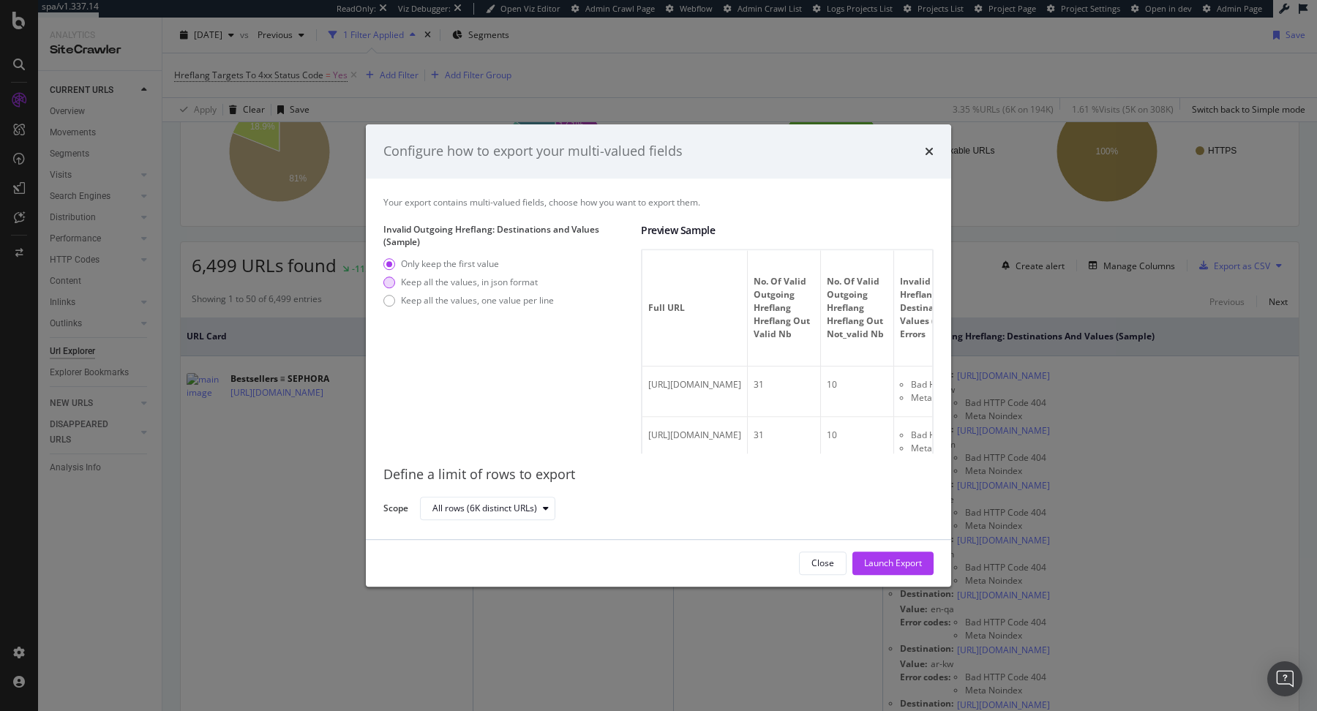
click at [461, 287] on div "Keep all the values, in json format" at bounding box center [469, 282] width 137 height 12
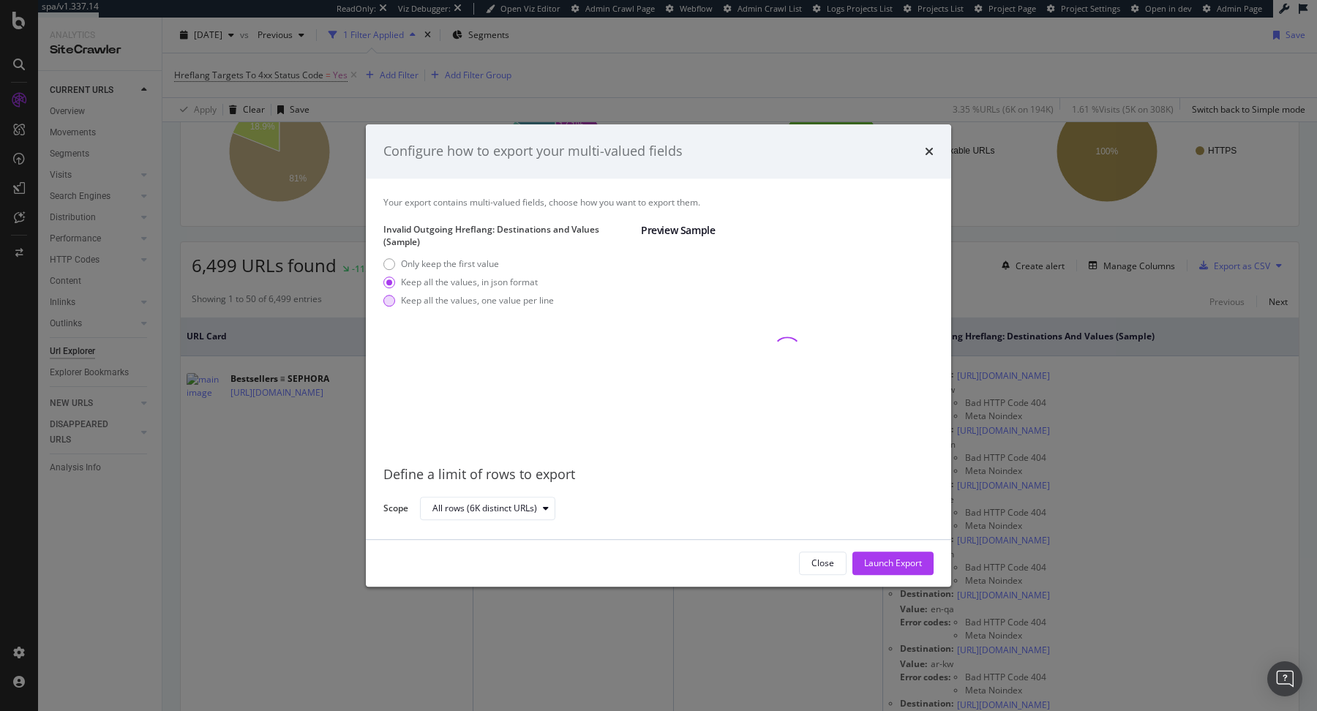
click at [465, 301] on div "Keep all the values, one value per line" at bounding box center [477, 301] width 153 height 12
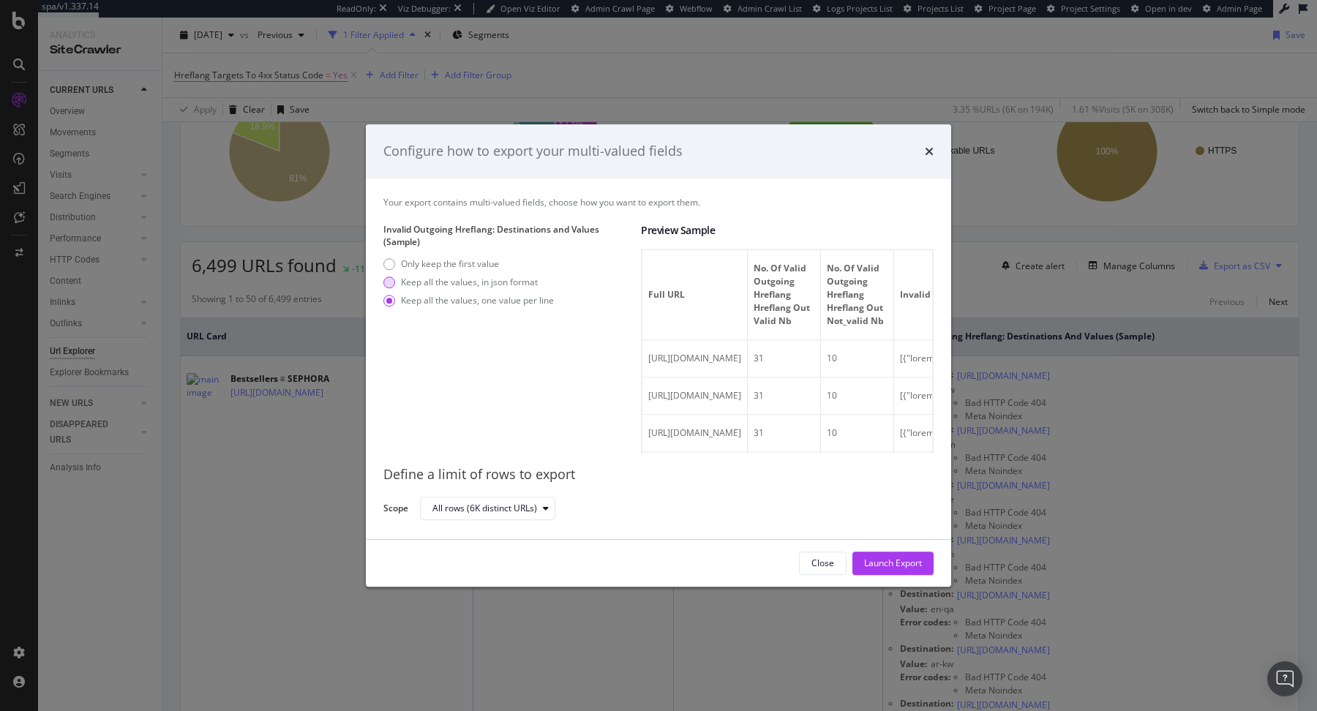
click at [531, 279] on div "Keep all the values, in json format" at bounding box center [469, 282] width 137 height 12
click at [929, 146] on icon "times" at bounding box center [929, 152] width 9 height 12
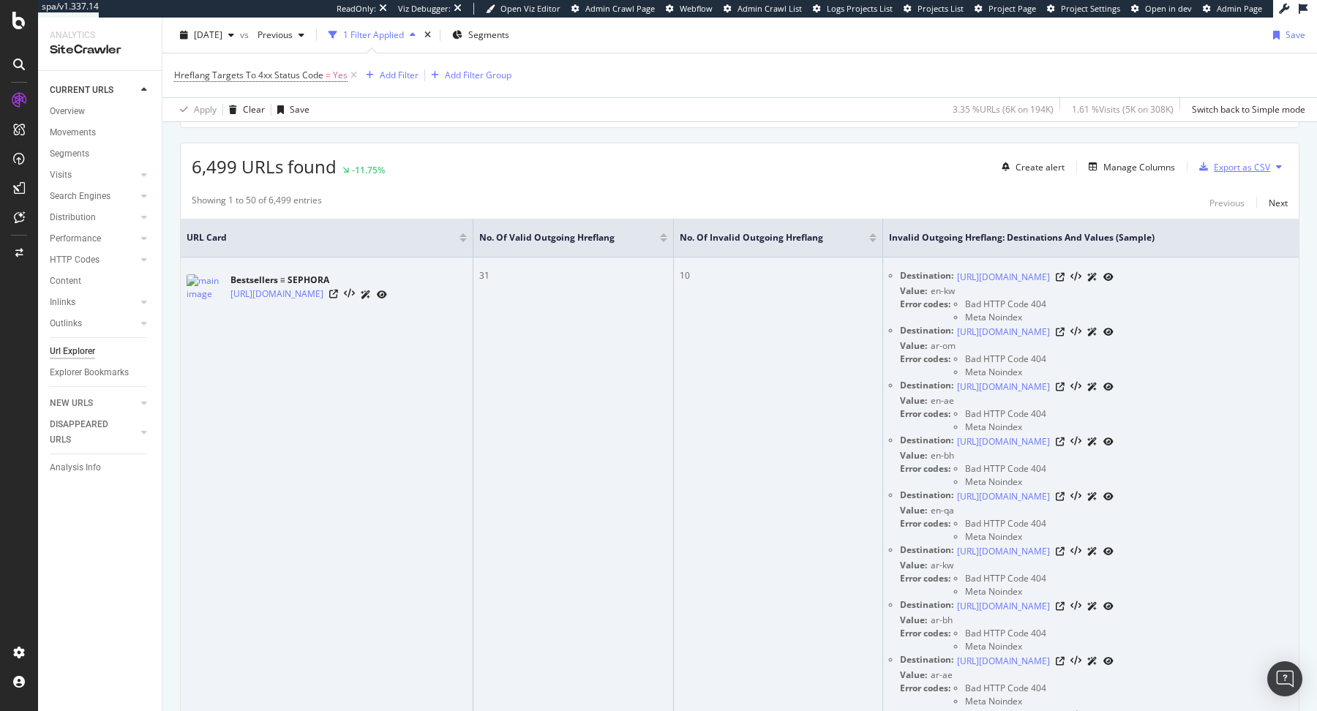
scroll to position [319, 0]
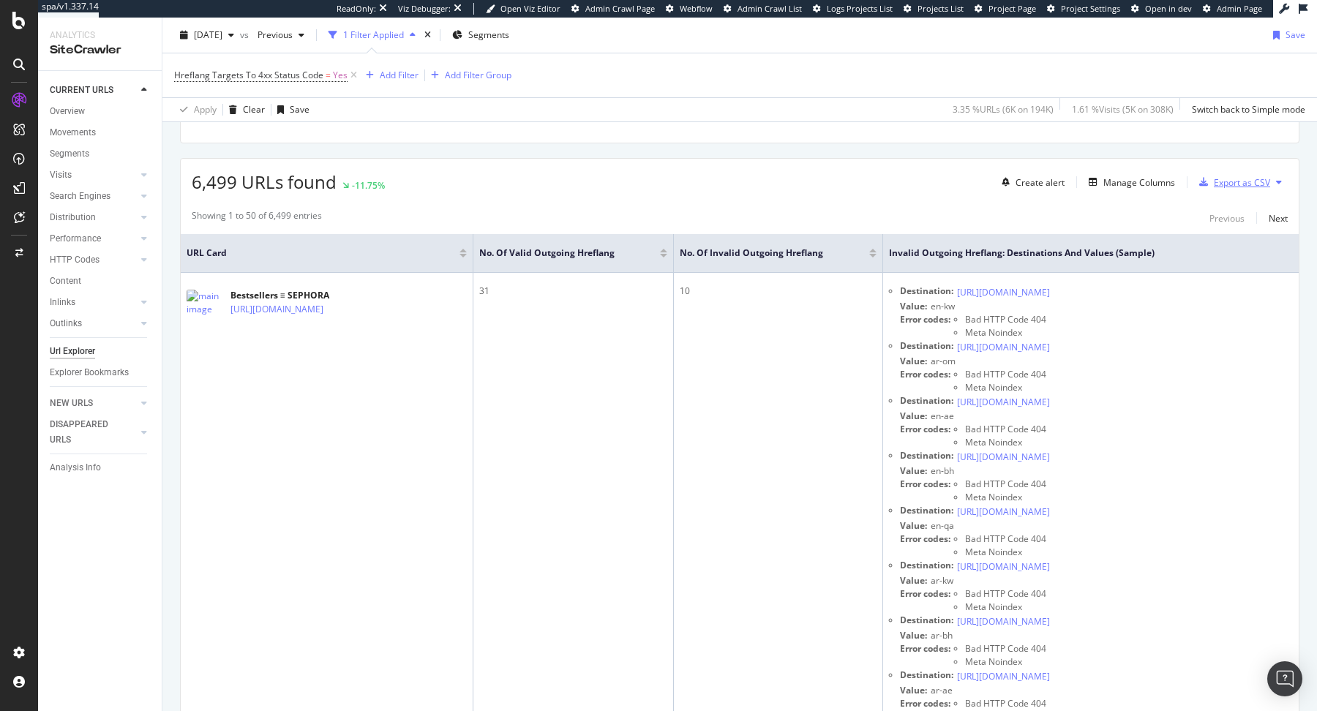
click at [1249, 178] on div "Export as CSV" at bounding box center [1242, 182] width 56 height 12
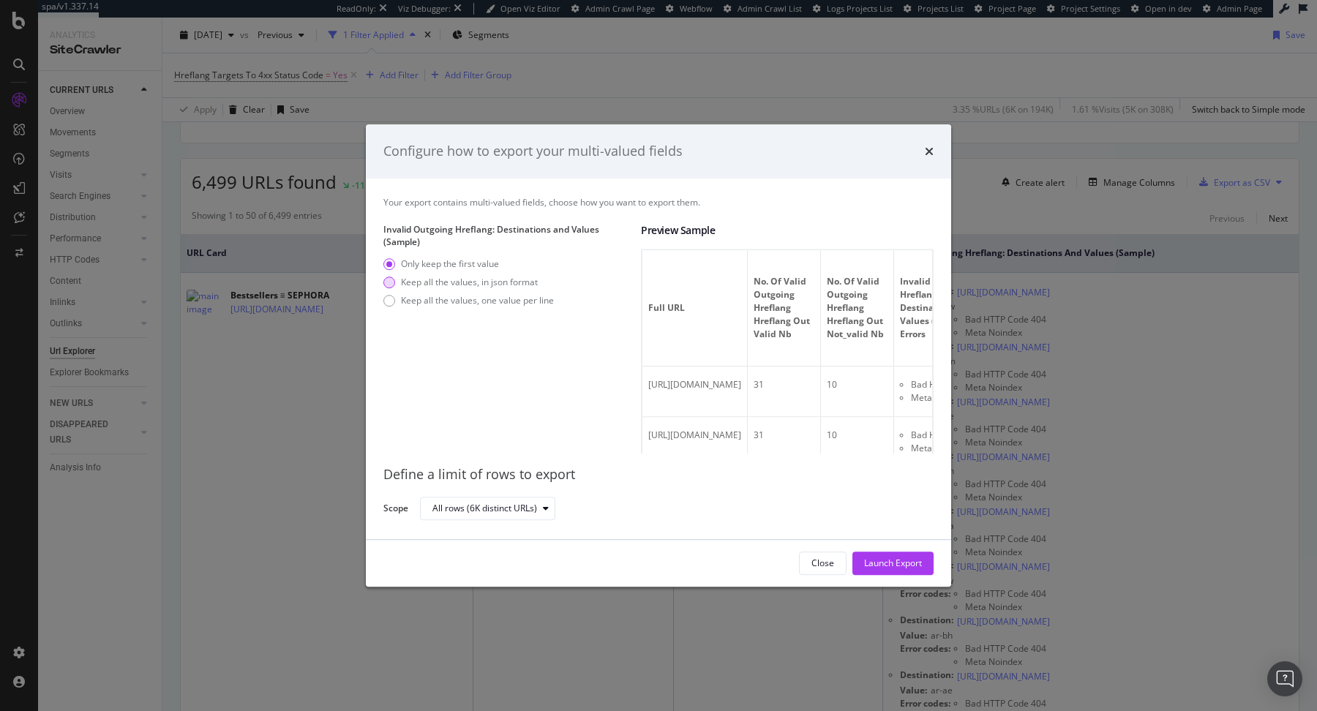
click at [512, 288] on div "Keep all the values, in json format" at bounding box center [469, 282] width 137 height 12
click at [509, 302] on div "Keep all the values, one value per line" at bounding box center [477, 301] width 153 height 12
click at [933, 144] on div "Configure how to export your multi-valued fields" at bounding box center [658, 151] width 585 height 54
click at [931, 148] on icon "times" at bounding box center [929, 152] width 9 height 12
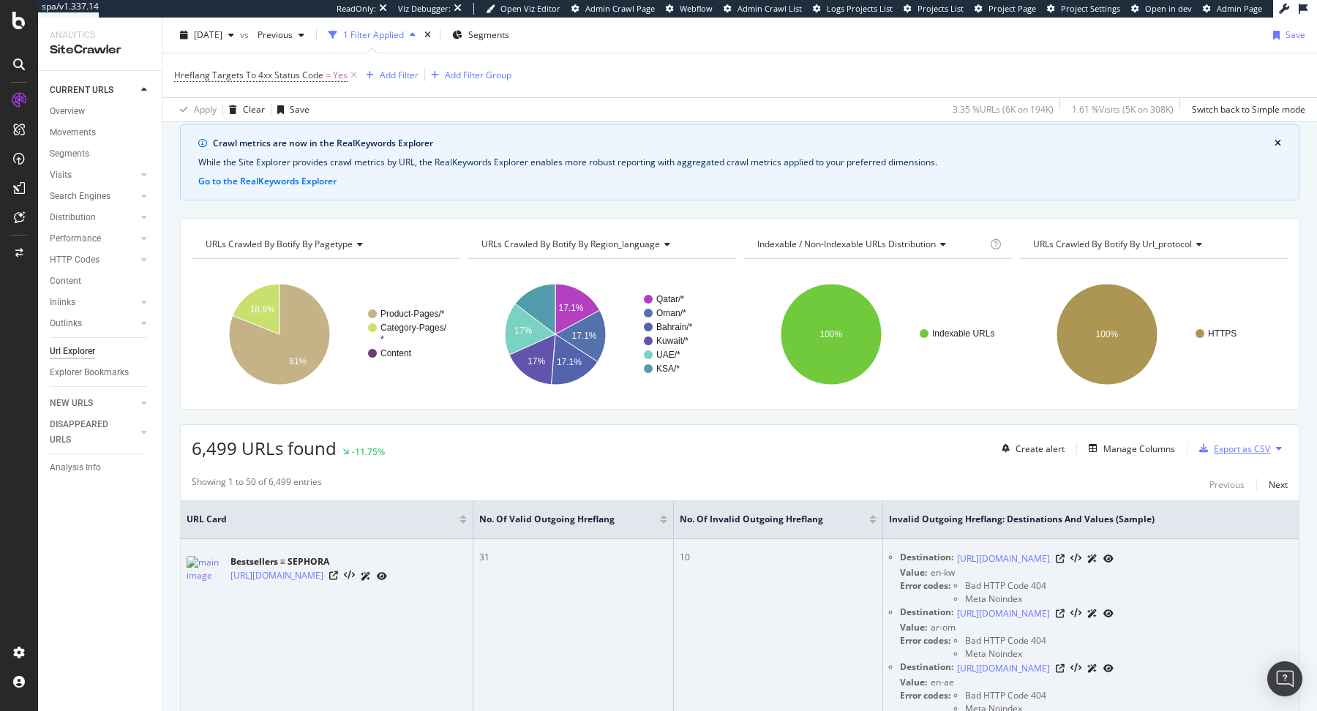
scroll to position [46, 0]
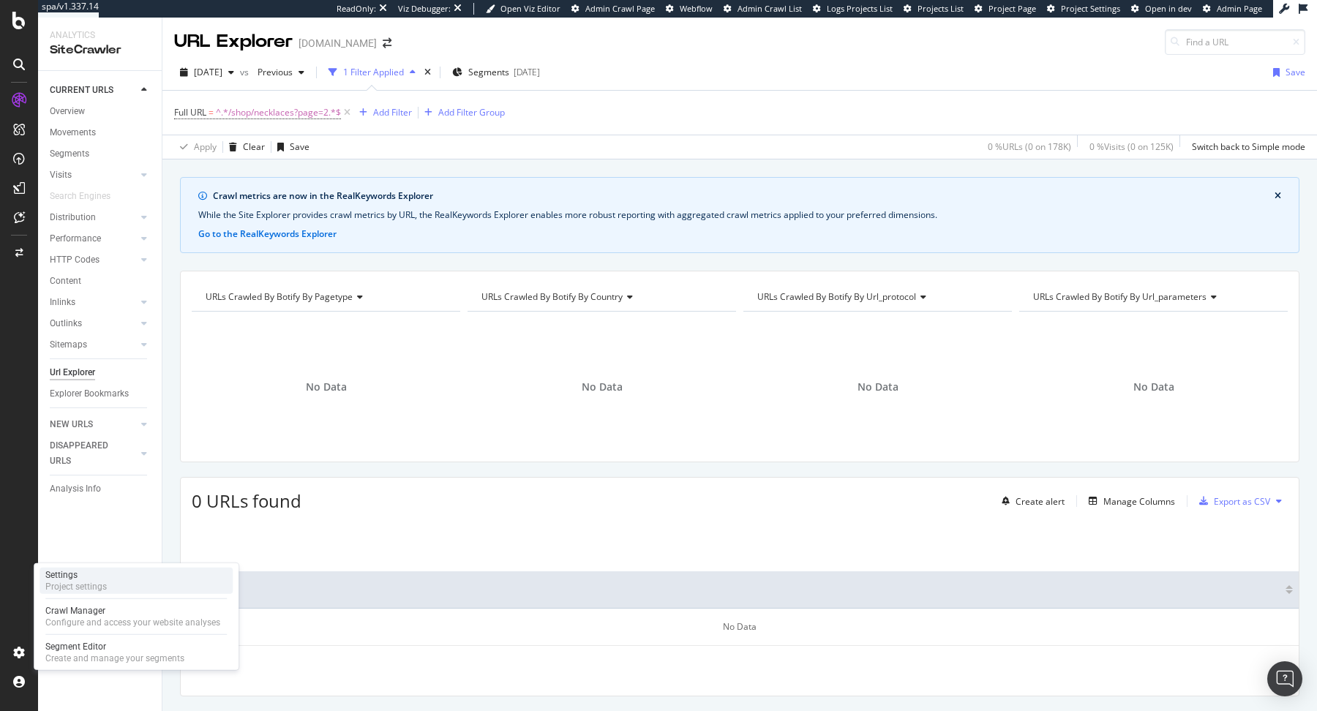
click at [127, 588] on div "Settings Project settings" at bounding box center [136, 581] width 193 height 26
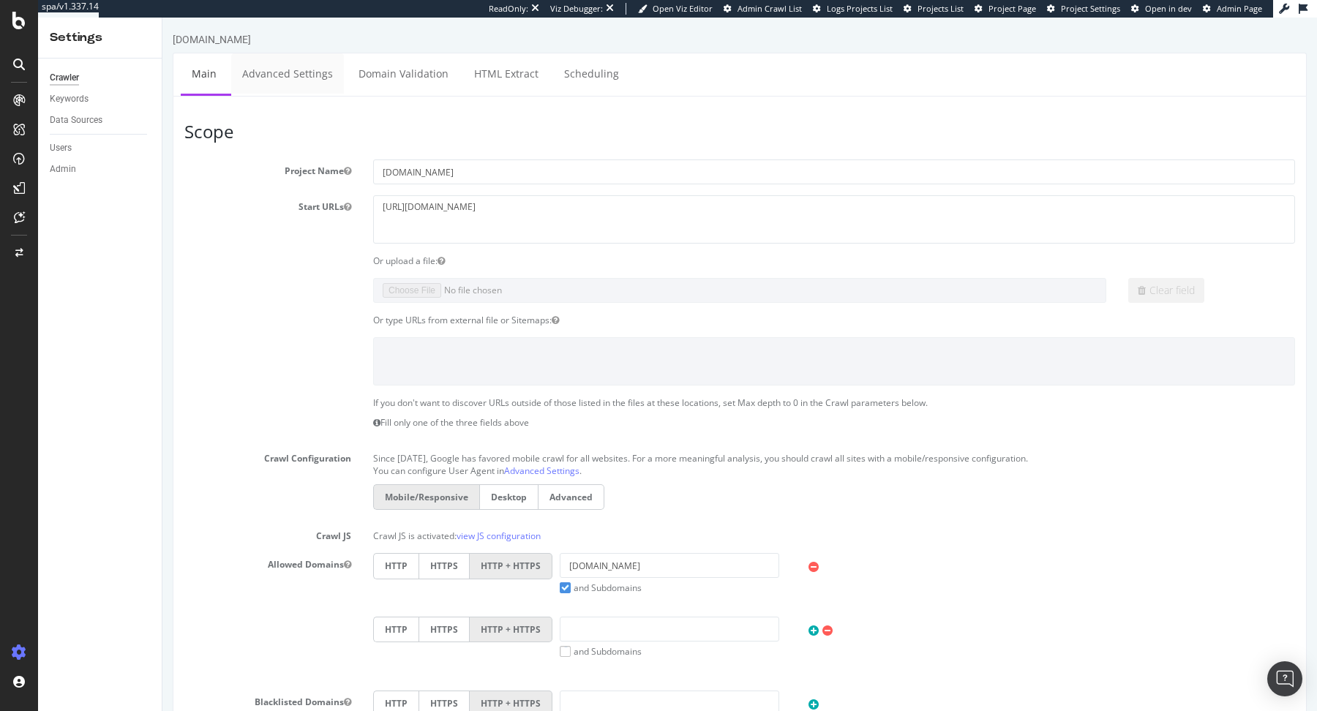
click at [277, 81] on link "Advanced Settings" at bounding box center [287, 73] width 113 height 40
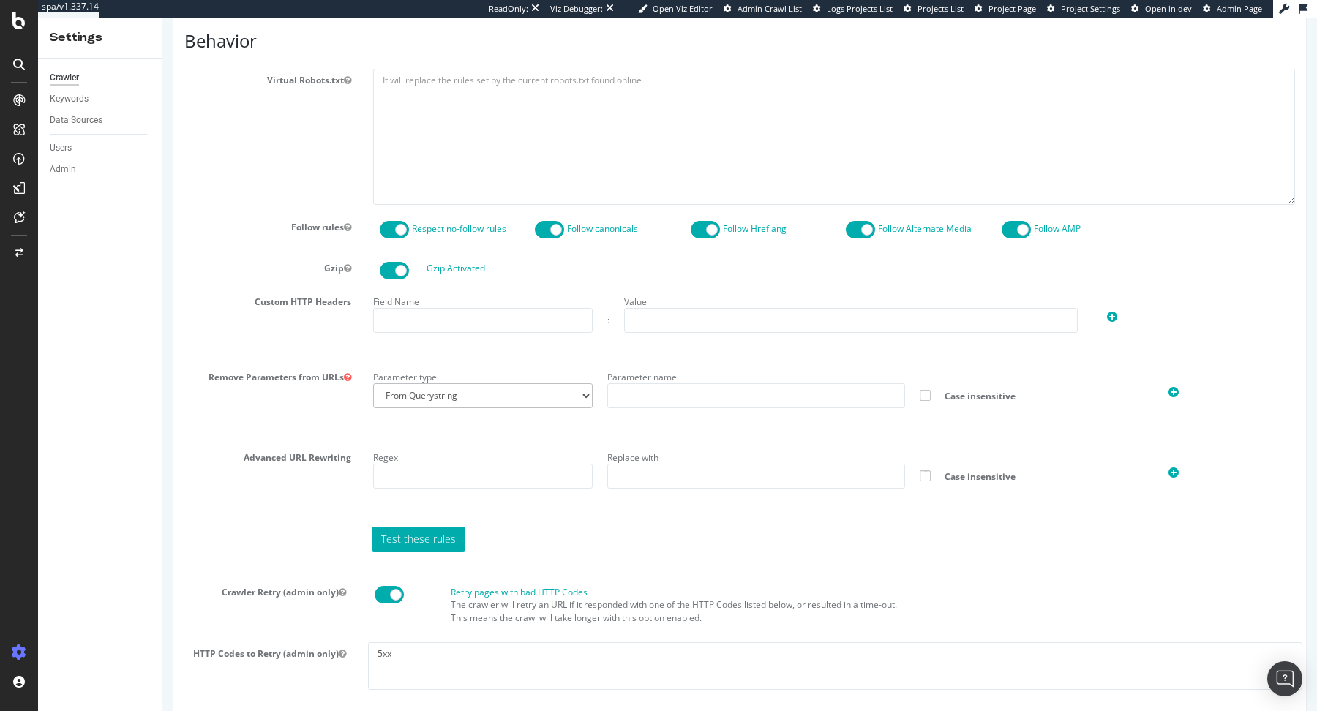
scroll to position [1063, 0]
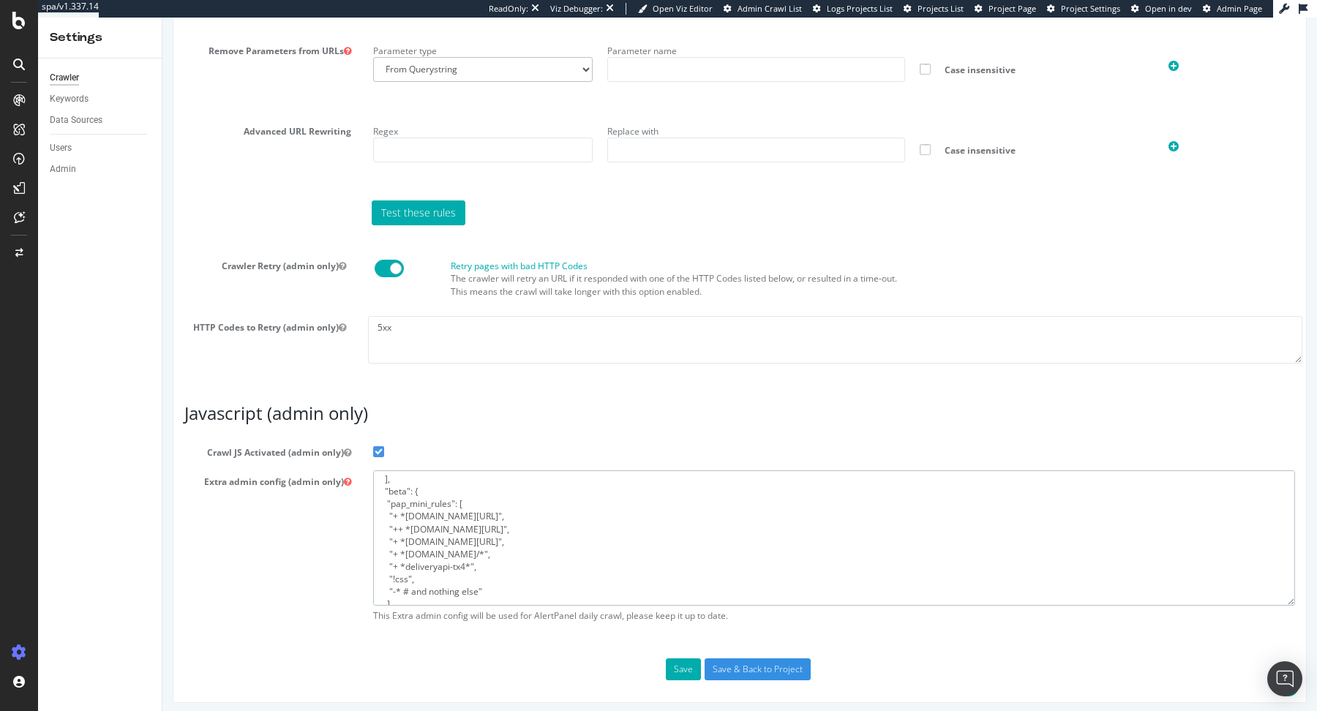
click at [489, 488] on textarea "{ "flags": [ "cube" ], "beta": { "pap_mini_rules": [ "+ *[DOMAIN_NAME][URL]", "…" at bounding box center [834, 537] width 922 height 135
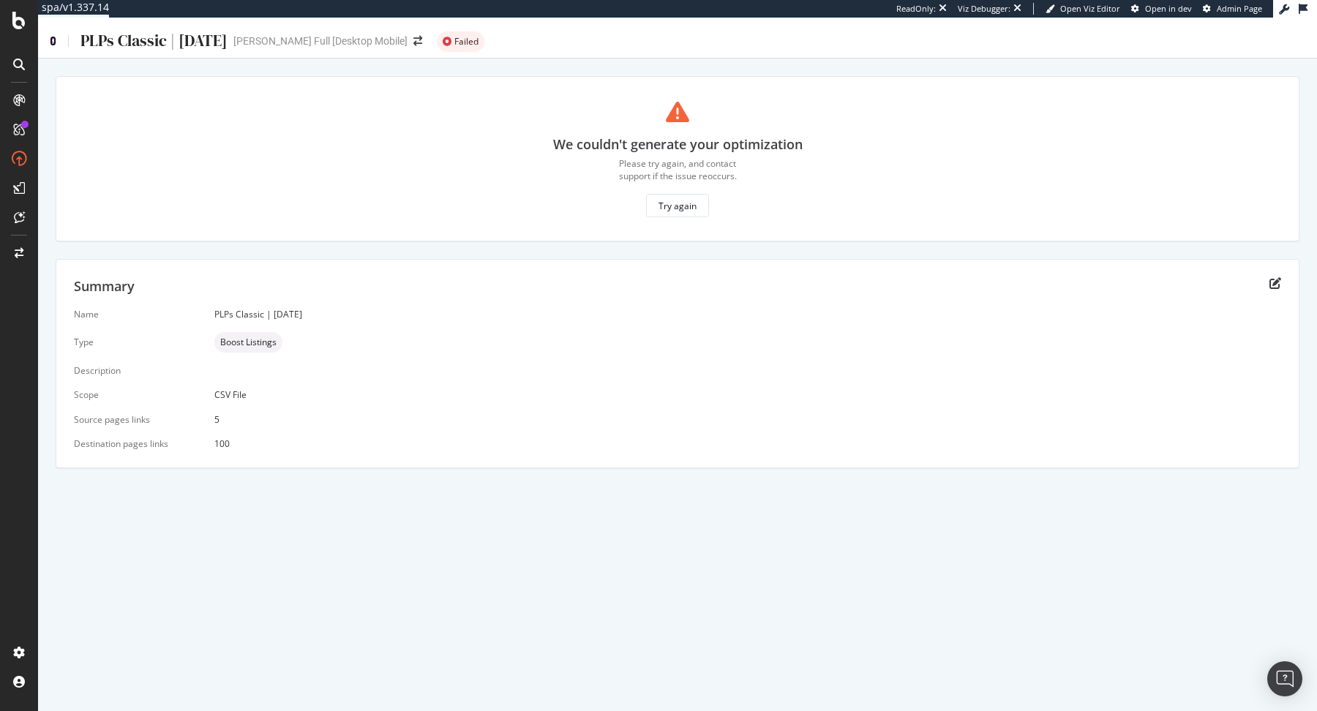
click at [54, 39] on icon at bounding box center [53, 41] width 7 height 10
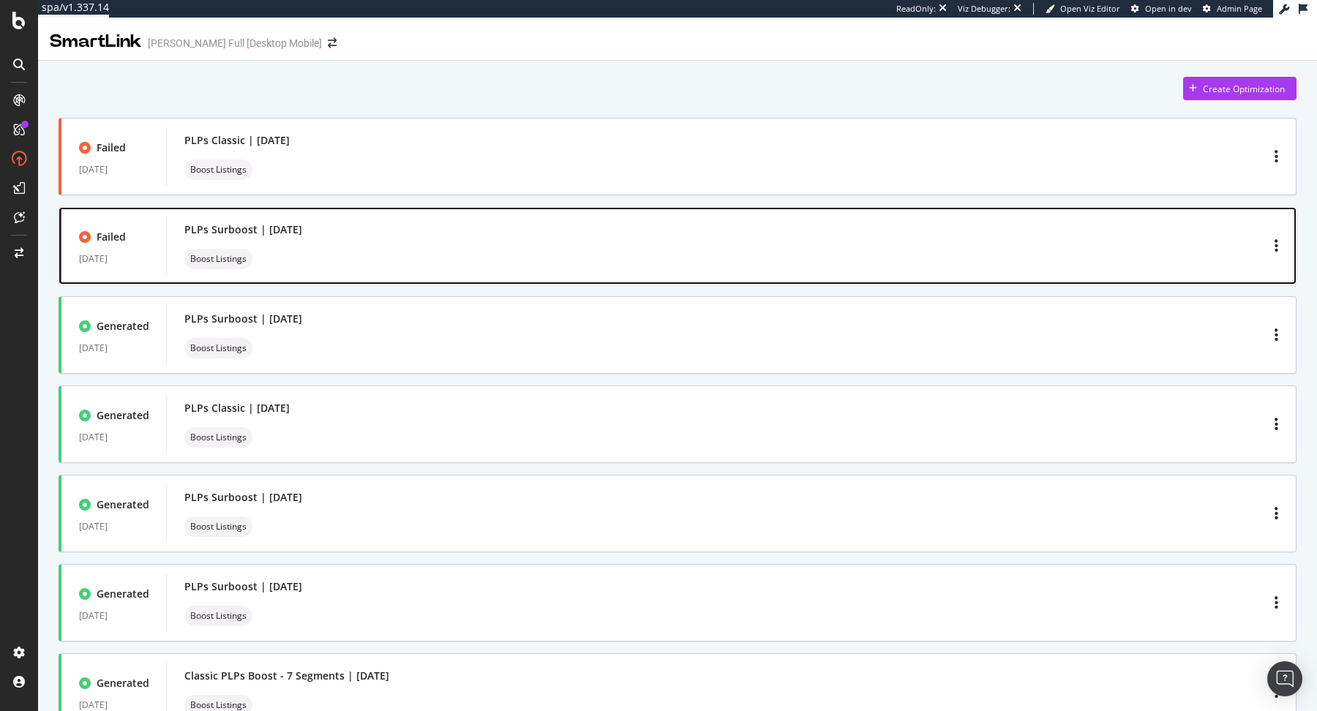
click at [372, 217] on div "PLPs Surboost | [DATE] Boost Listings" at bounding box center [730, 246] width 1129 height 59
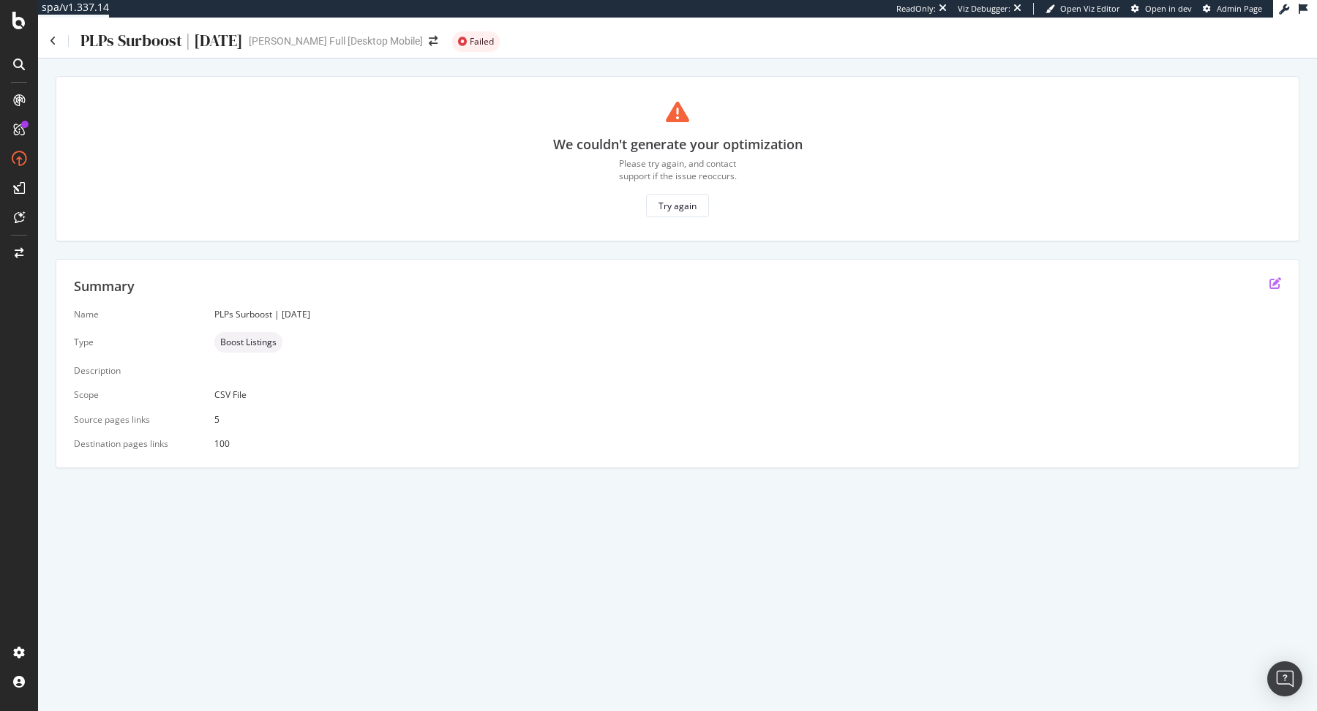
click at [1280, 284] on icon "edit" at bounding box center [1275, 283] width 12 height 12
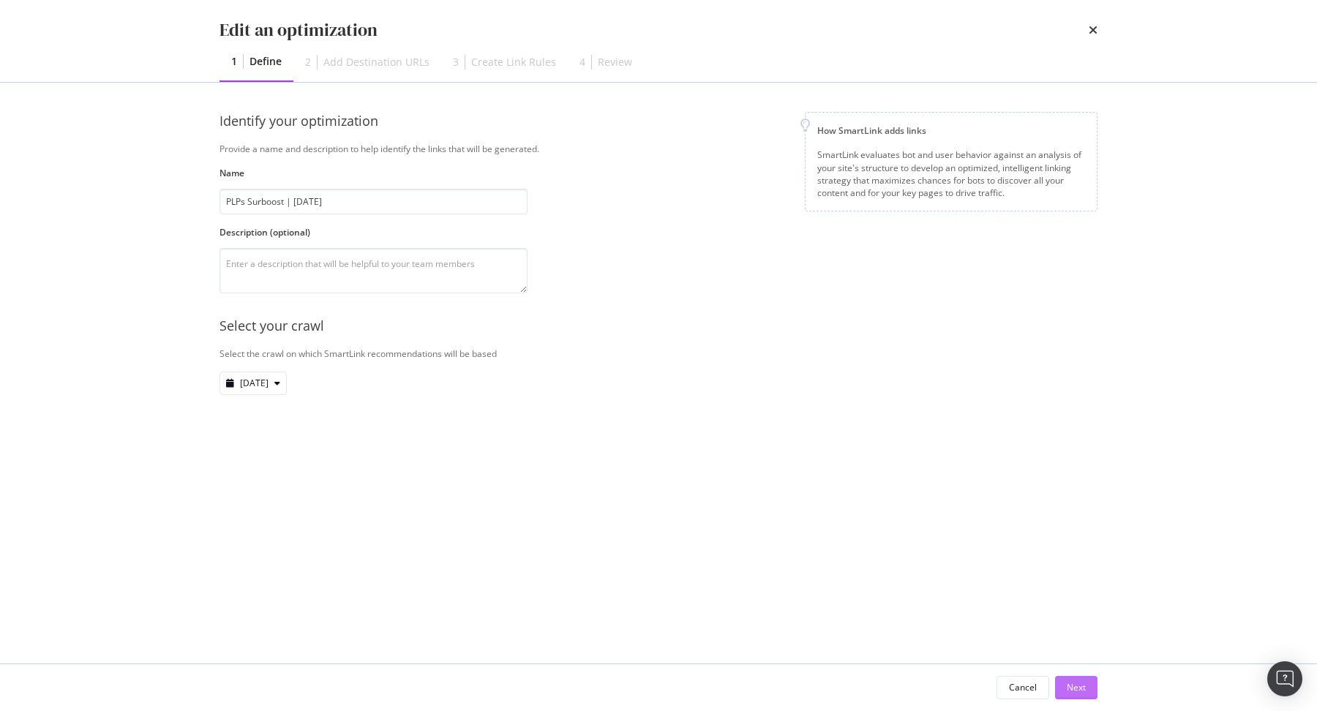
click at [1080, 691] on div "Next" at bounding box center [1076, 687] width 19 height 12
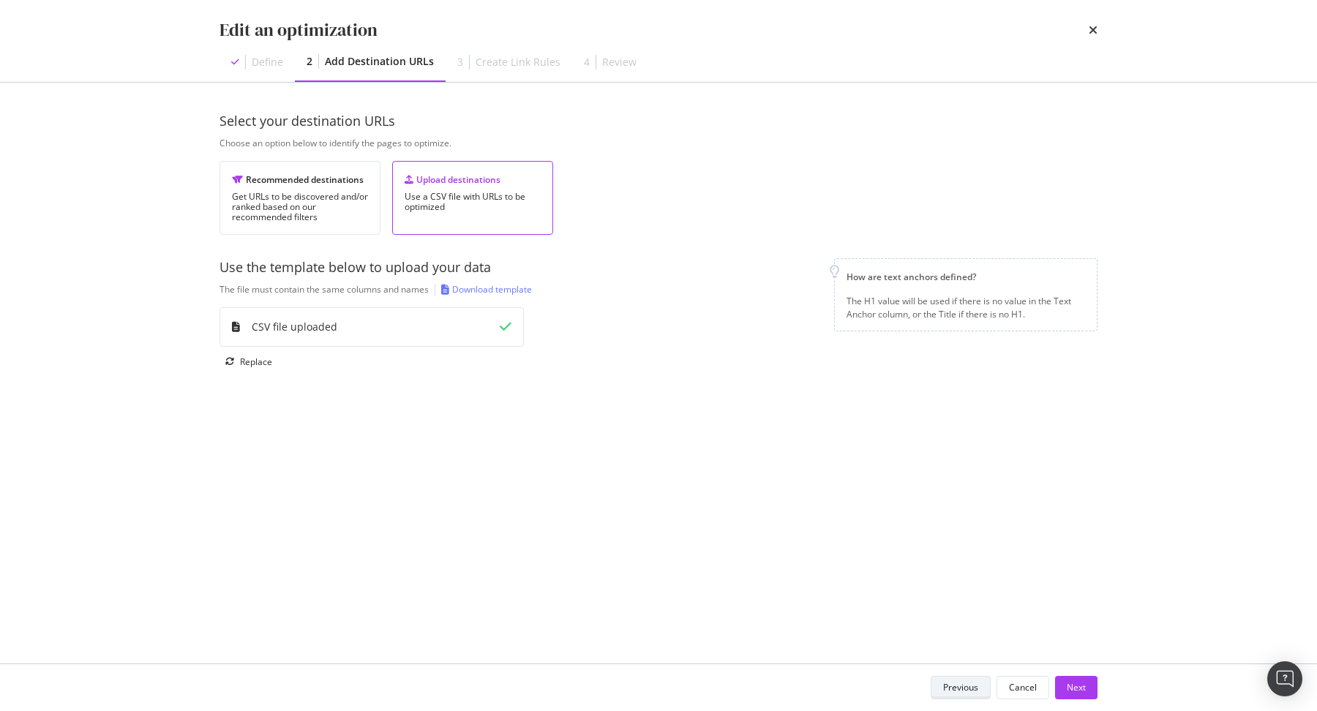
click at [969, 693] on div "Previous" at bounding box center [960, 687] width 35 height 12
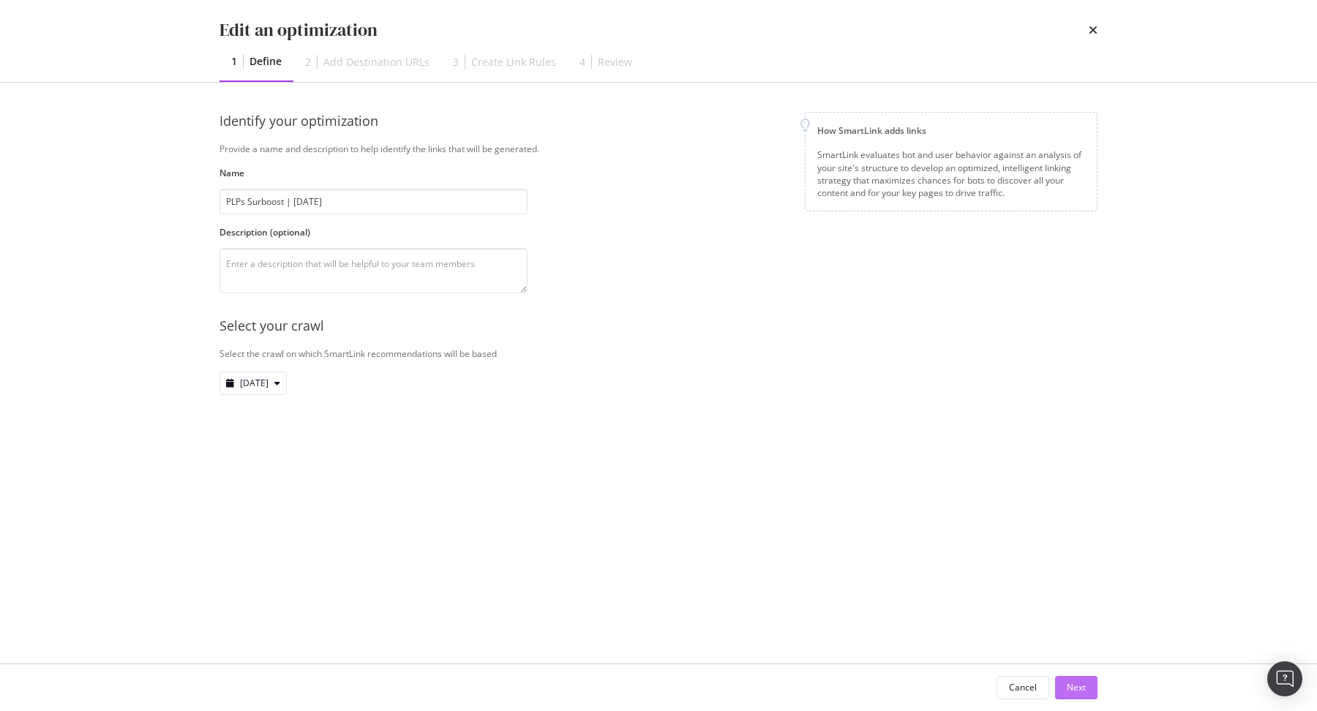
click at [1072, 684] on div "Next" at bounding box center [1076, 687] width 19 height 12
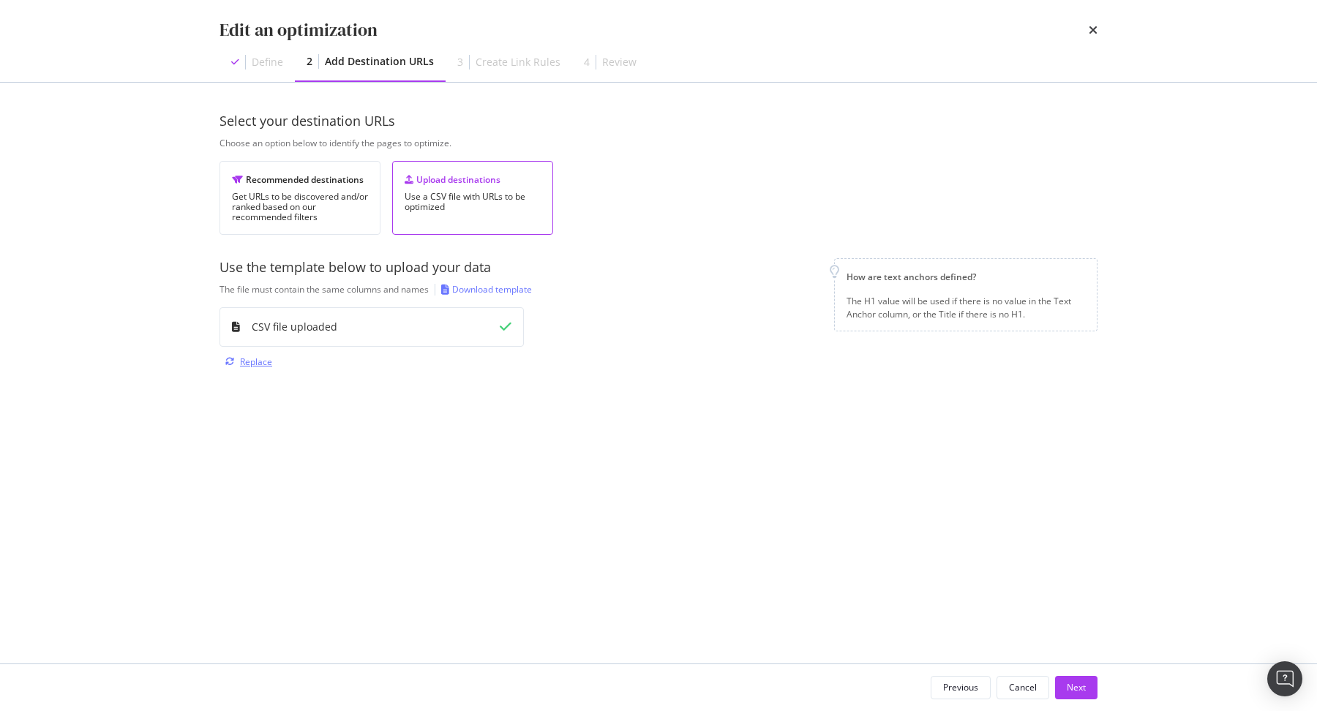
click at [260, 356] on div "Replace" at bounding box center [256, 362] width 32 height 12
click at [1083, 684] on div "Next" at bounding box center [1076, 687] width 19 height 12
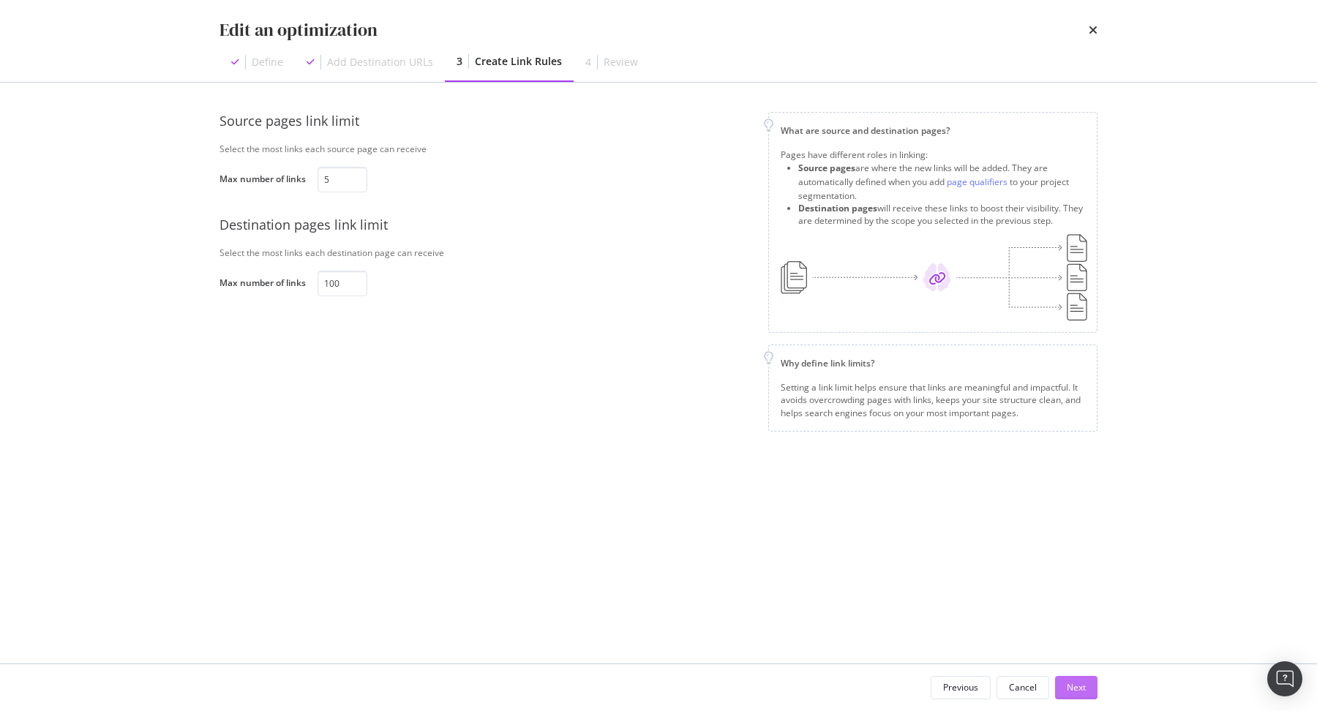
click at [1083, 690] on div "Next" at bounding box center [1076, 687] width 19 height 12
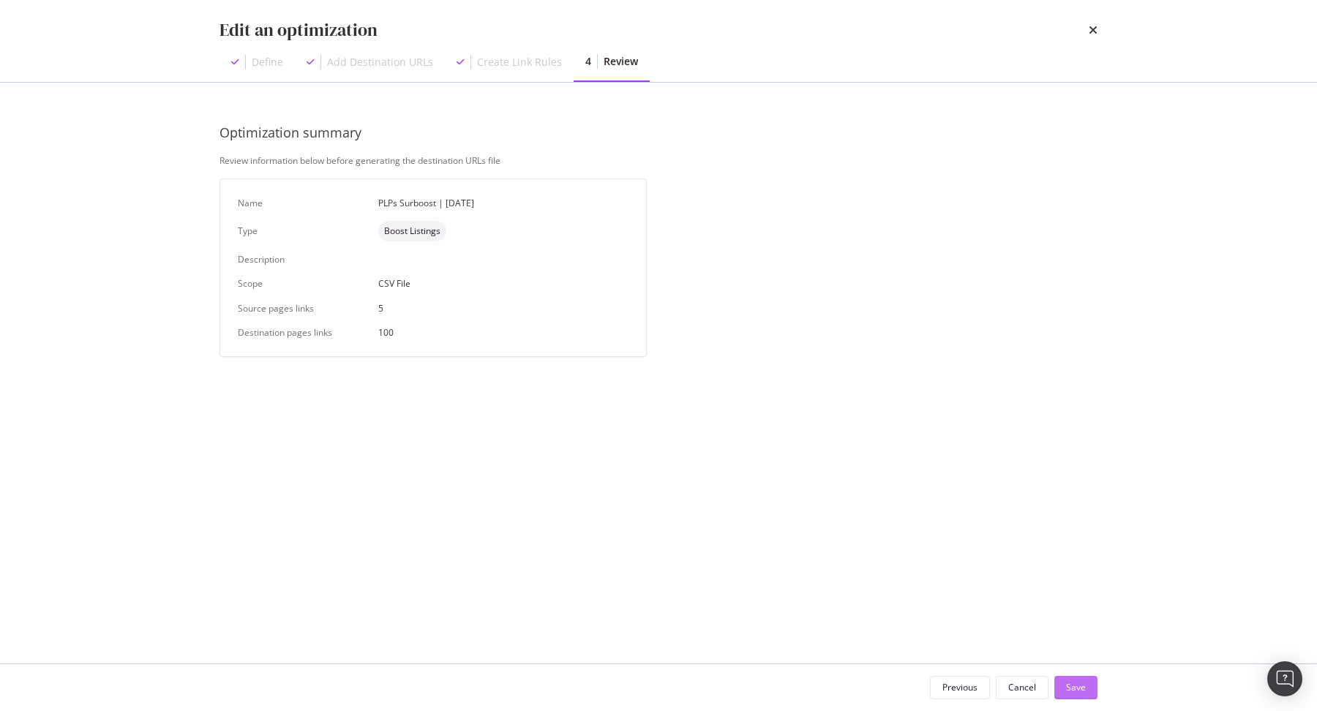
click at [1084, 685] on div "Save" at bounding box center [1076, 687] width 20 height 12
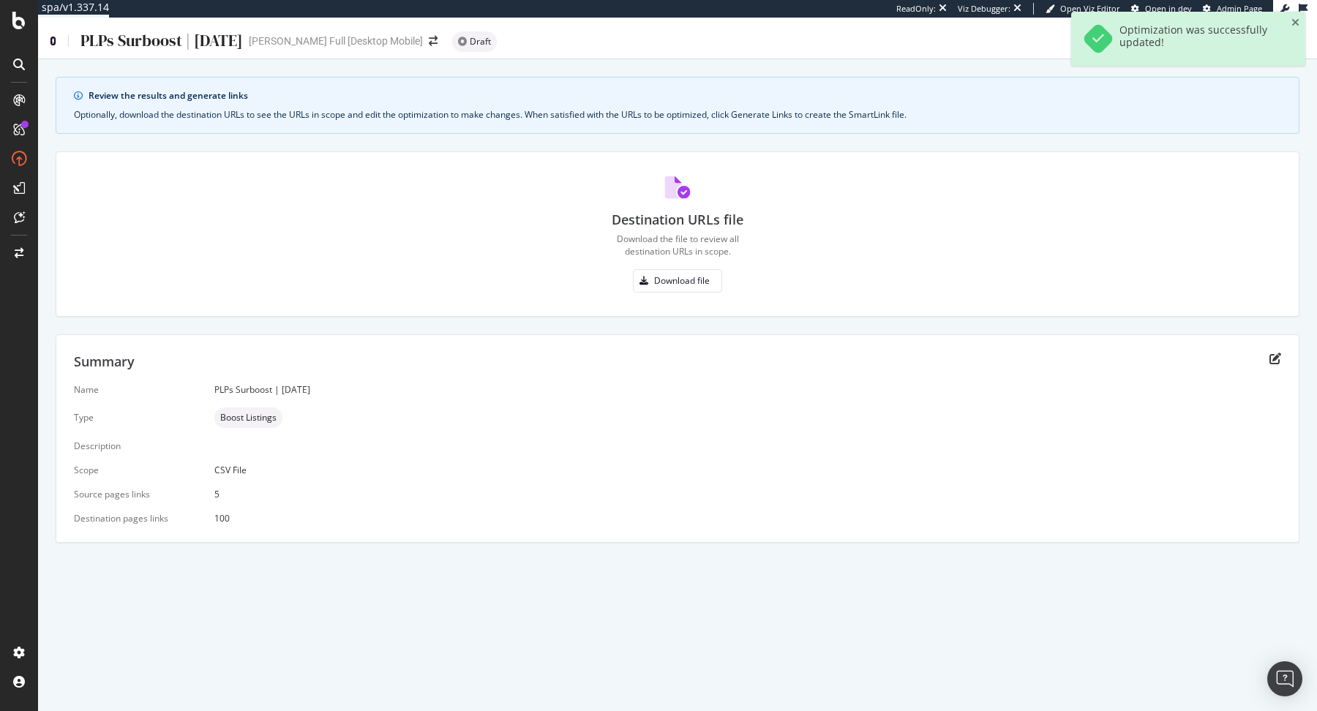
click at [52, 45] on icon at bounding box center [53, 41] width 7 height 10
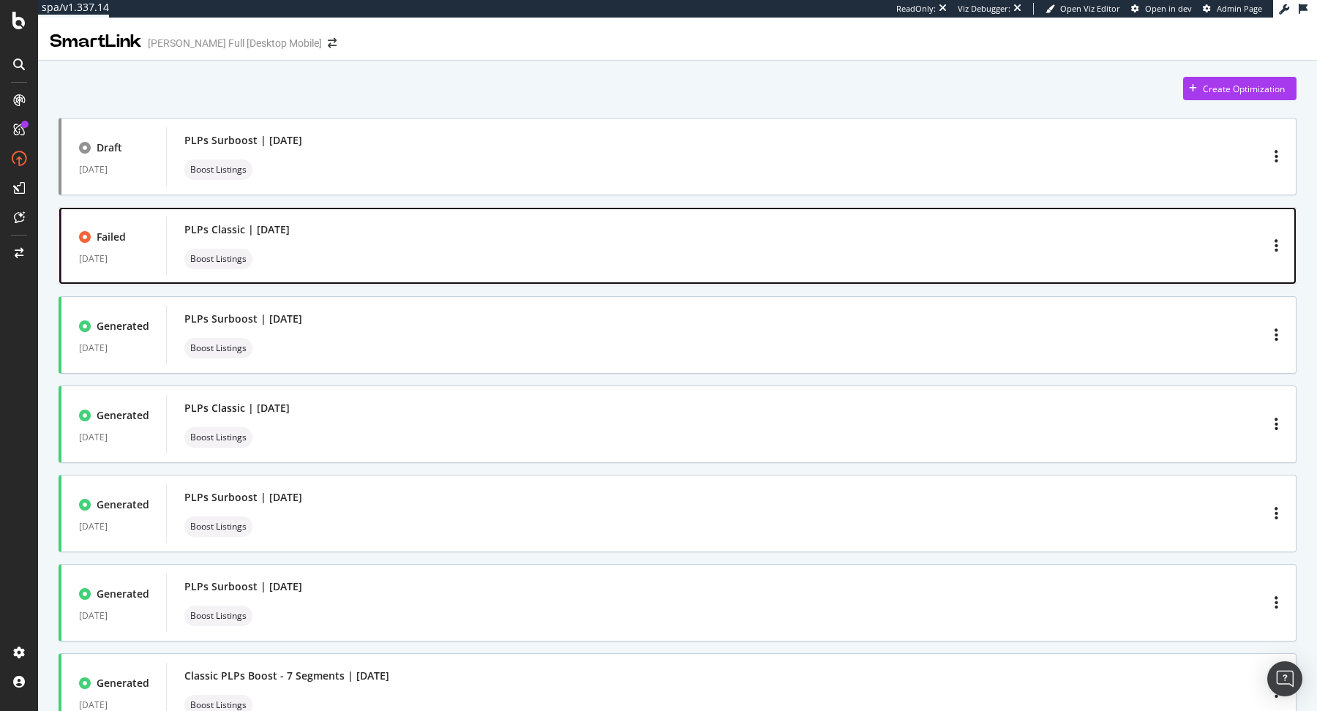
click at [485, 246] on div "PLPs Classic | [DATE] Boost Listings" at bounding box center [731, 245] width 1094 height 47
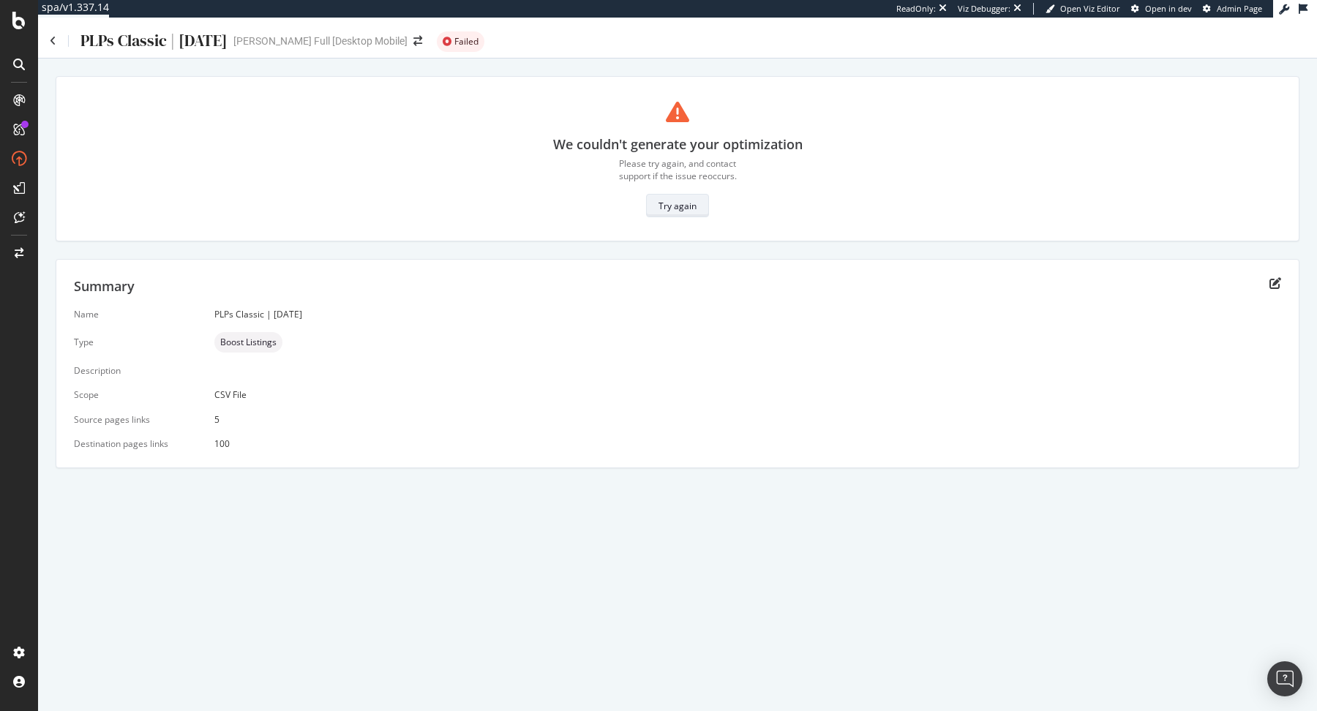
click at [674, 200] on div "Try again" at bounding box center [677, 206] width 38 height 12
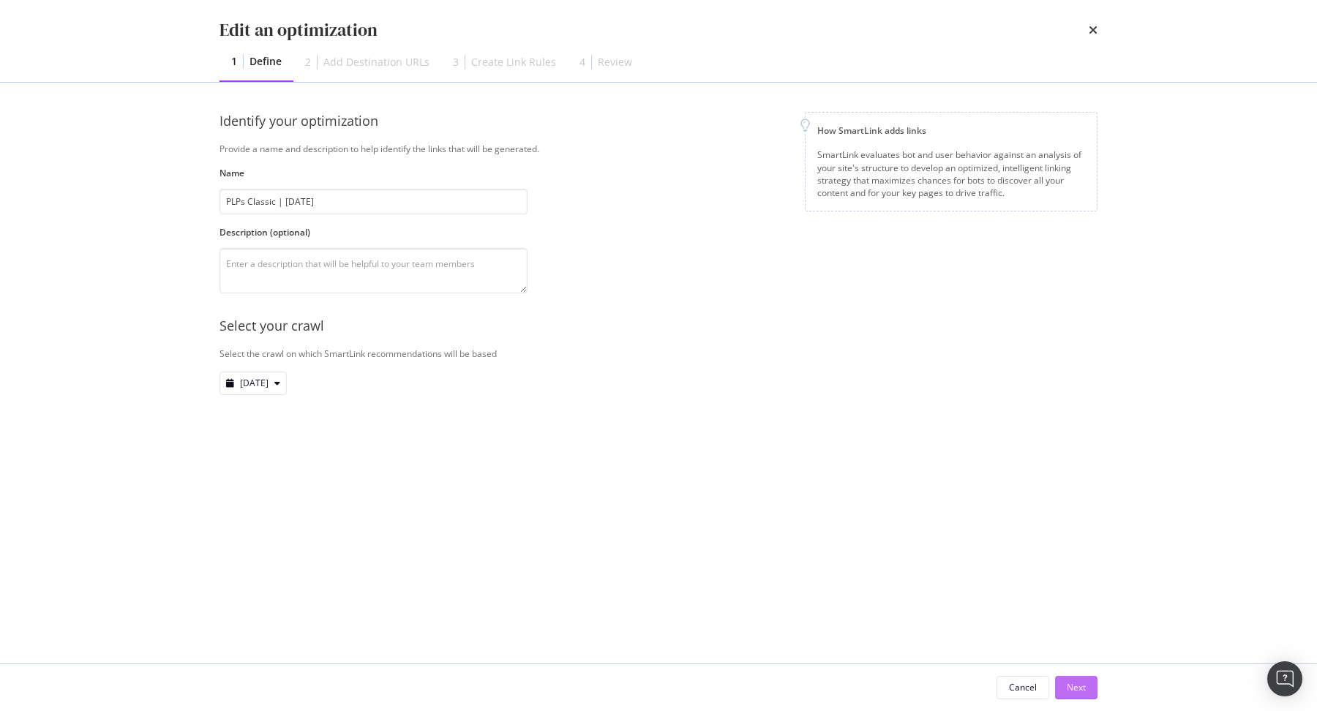
click at [1072, 682] on div "Next" at bounding box center [1076, 687] width 19 height 12
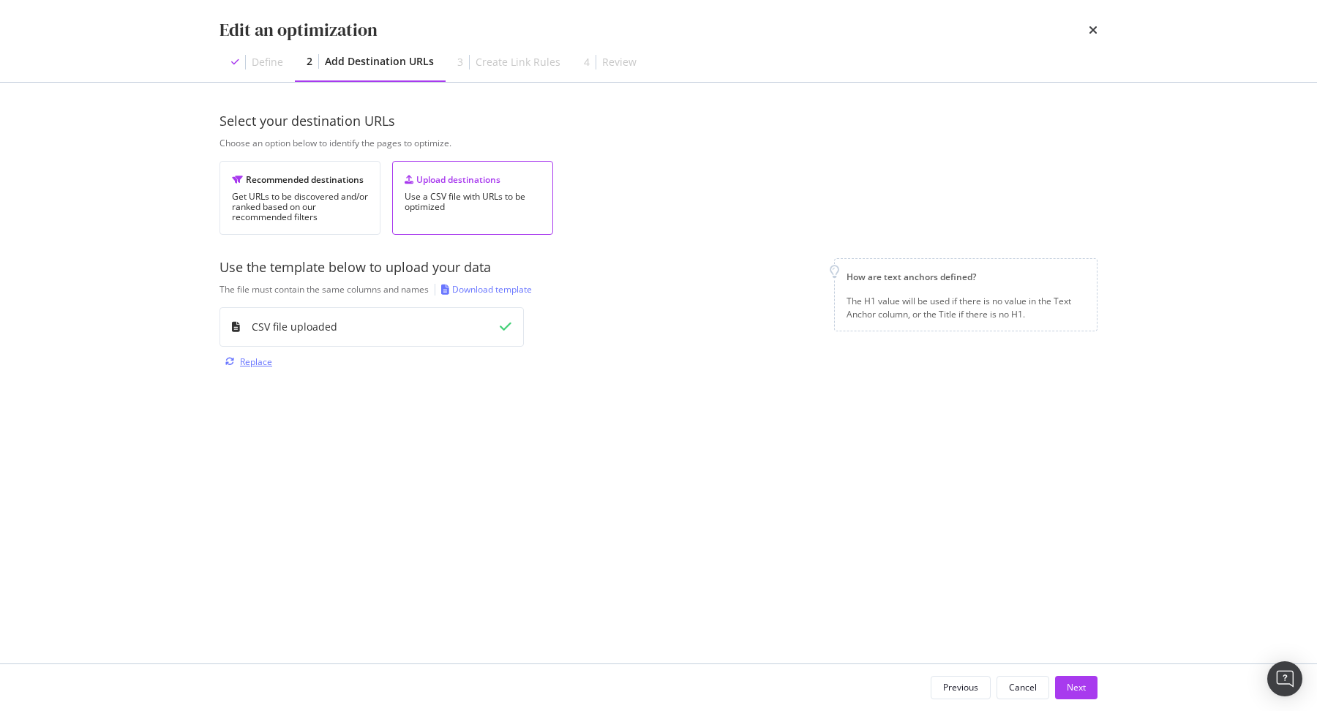
click at [260, 356] on div "Replace" at bounding box center [256, 362] width 32 height 12
click at [1079, 685] on div "Next" at bounding box center [1076, 687] width 19 height 12
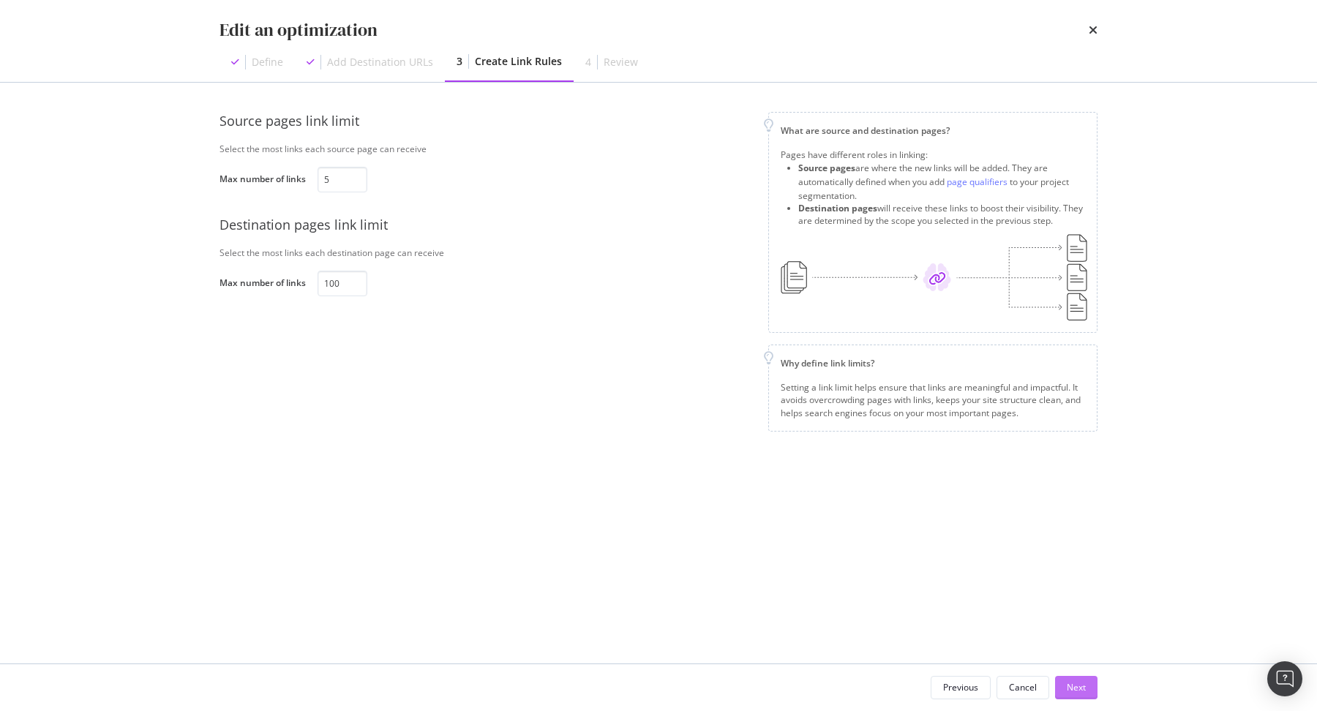
click at [1079, 685] on div "Next" at bounding box center [1076, 687] width 19 height 12
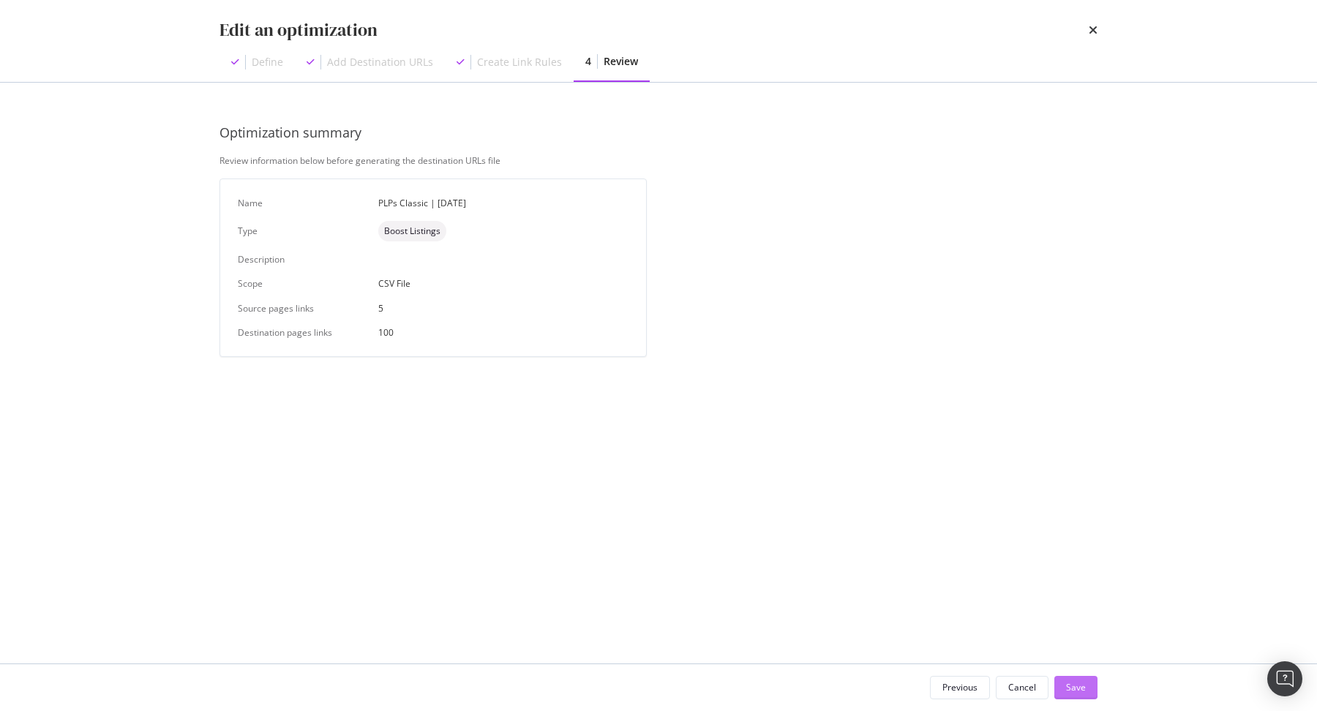
click at [1079, 685] on div "Save" at bounding box center [1076, 687] width 20 height 12
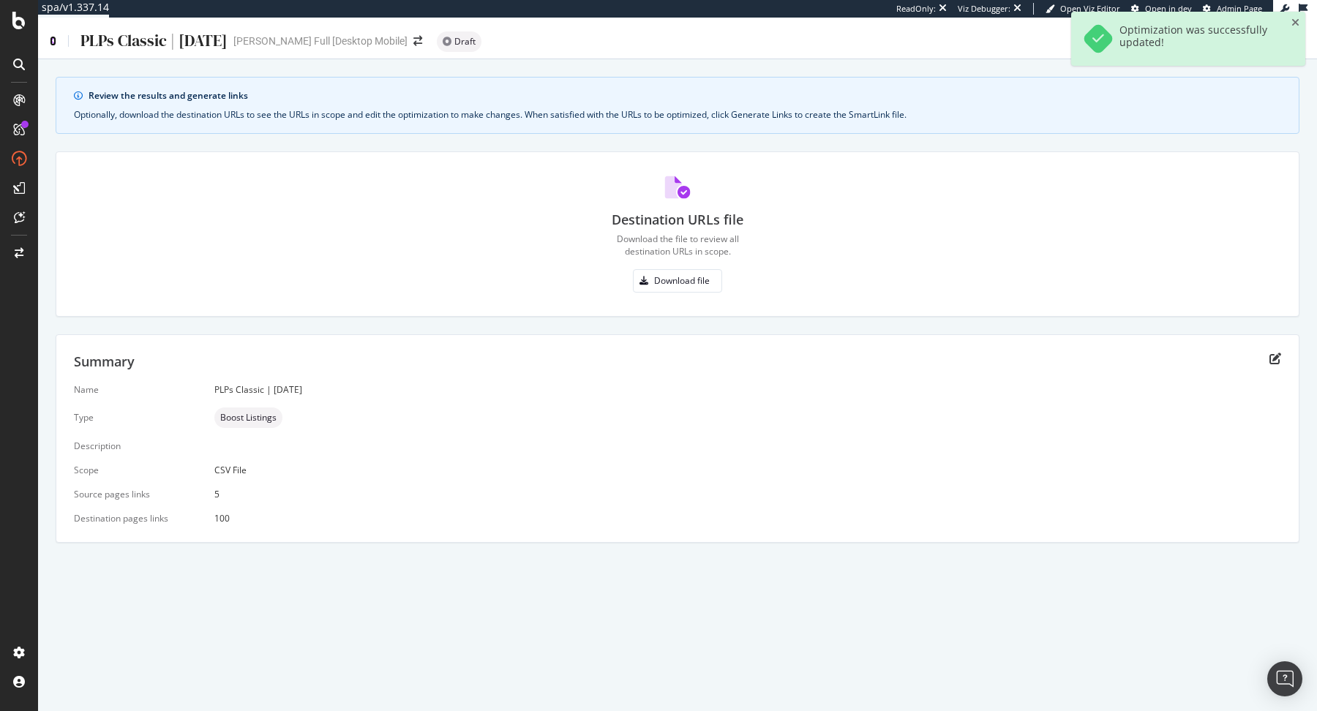
click at [50, 42] on icon at bounding box center [53, 41] width 7 height 10
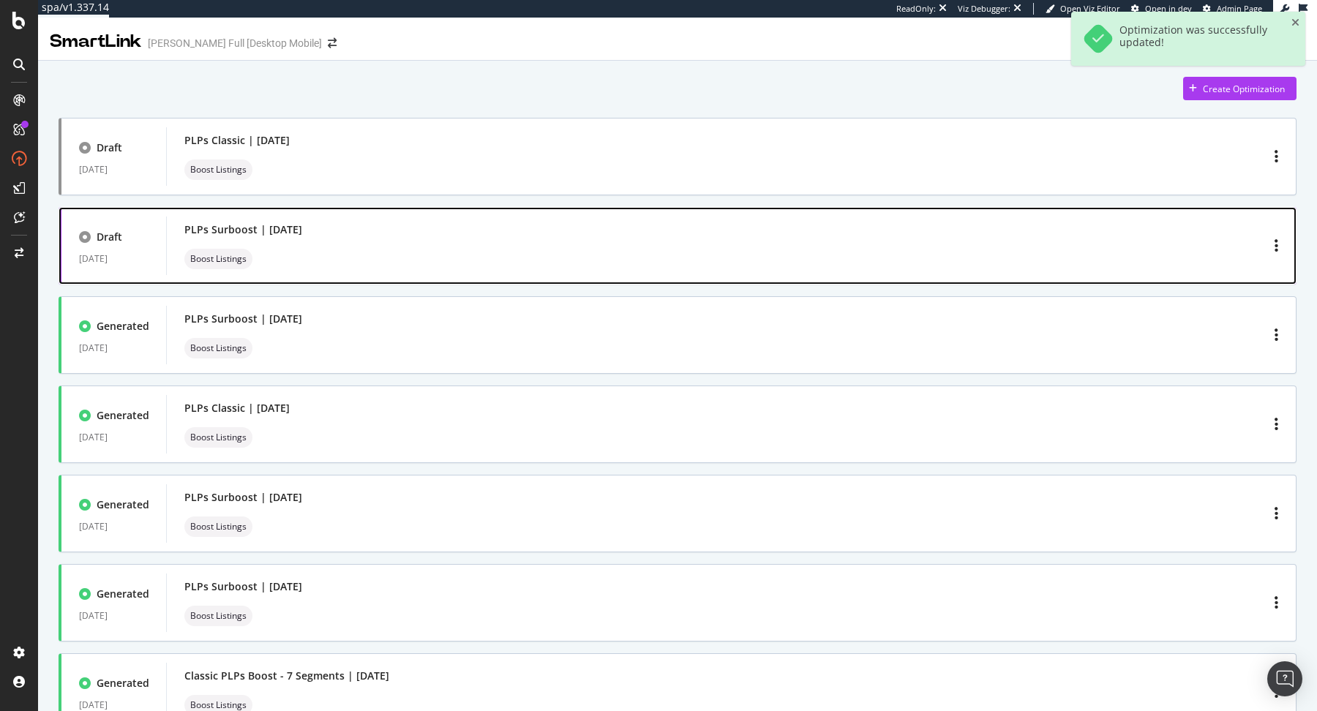
click at [454, 244] on div "PLPs Surboost | [DATE] Boost Listings" at bounding box center [731, 245] width 1094 height 47
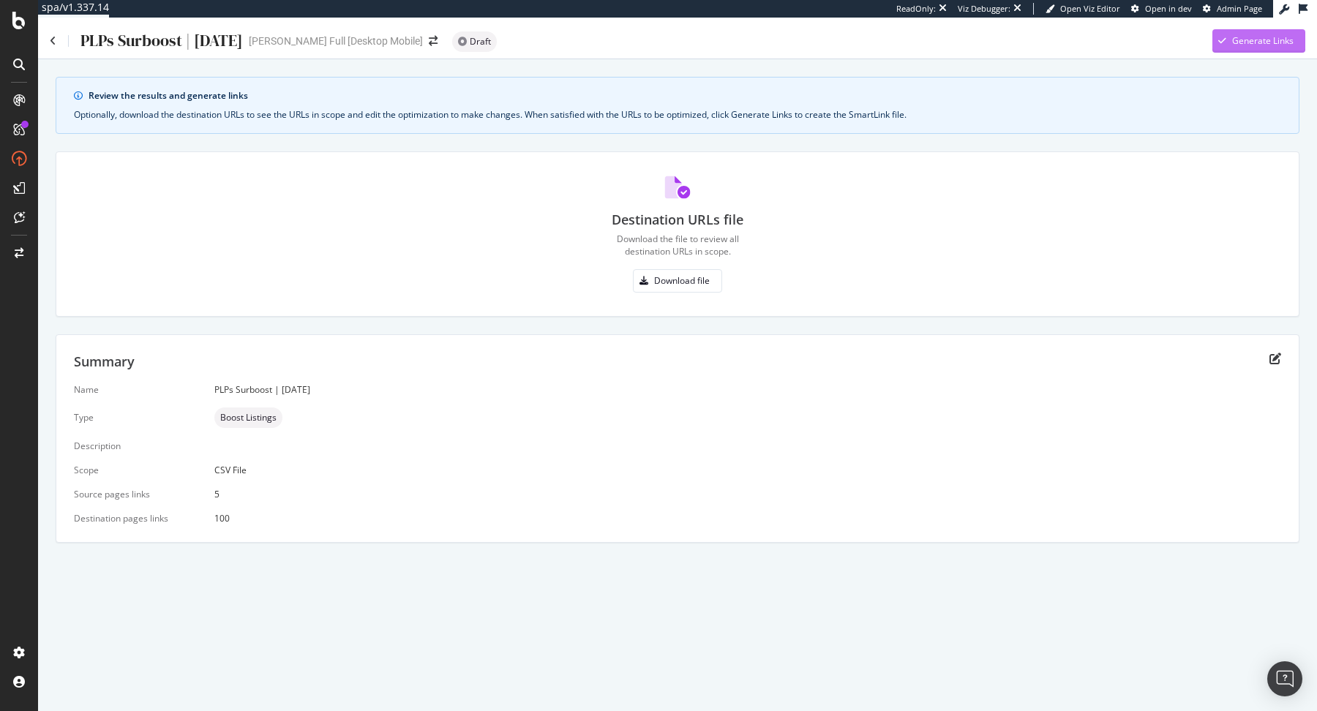
click at [1248, 44] on div "Generate Links" at bounding box center [1262, 40] width 61 height 12
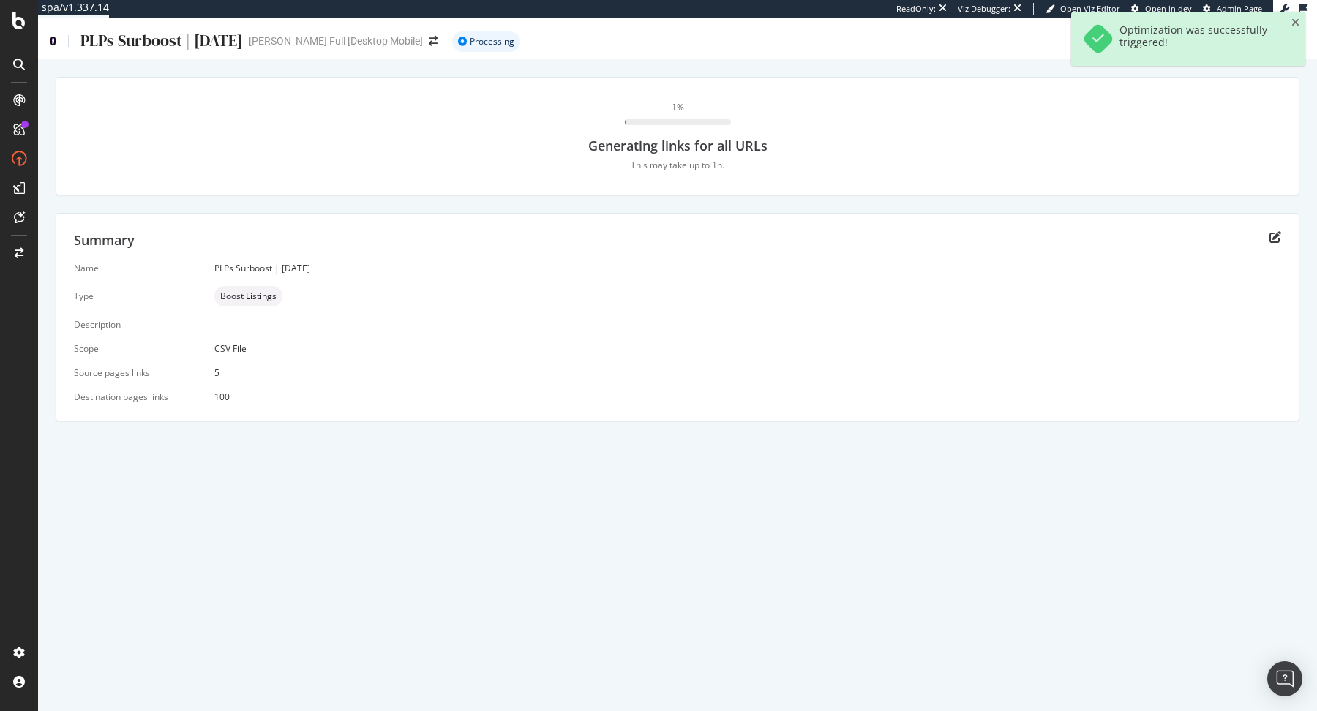
click at [54, 43] on icon at bounding box center [53, 41] width 7 height 10
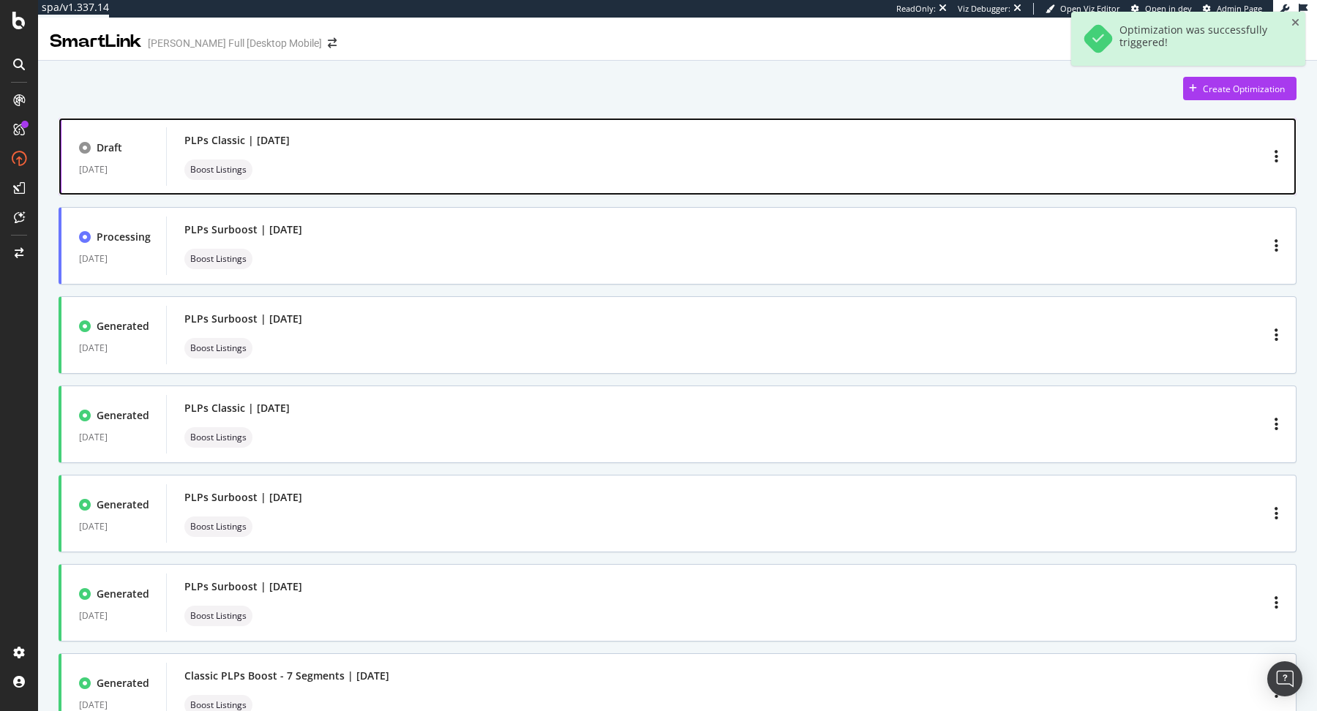
click at [388, 160] on div "PLPs Classic | [DATE] Boost Listings" at bounding box center [731, 156] width 1094 height 47
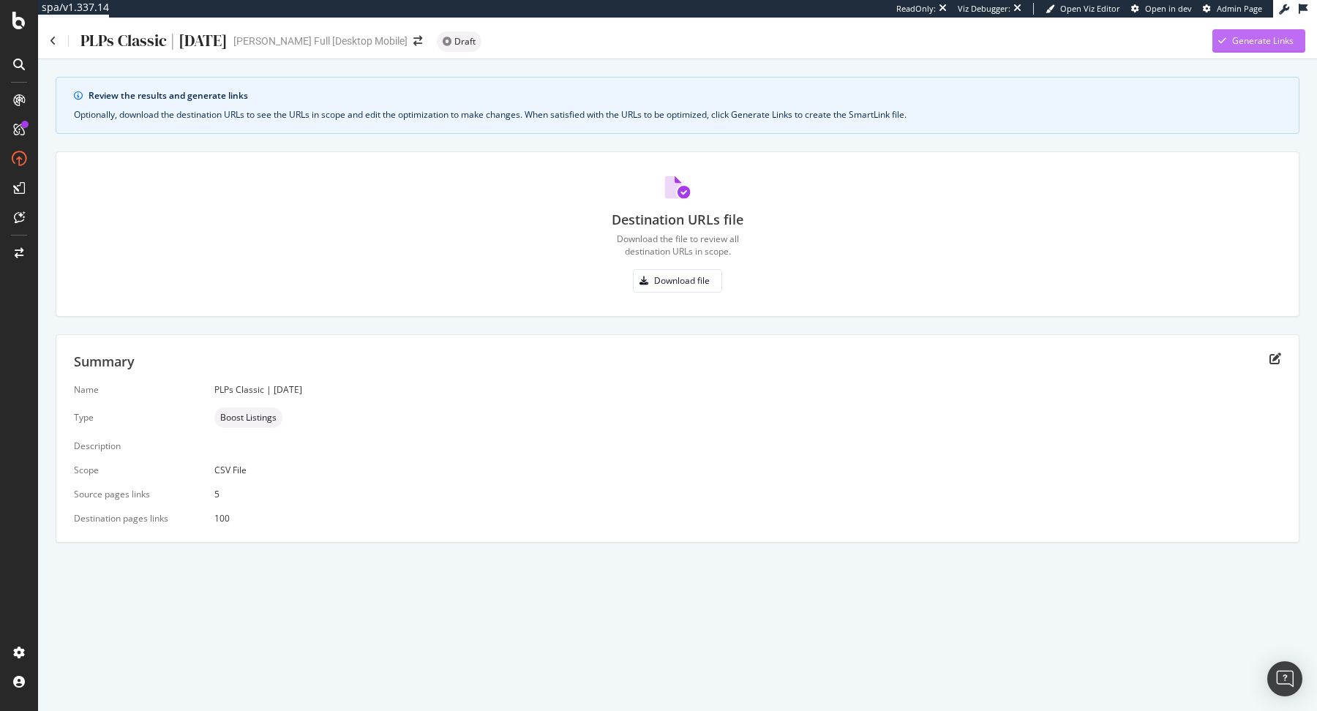
click at [1275, 42] on div "Generate Links" at bounding box center [1262, 40] width 61 height 12
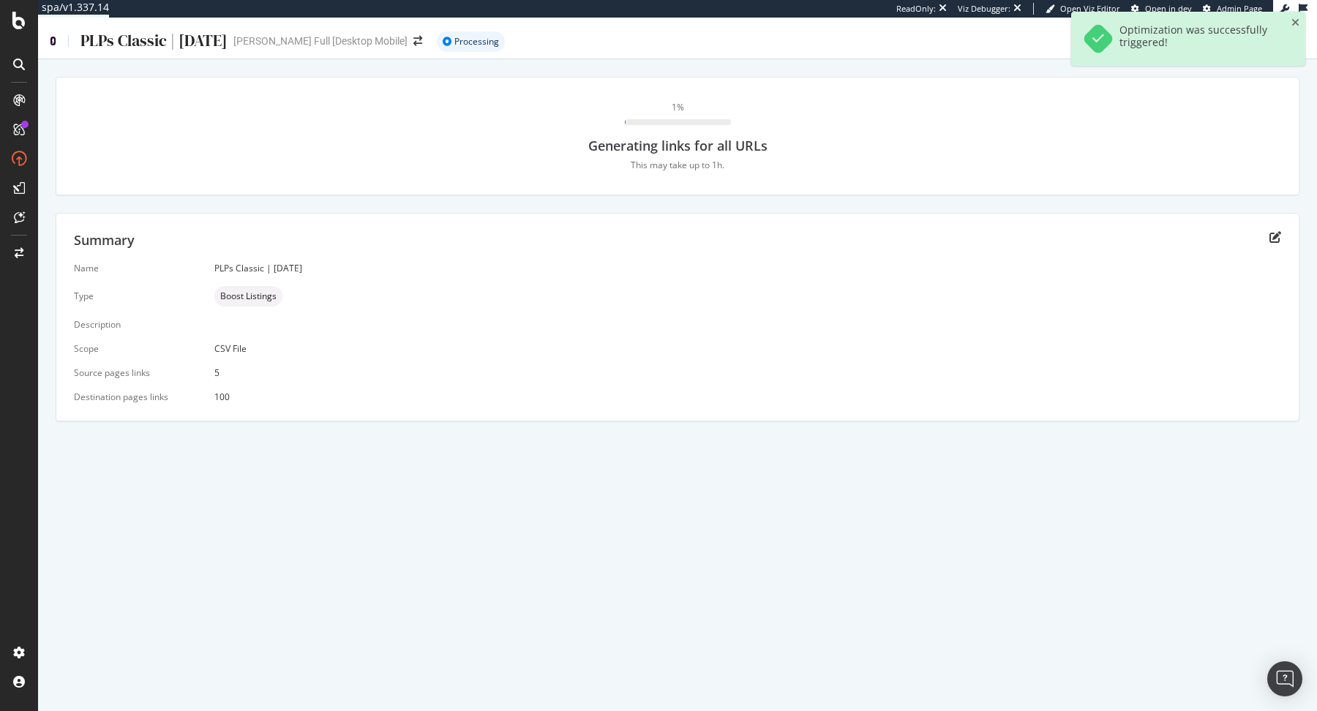
click at [55, 42] on icon at bounding box center [53, 41] width 7 height 10
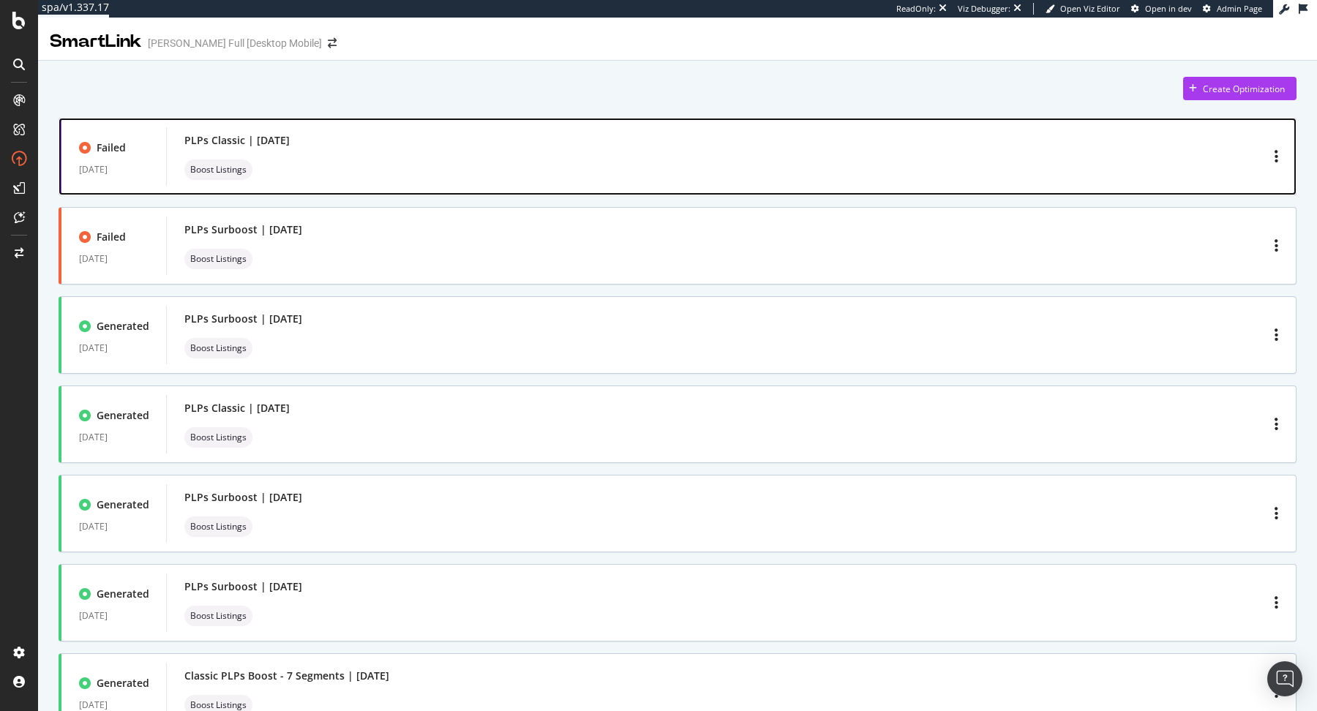
click at [554, 143] on div "PLPs Classic | [DATE] Boost Listings" at bounding box center [731, 156] width 1094 height 47
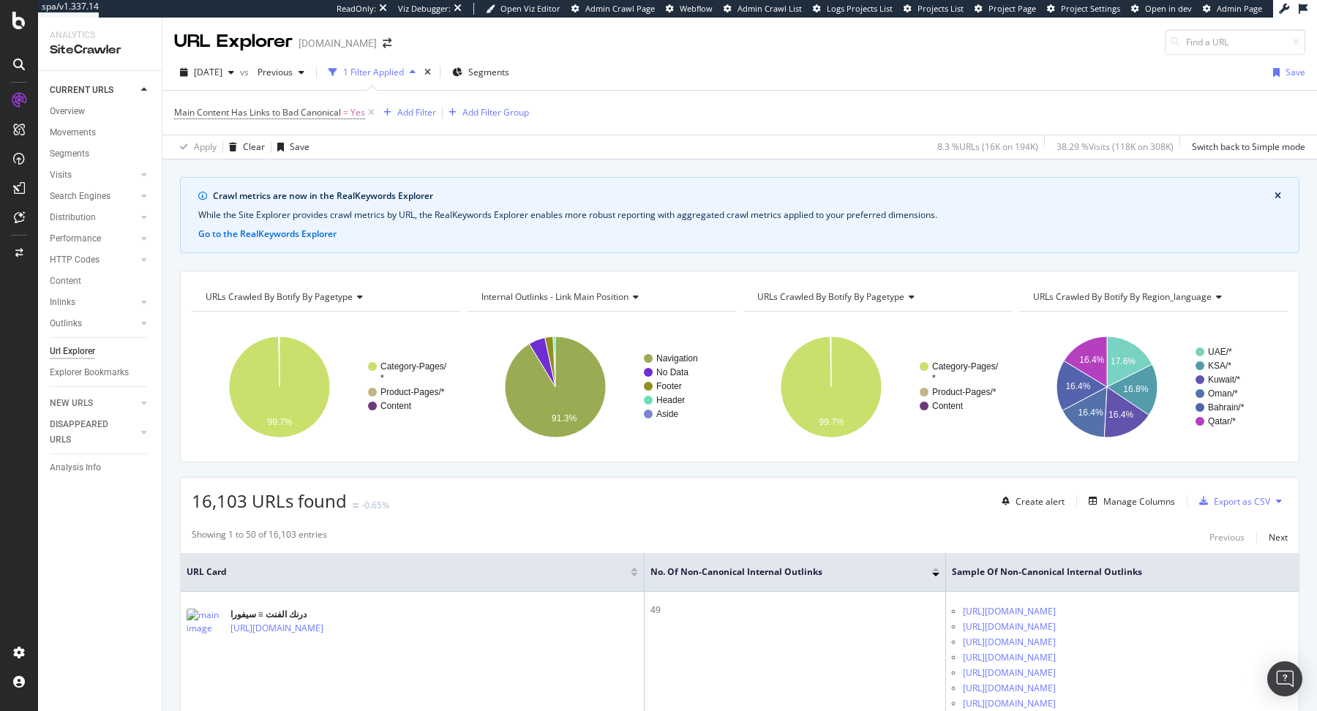
scroll to position [67, 0]
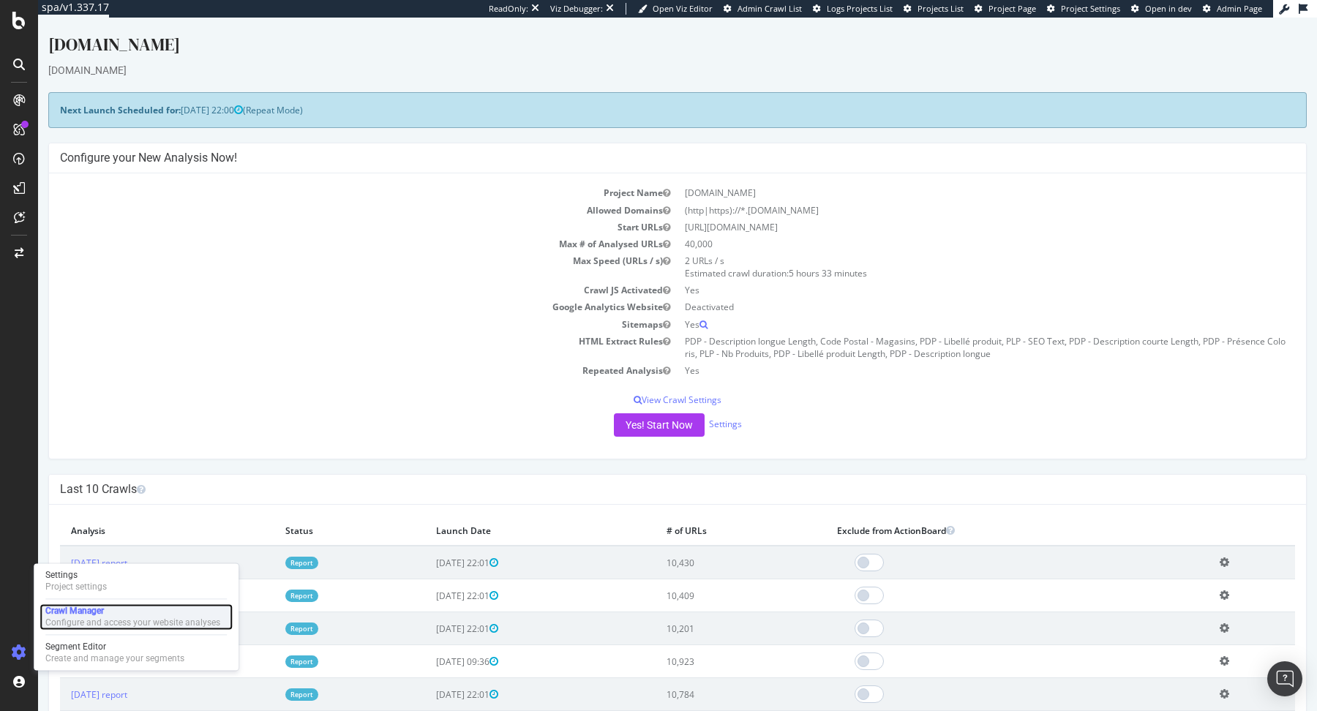
click at [110, 623] on div "Configure and access your website analyses" at bounding box center [132, 623] width 175 height 12
click at [412, 239] on td "Max # of Analysed URLs" at bounding box center [368, 244] width 617 height 17
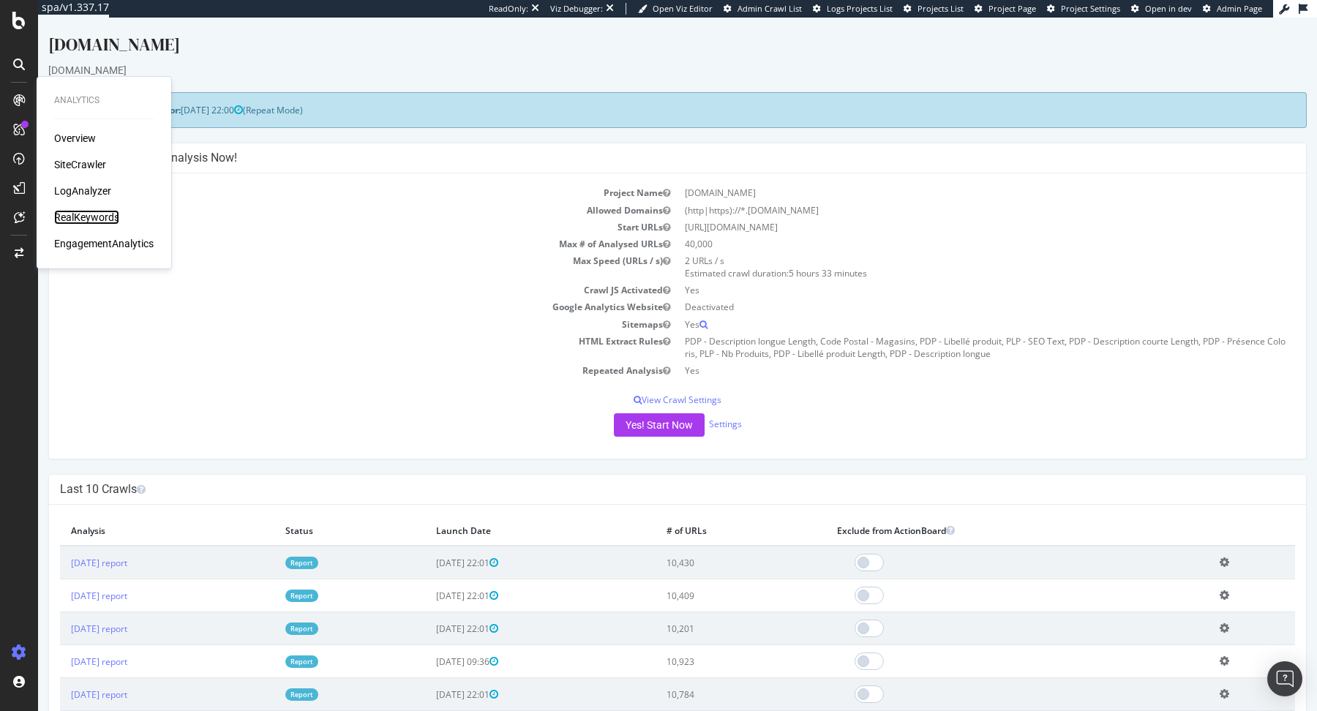
click at [88, 215] on div "RealKeywords" at bounding box center [86, 217] width 65 height 15
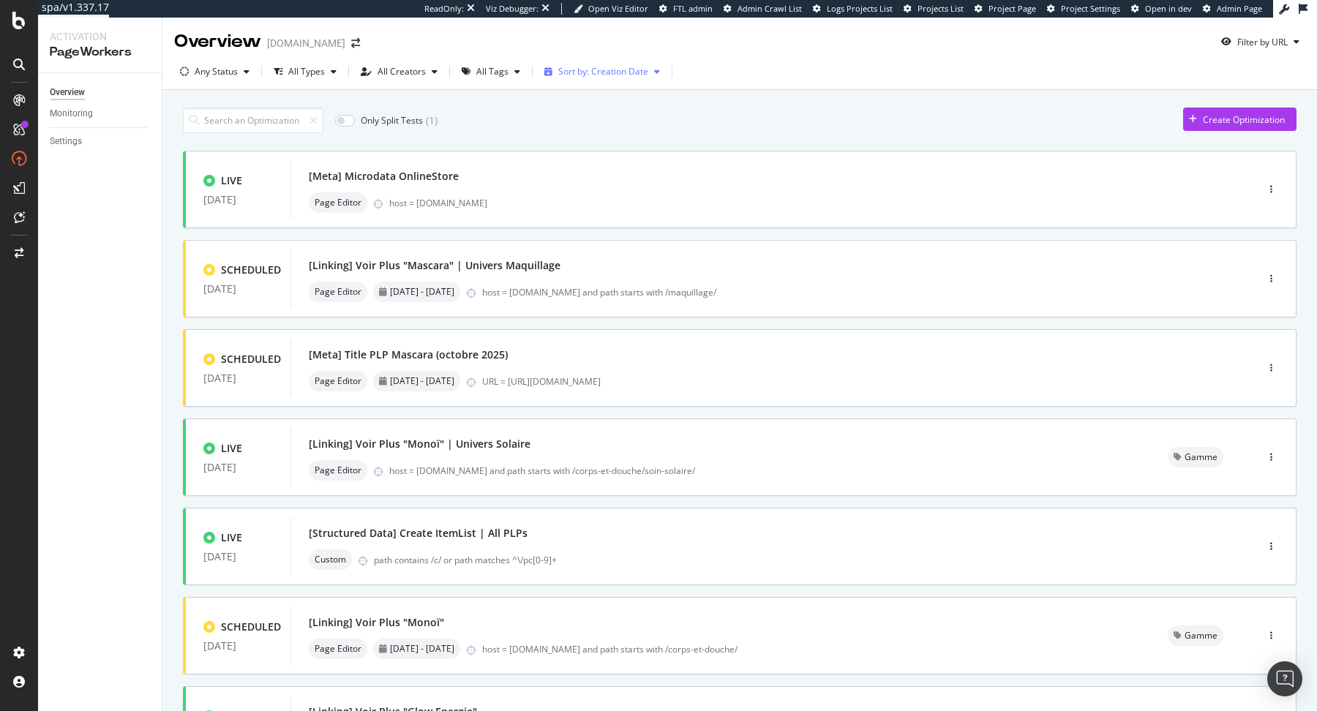
click at [590, 81] on div "Sort by: Creation Date" at bounding box center [601, 72] width 127 height 22
click at [594, 125] on div "Modification Date" at bounding box center [588, 121] width 72 height 12
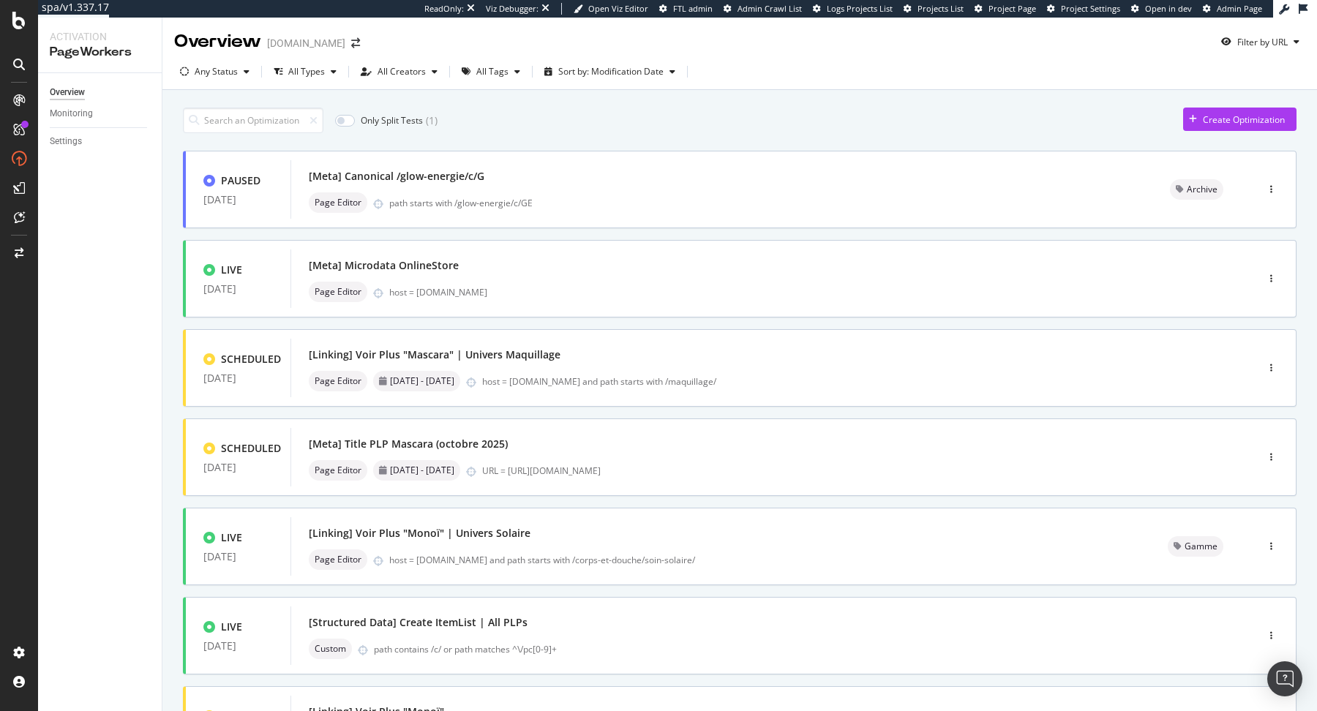
click at [571, 115] on div "Only Split Tests ( 1 ) Create Optimization" at bounding box center [739, 121] width 1113 height 26
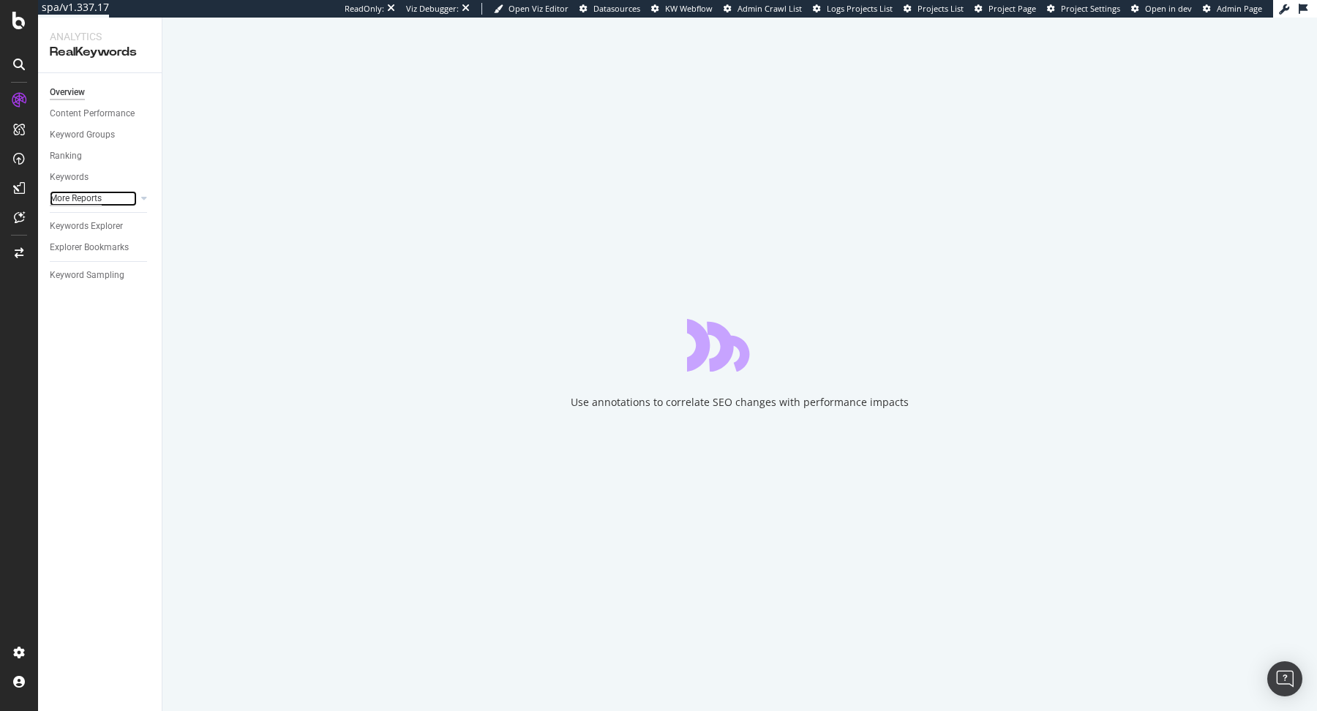
click at [99, 198] on div "More Reports" at bounding box center [76, 198] width 52 height 15
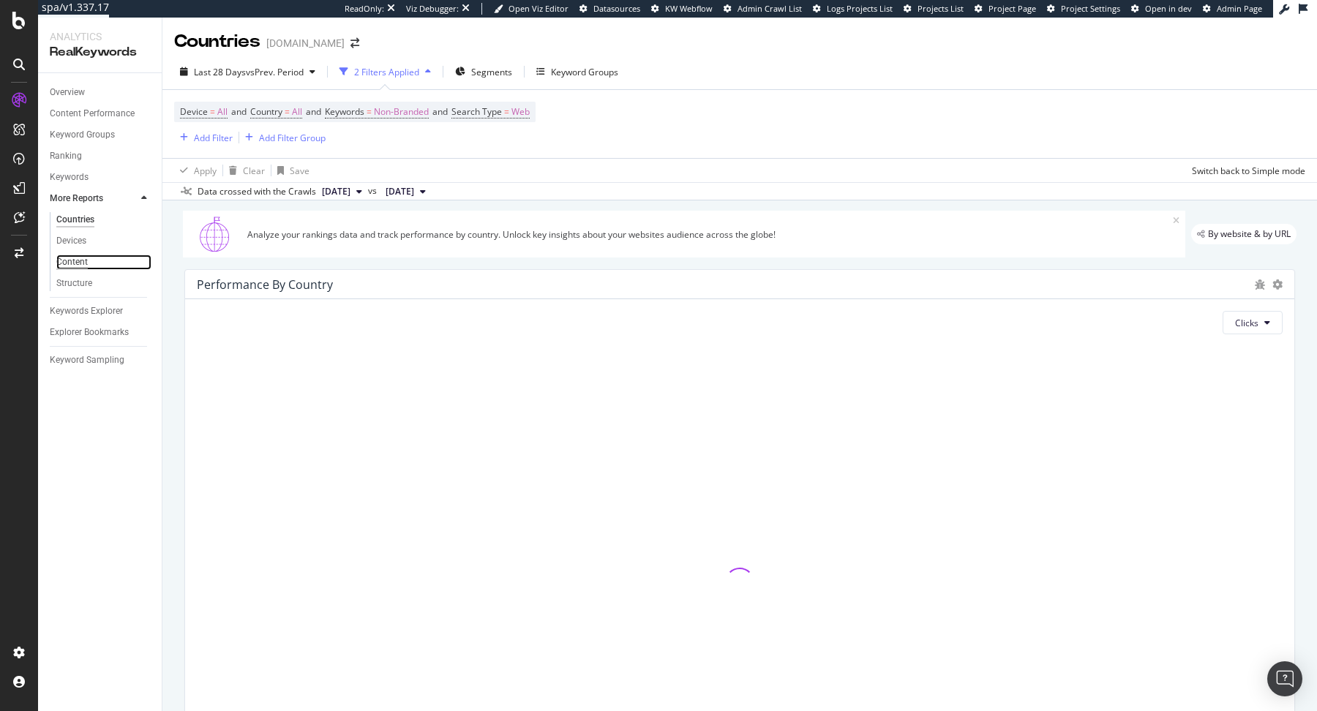
click at [78, 260] on div "Content" at bounding box center [71, 262] width 31 height 15
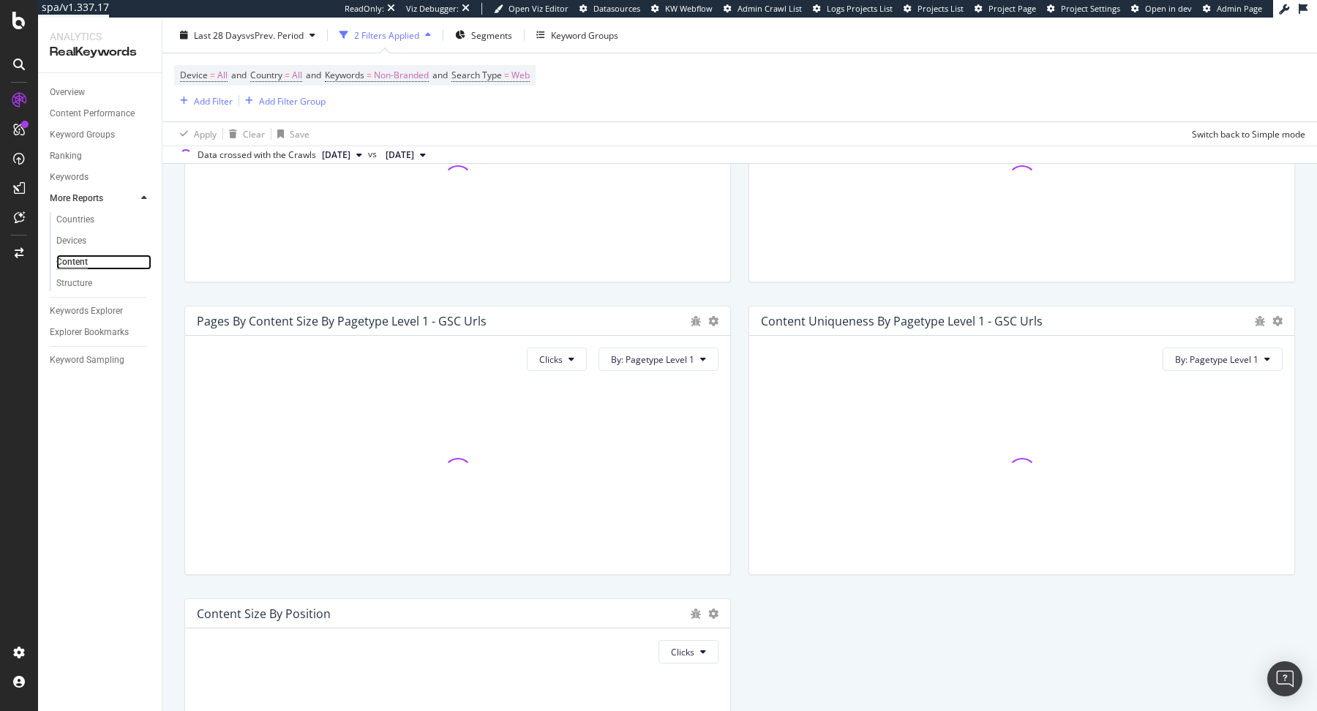
scroll to position [474, 0]
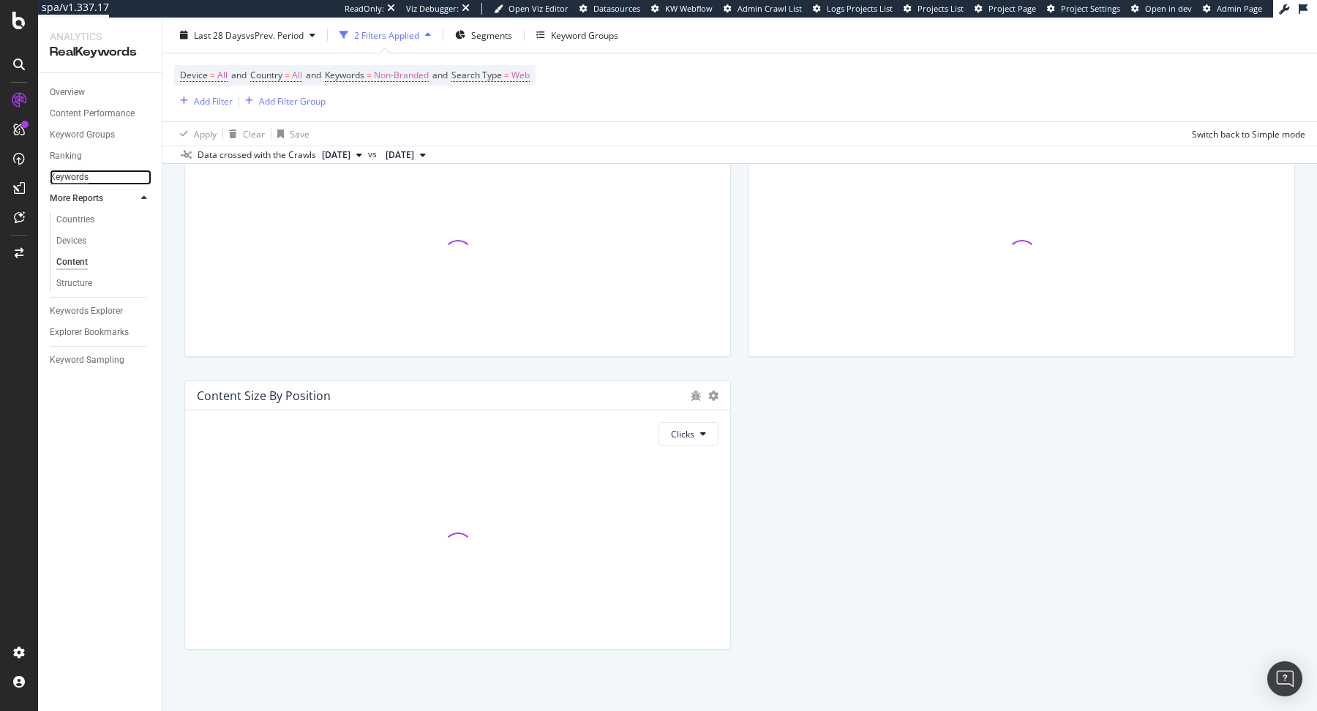
click at [71, 181] on div "Keywords" at bounding box center [69, 177] width 39 height 15
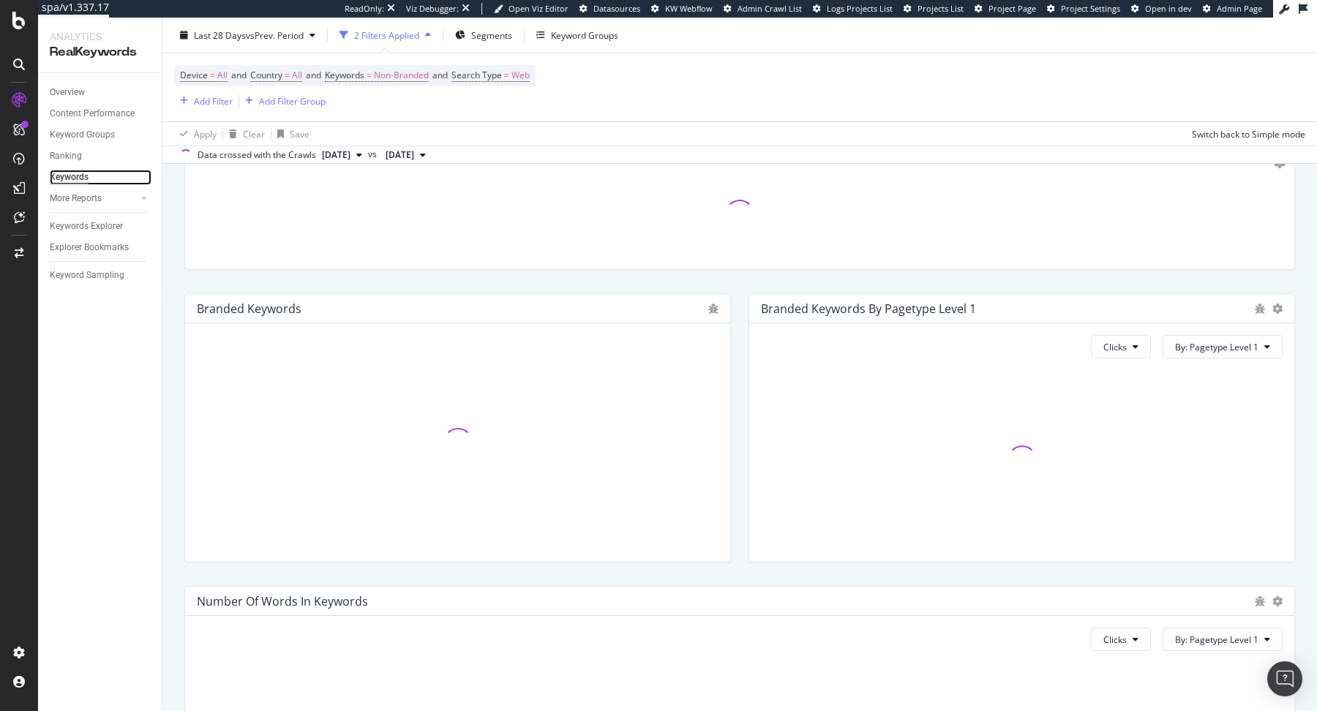
scroll to position [328, 0]
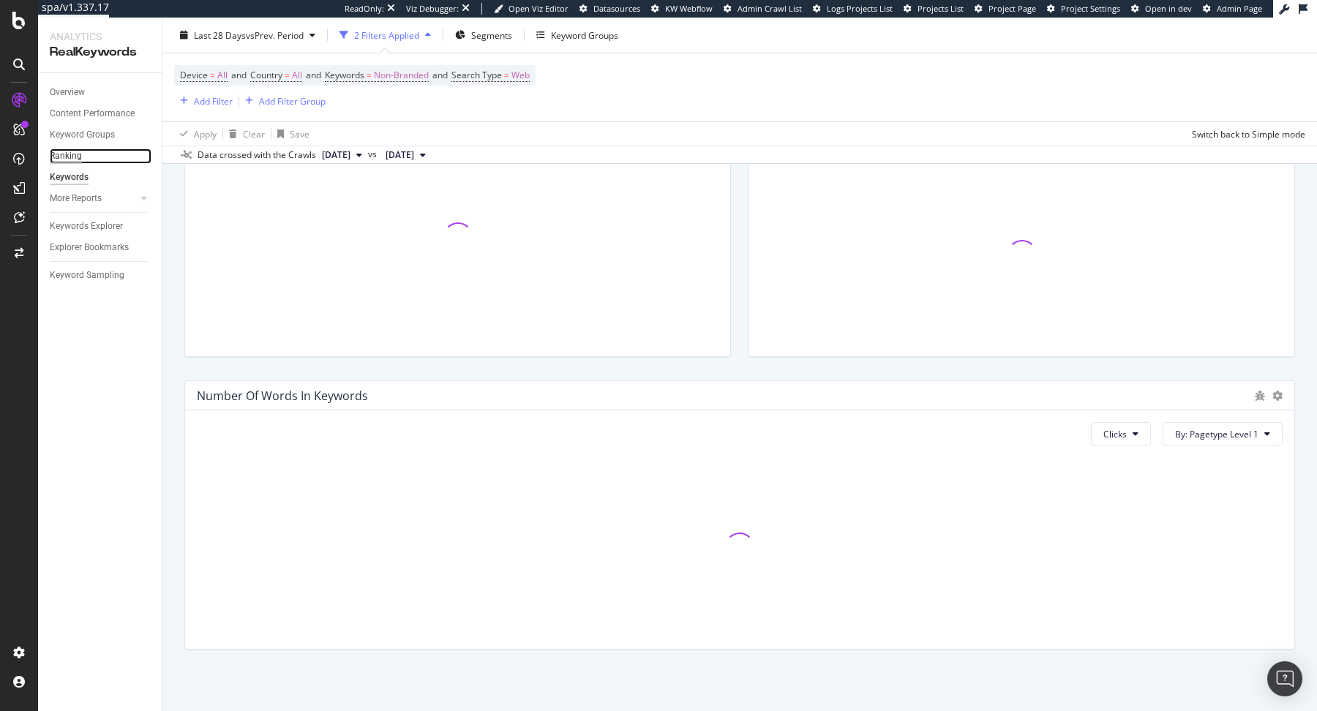
click at [58, 155] on div "Ranking" at bounding box center [66, 155] width 32 height 15
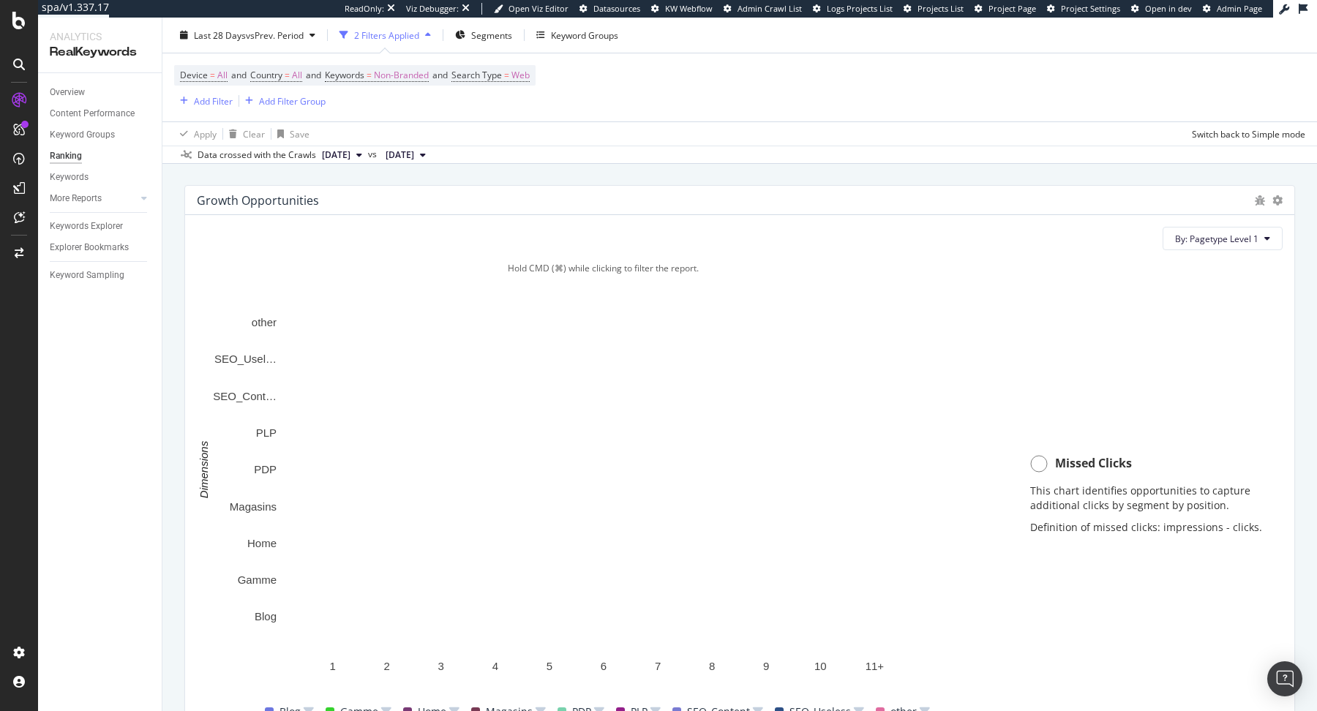
scroll to position [1000, 0]
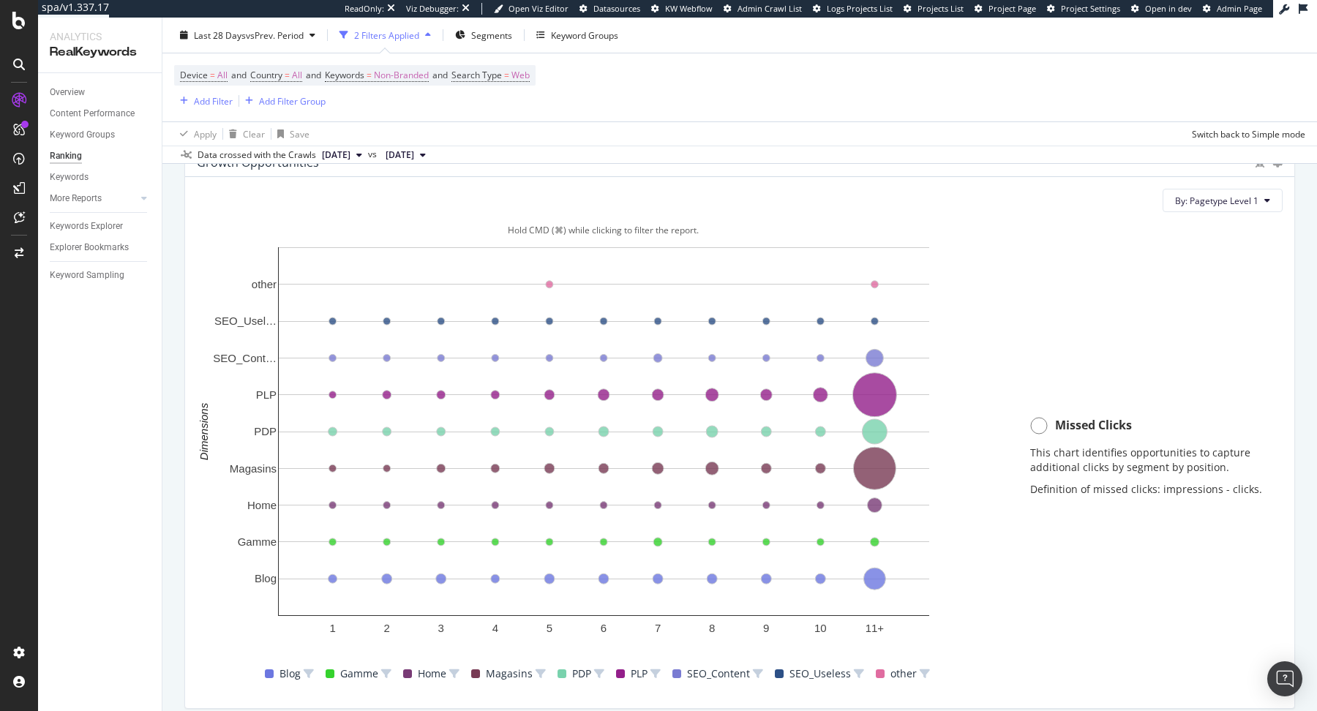
drag, startPoint x: 247, startPoint y: 433, endPoint x: 306, endPoint y: 433, distance: 59.3
click at [296, 433] on icon "1 2 3 4 5 6 7 8 9 10 11+ Blog Gamme Home Magasins PDP PLP SEO_Cont… SEO_Usel… o…" at bounding box center [603, 445] width 813 height 410
click at [306, 433] on rect "A chart." at bounding box center [603, 431] width 651 height 369
click at [439, 434] on g "A chart." at bounding box center [603, 431] width 651 height 369
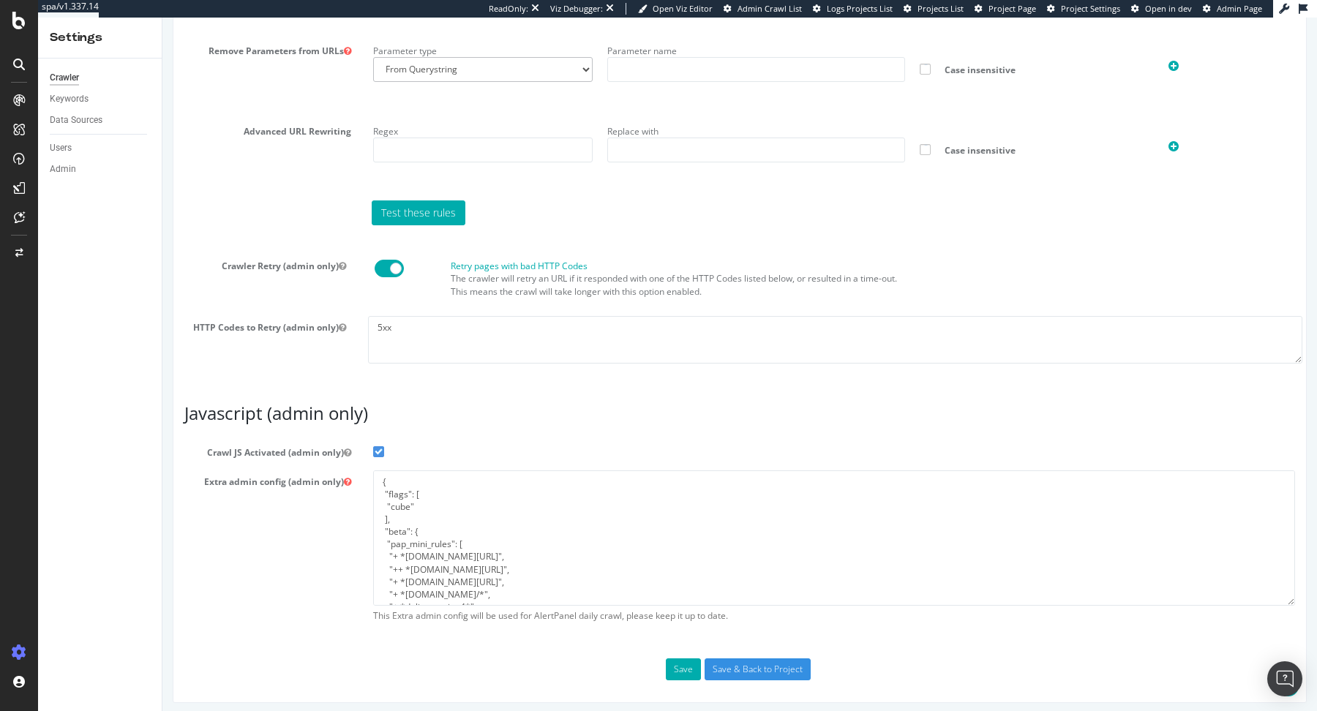
scroll to position [40, 0]
click at [621, 493] on textarea "{ "flags": [ "cube" ], "beta": { "pap_mini_rules": [ "+ *[DOMAIN_NAME][URL]", "…" at bounding box center [834, 537] width 922 height 135
type textarea "{ "flags": [ "cube" ], "beta": { "pap_mini_rules": [ "+ *[DOMAIN_NAME][URL]", "…"
click at [689, 668] on button "Save" at bounding box center [683, 669] width 35 height 22
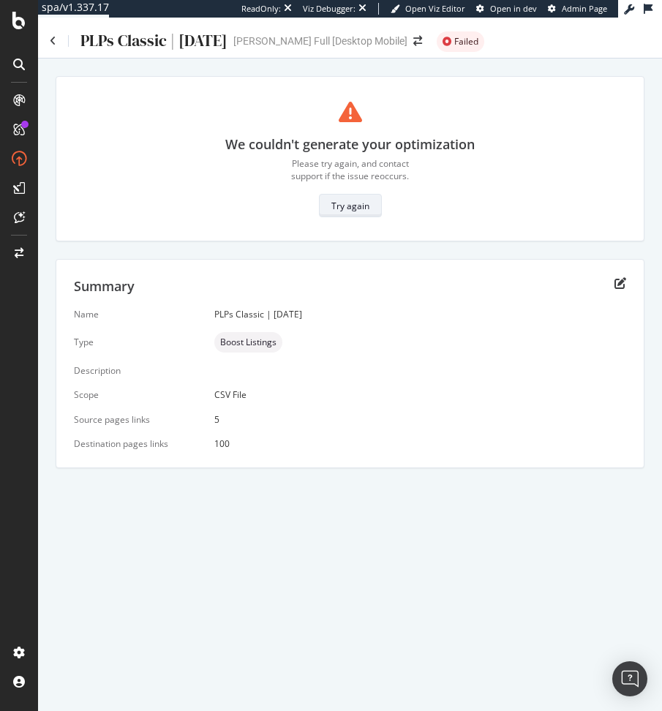
click at [357, 212] on div "Try again" at bounding box center [350, 205] width 38 height 20
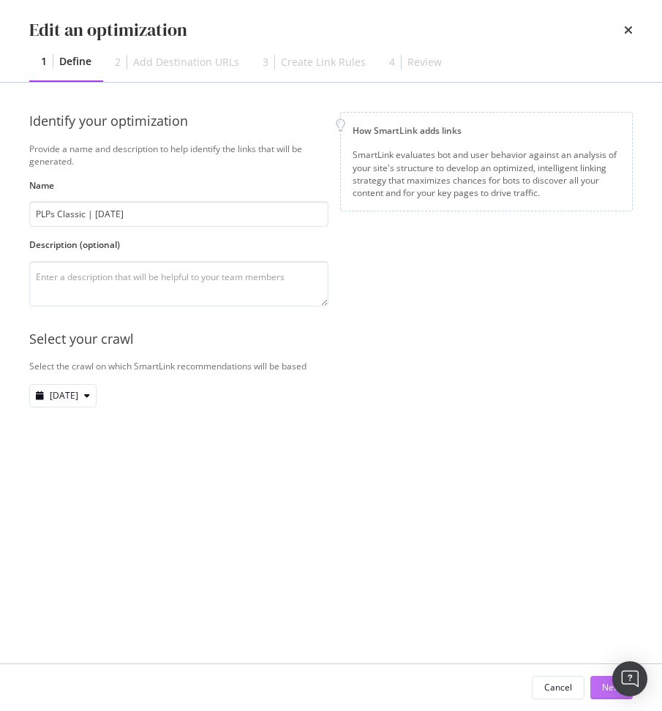
click at [600, 685] on button "Next" at bounding box center [611, 687] width 42 height 23
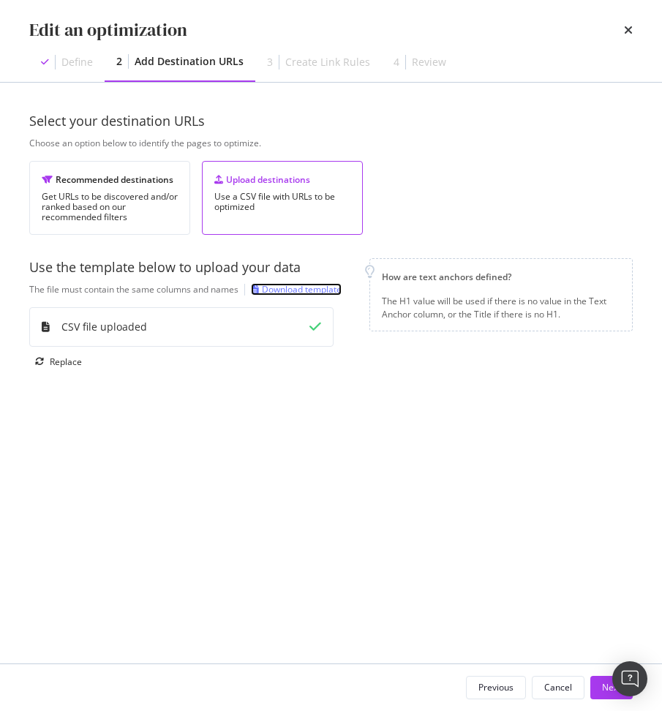
click at [304, 291] on div "Download template" at bounding box center [302, 289] width 80 height 12
